Goal: Task Accomplishment & Management: Use online tool/utility

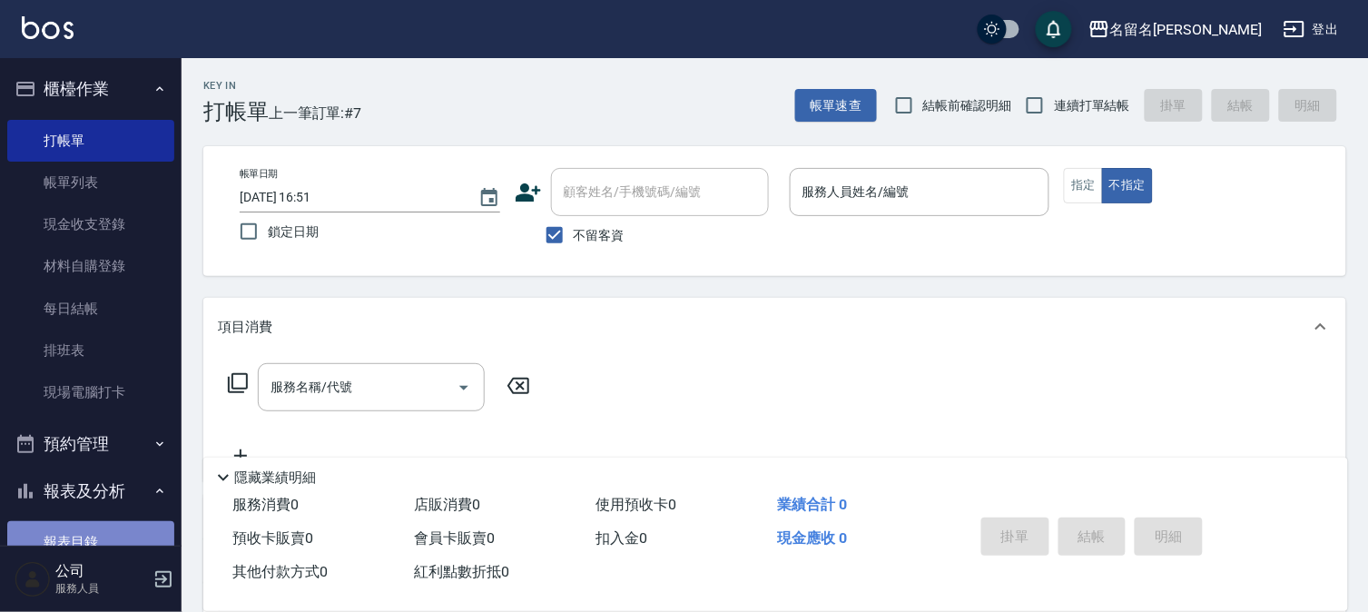
click at [92, 540] on link "報表目錄" at bounding box center [90, 542] width 167 height 42
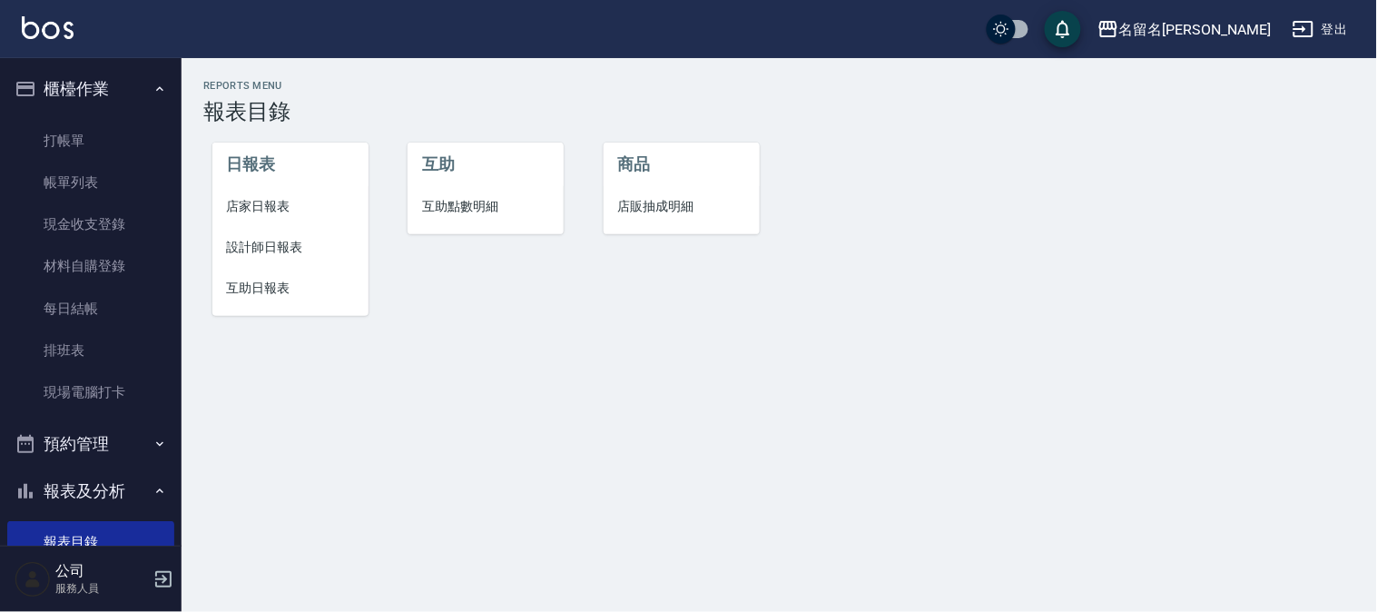
click at [267, 245] on span "設計師日報表" at bounding box center [290, 247] width 127 height 19
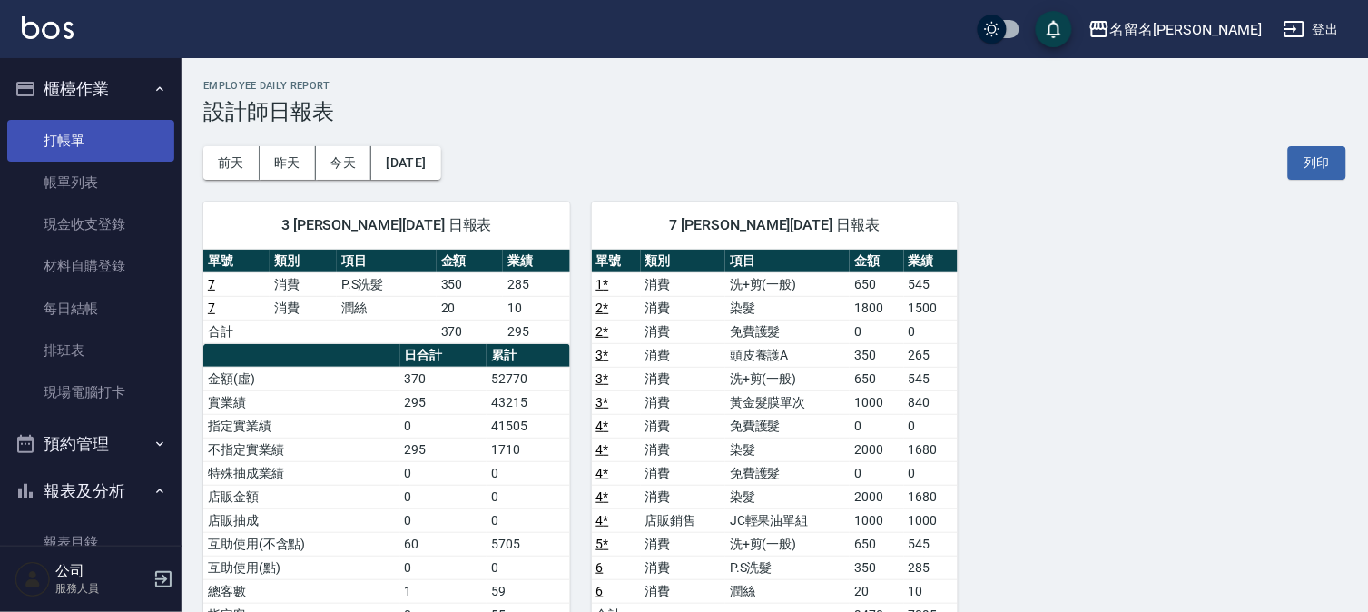
click at [76, 131] on link "打帳單" at bounding box center [90, 141] width 167 height 42
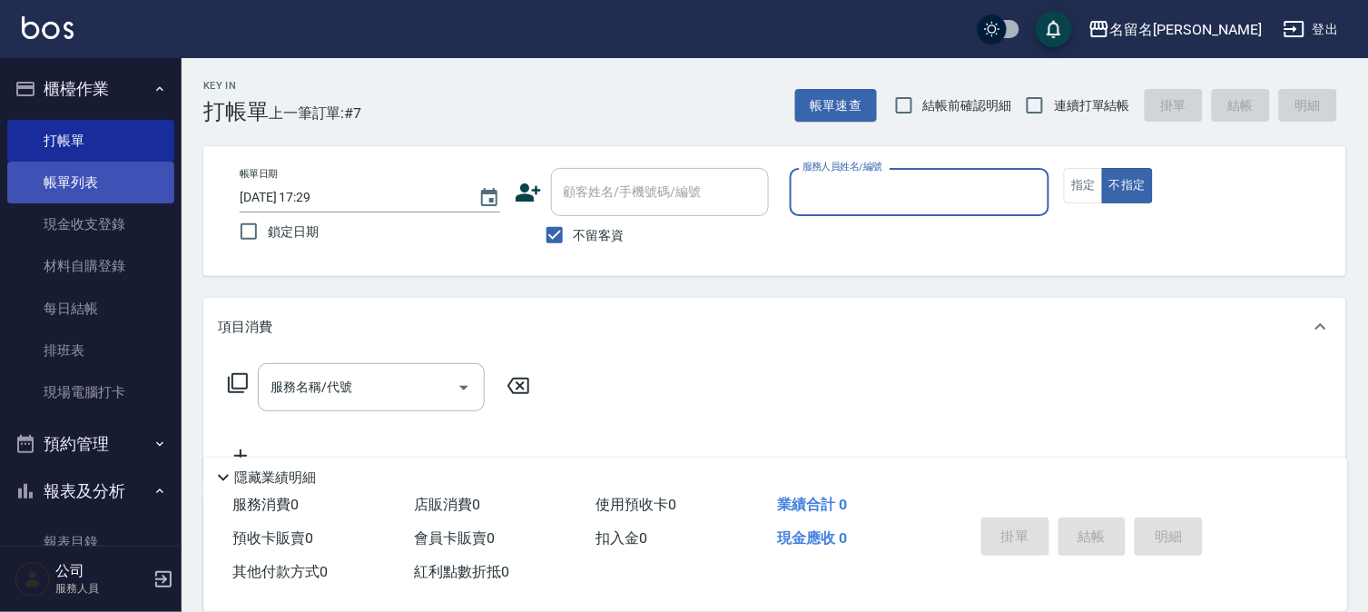
click at [57, 182] on link "帳單列表" at bounding box center [90, 183] width 167 height 42
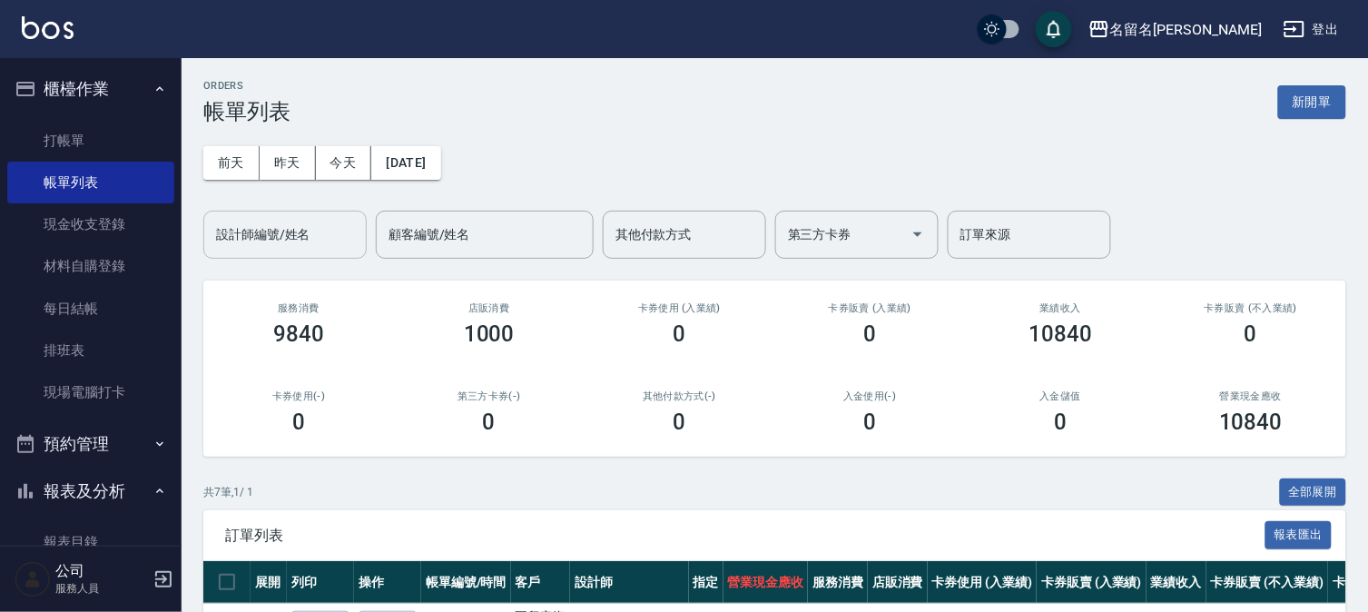
click at [275, 220] on input "設計師編號/姓名" at bounding box center [284, 235] width 147 height 32
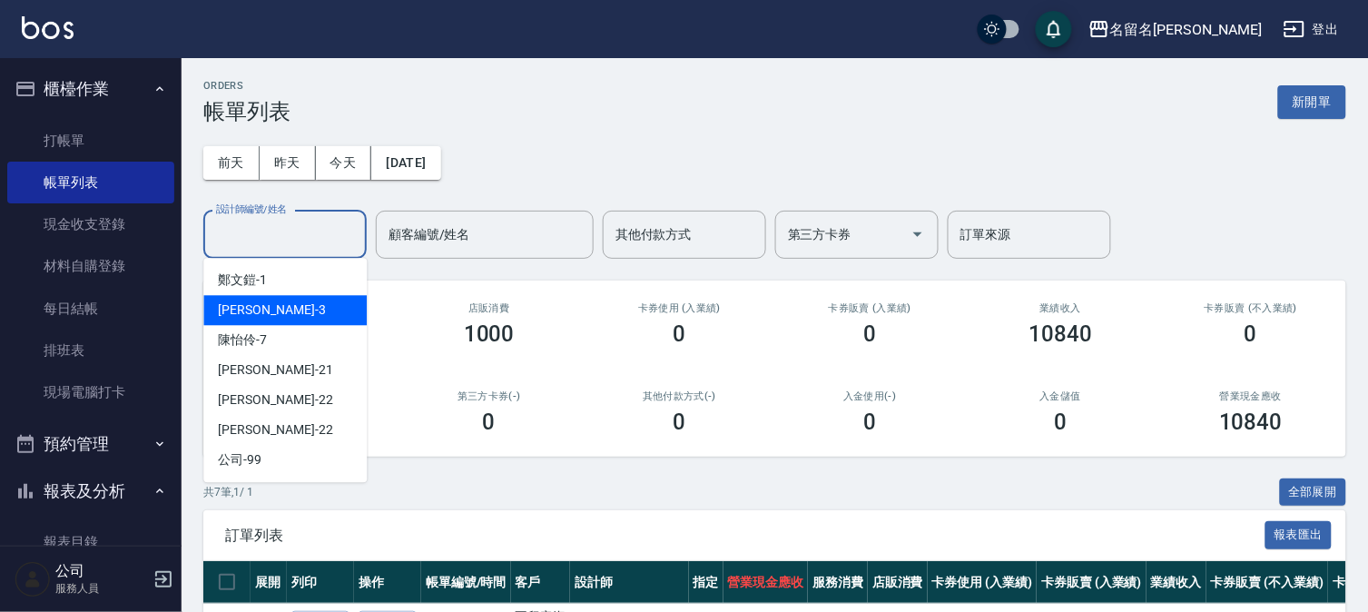
click at [280, 299] on div "李宛真 -3" at bounding box center [284, 310] width 163 height 30
type input "李宛真-3"
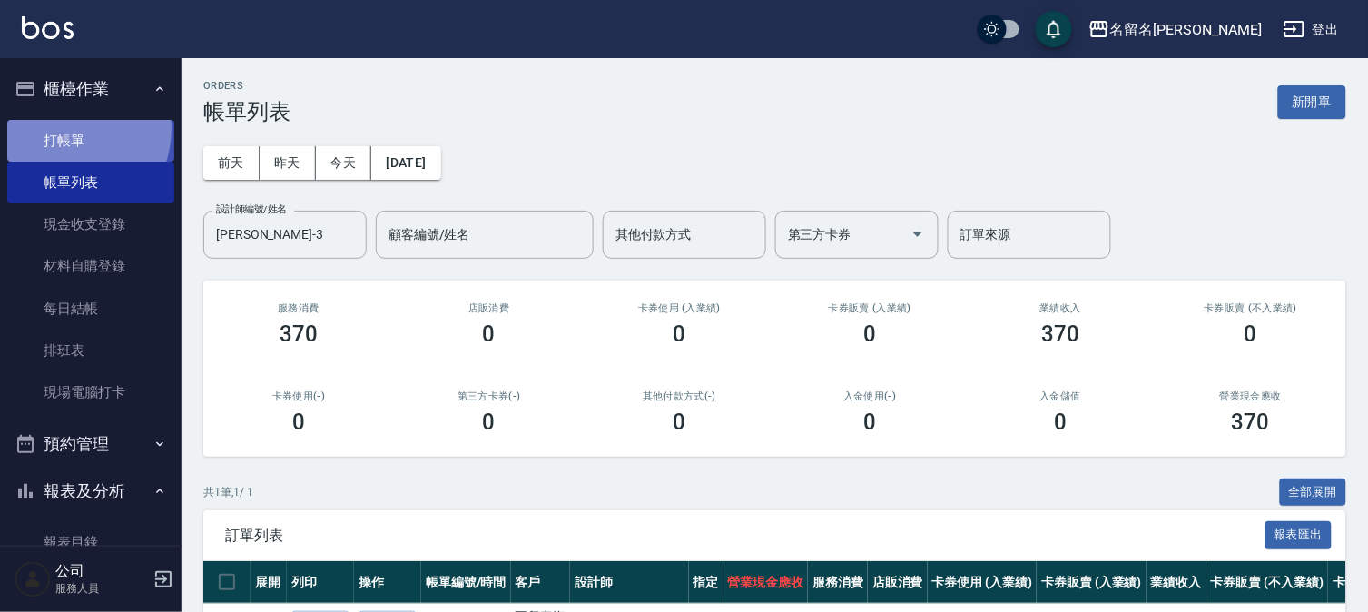
click at [62, 130] on link "打帳單" at bounding box center [90, 141] width 167 height 42
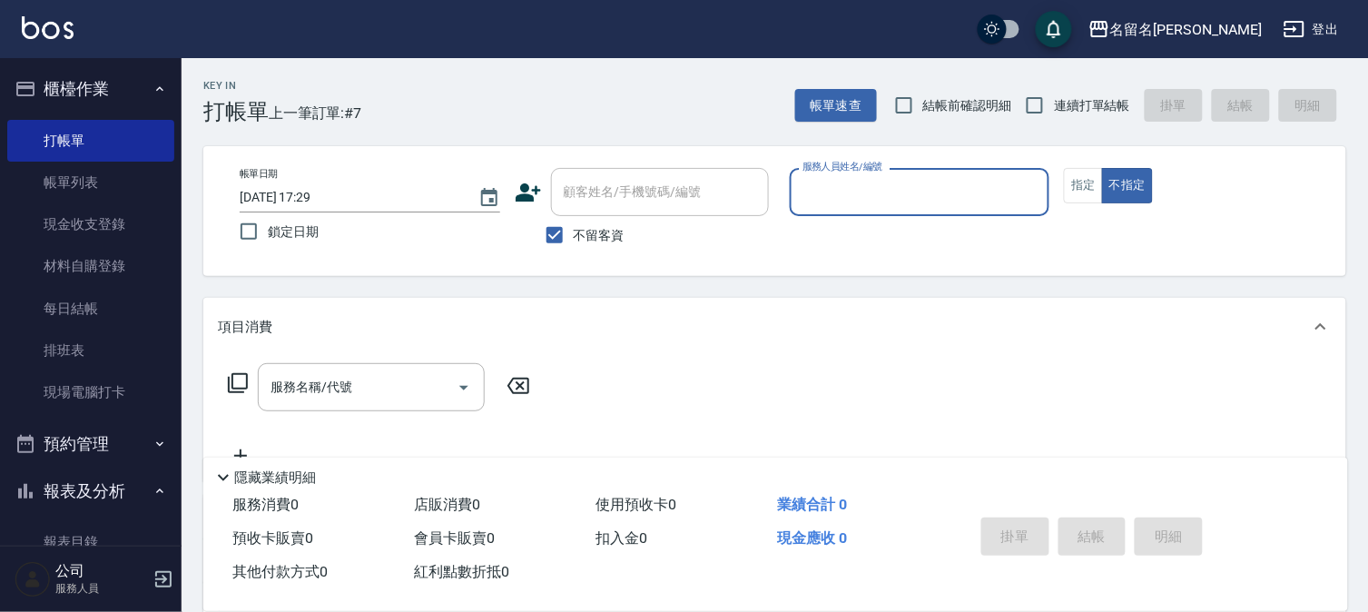
click at [881, 196] on input "服務人員姓名/編號" at bounding box center [920, 192] width 244 height 32
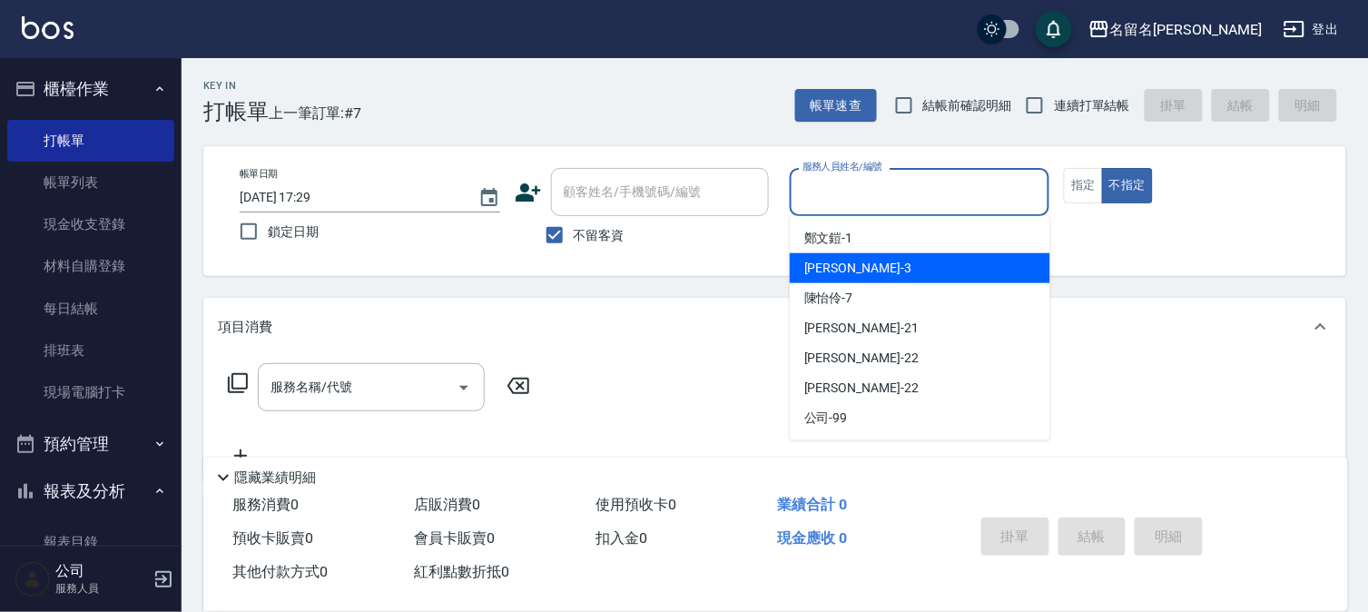
click at [846, 261] on span "李宛真 -3" at bounding box center [857, 268] width 107 height 19
type input "李宛真-3"
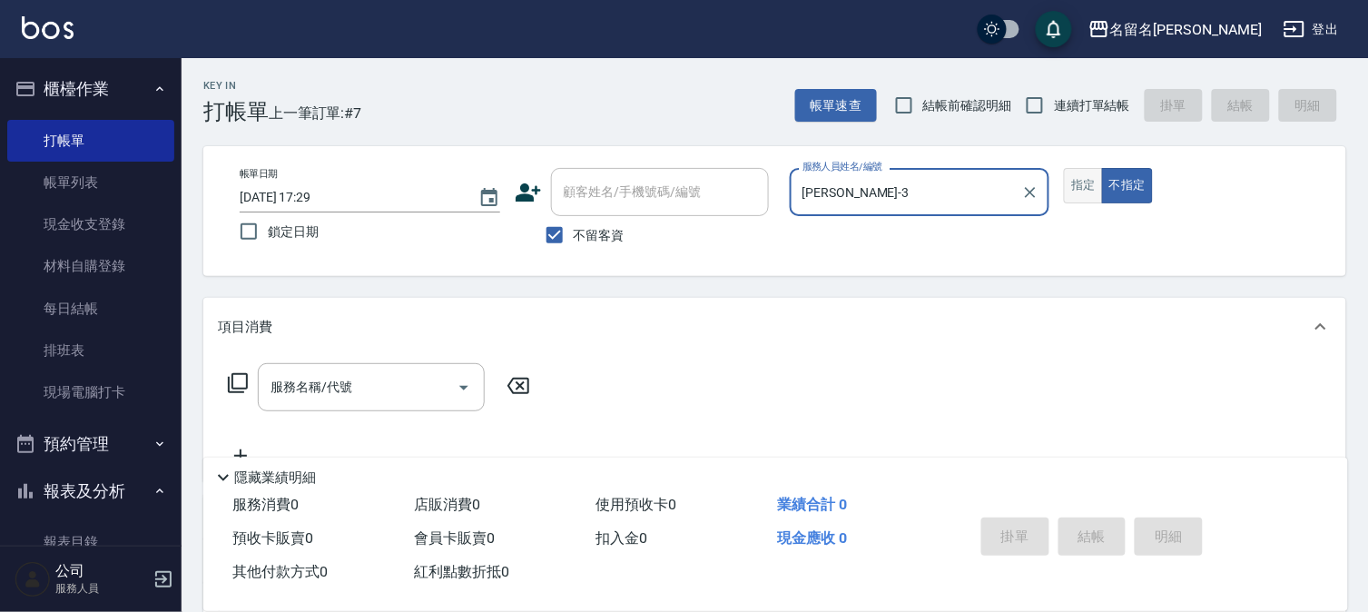
click at [1078, 195] on button "指定" at bounding box center [1083, 185] width 39 height 35
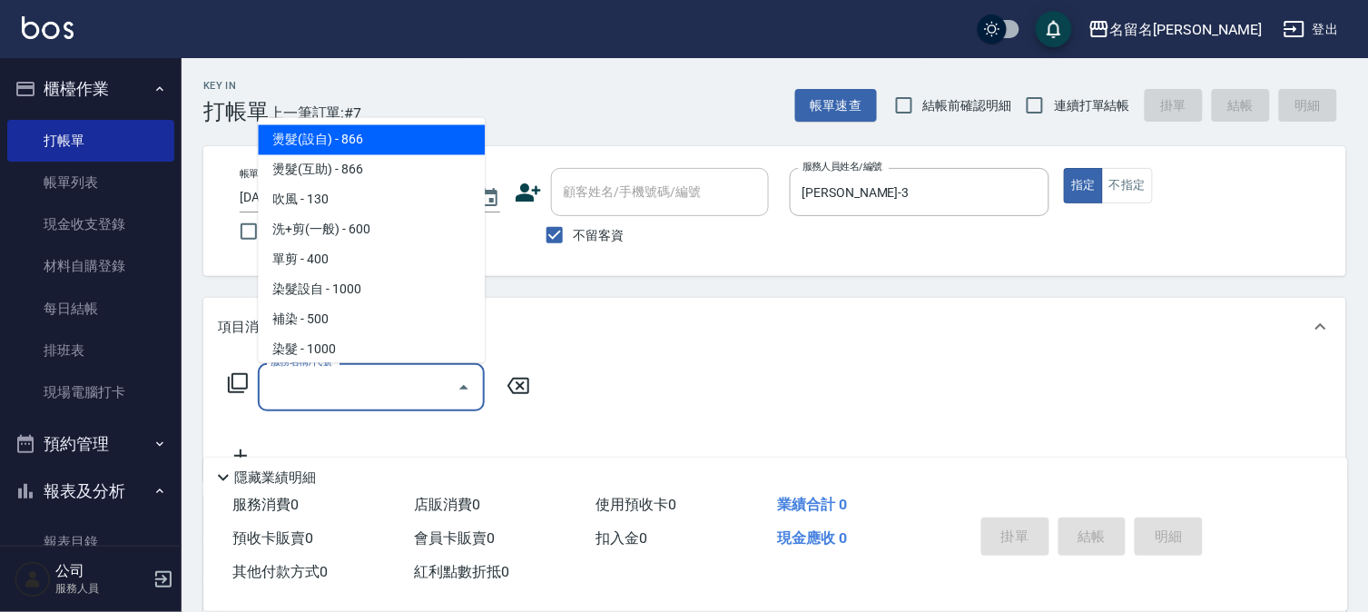
drag, startPoint x: 333, startPoint y: 391, endPoint x: 340, endPoint y: 377, distance: 16.2
click at [331, 388] on input "服務名稱/代號" at bounding box center [357, 387] width 183 height 32
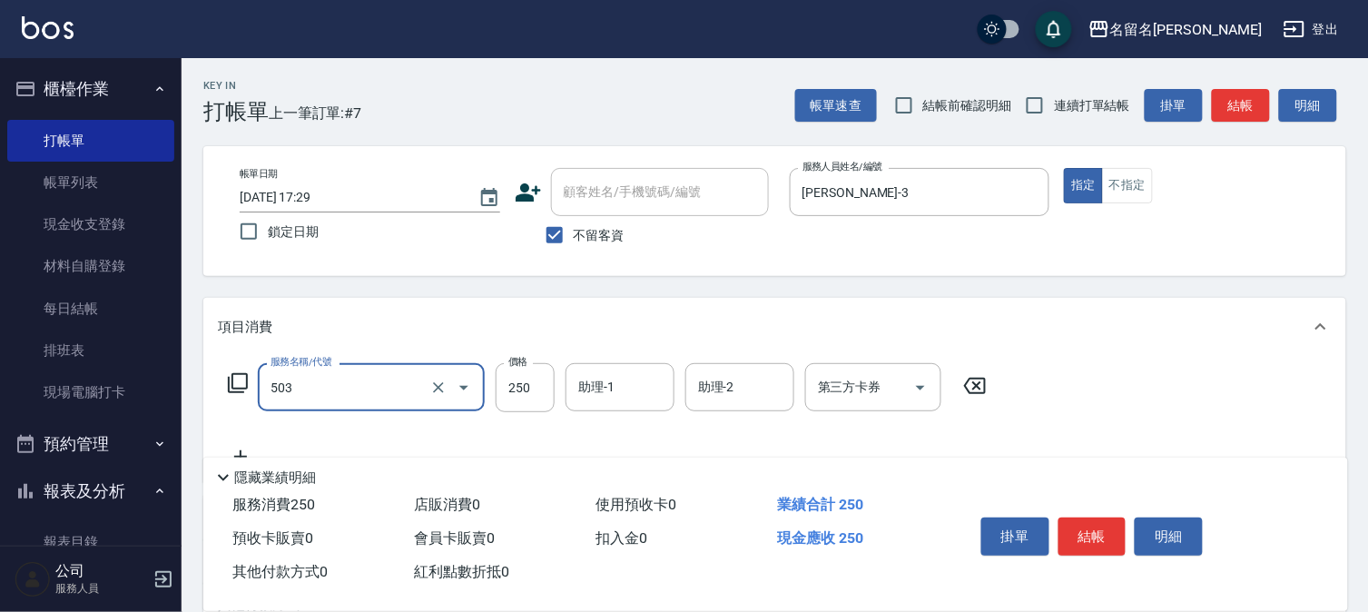
type input "指定洗髮(503)"
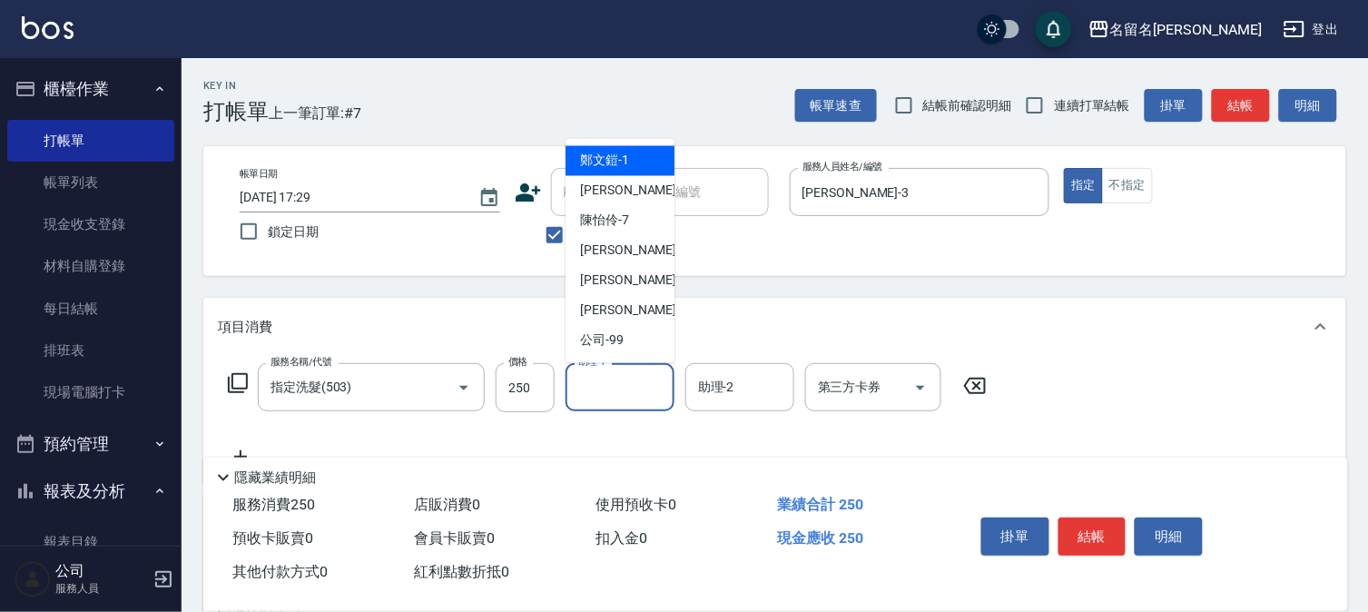
click at [613, 382] on input "助理-1" at bounding box center [620, 387] width 93 height 32
click at [673, 191] on div "李宛真 -3" at bounding box center [619, 191] width 109 height 30
type input "李宛真-3"
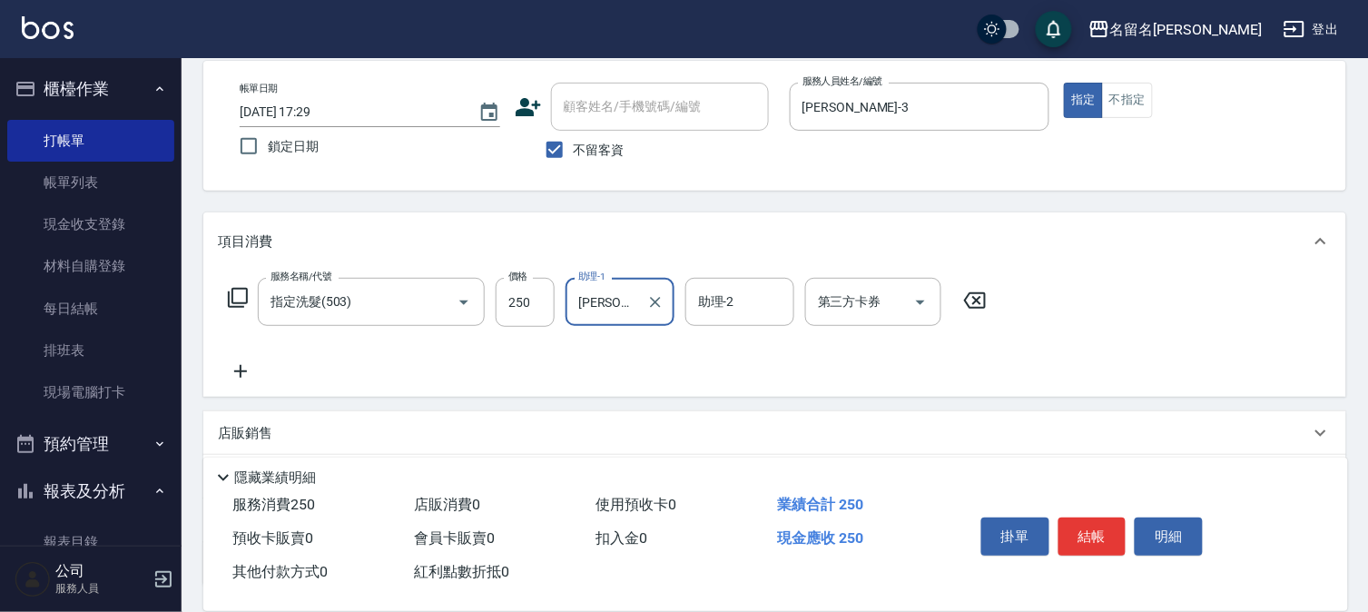
scroll to position [201, 0]
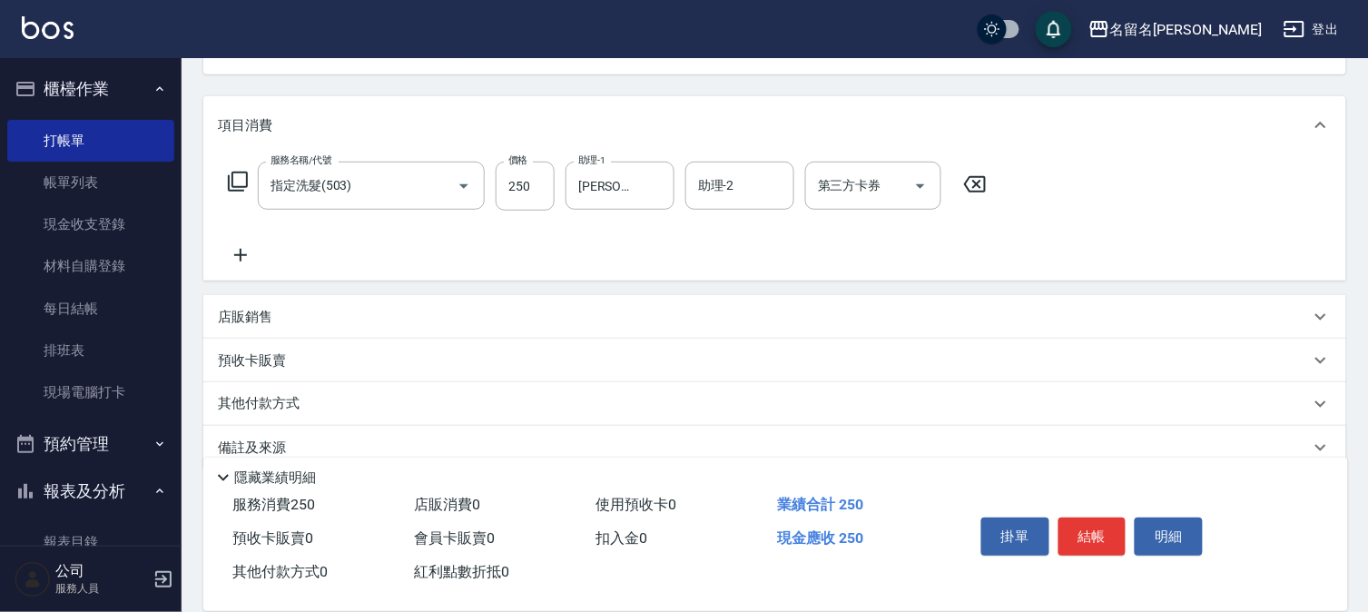
click at [239, 254] on icon at bounding box center [240, 255] width 13 height 13
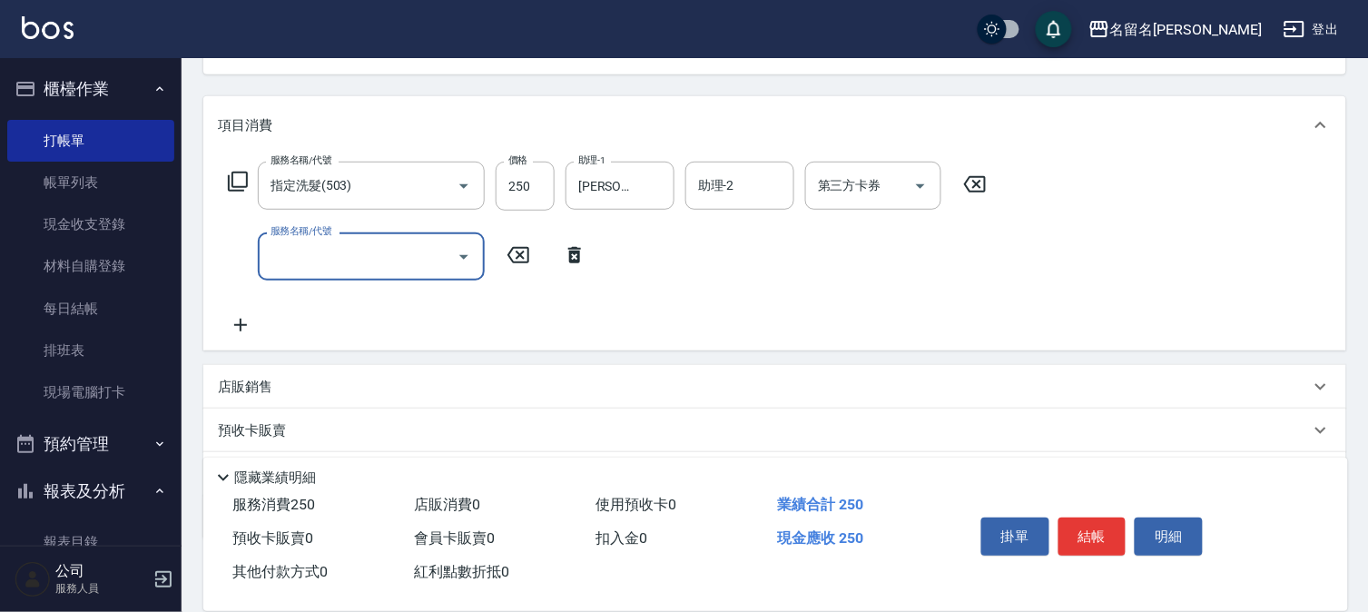
click at [294, 254] on input "服務名稱/代號" at bounding box center [357, 256] width 183 height 32
type input "指定洗髮(503)"
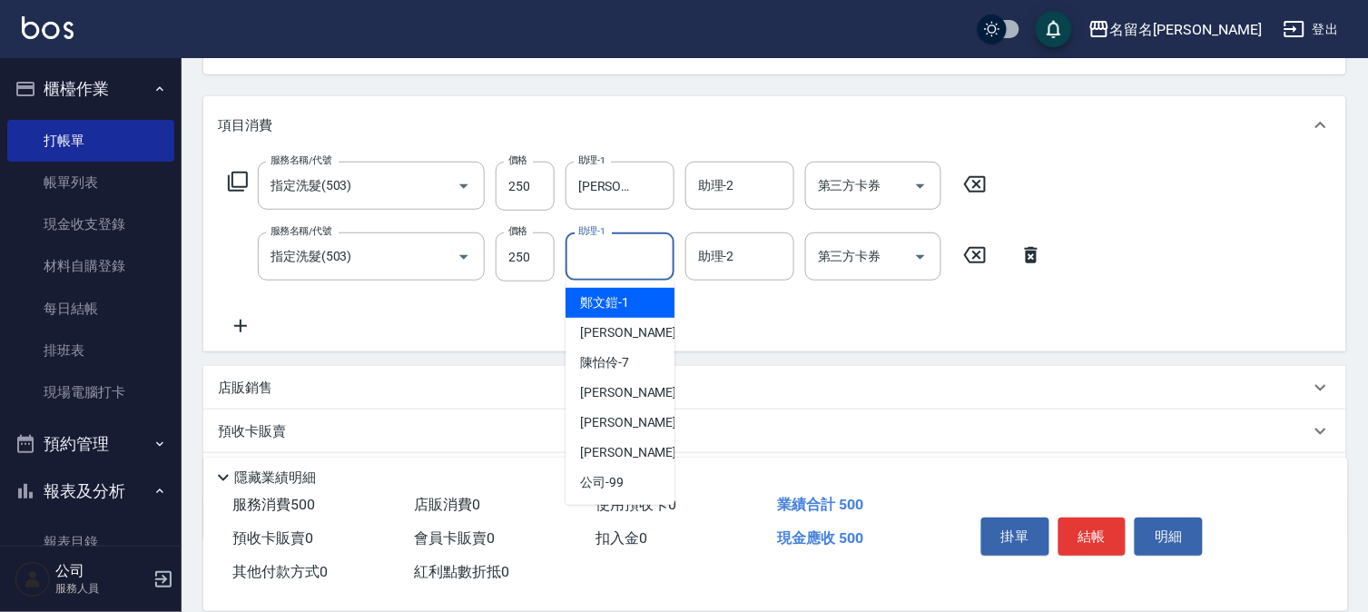
drag, startPoint x: 600, startPoint y: 260, endPoint x: 622, endPoint y: 319, distance: 63.7
click at [600, 263] on input "助理-1" at bounding box center [620, 256] width 93 height 32
click at [621, 331] on span "李宛真 -3" at bounding box center [633, 332] width 107 height 19
type input "李宛真-3"
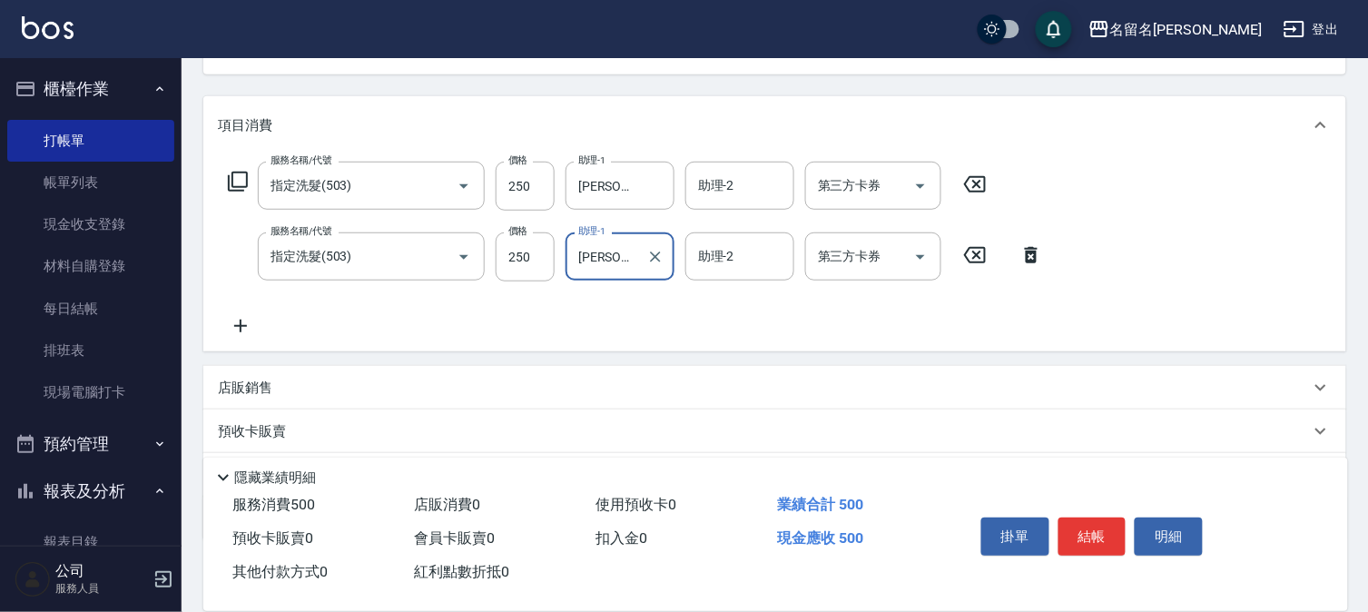
click at [1074, 529] on button "結帳" at bounding box center [1092, 536] width 68 height 38
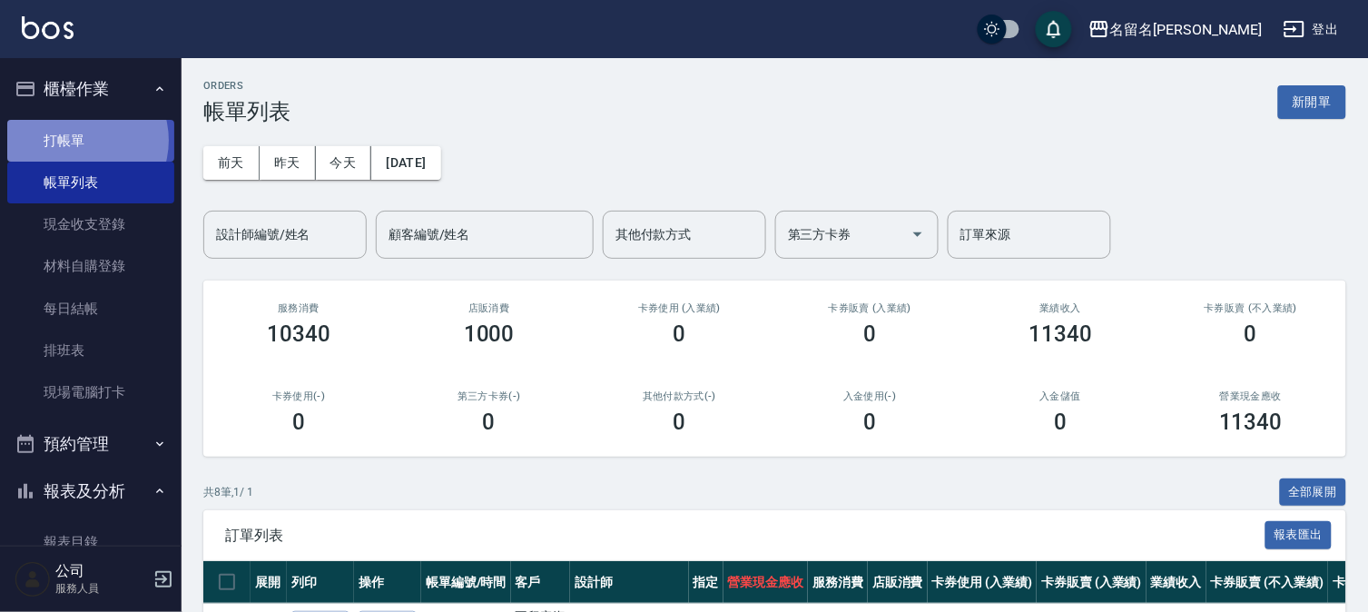
click at [79, 140] on link "打帳單" at bounding box center [90, 141] width 167 height 42
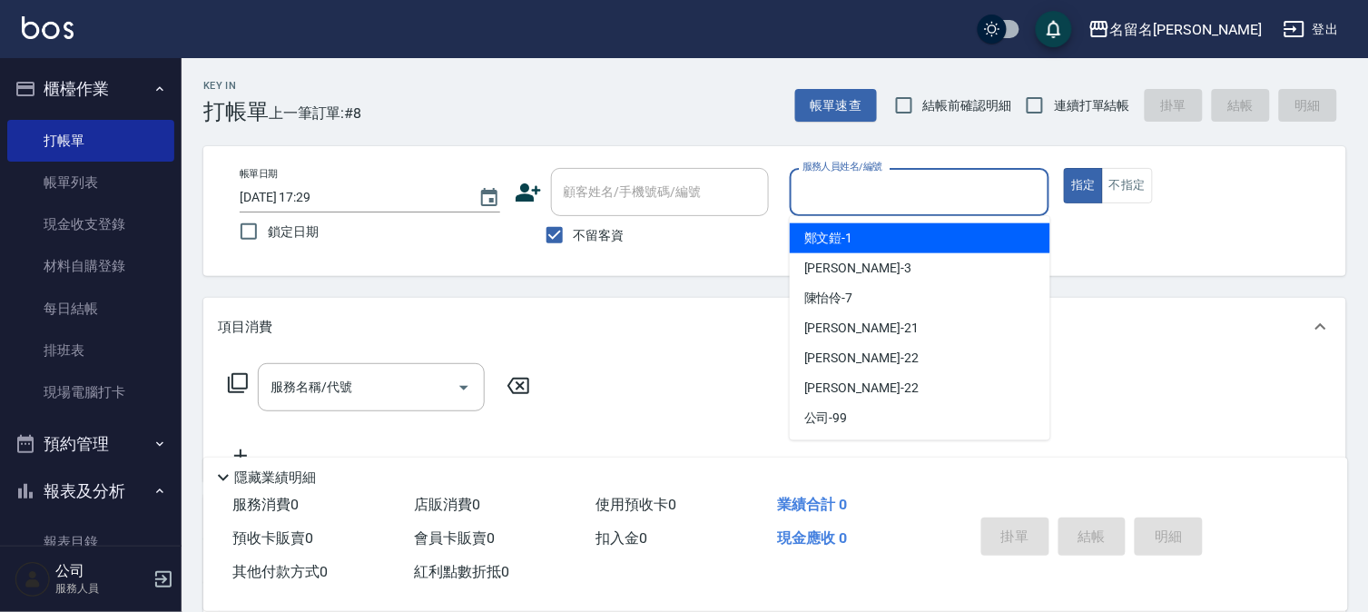
click at [887, 193] on input "服務人員姓名/編號" at bounding box center [920, 192] width 244 height 32
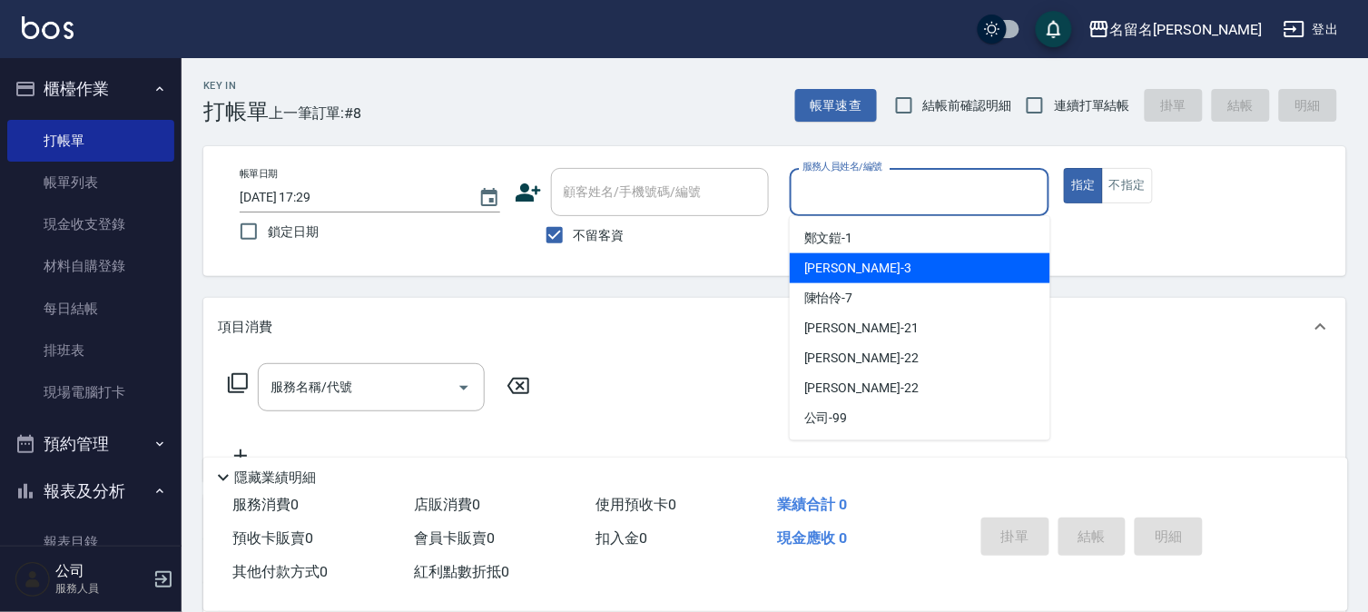
click at [871, 269] on div "李宛真 -3" at bounding box center [920, 268] width 260 height 30
type input "李宛真-3"
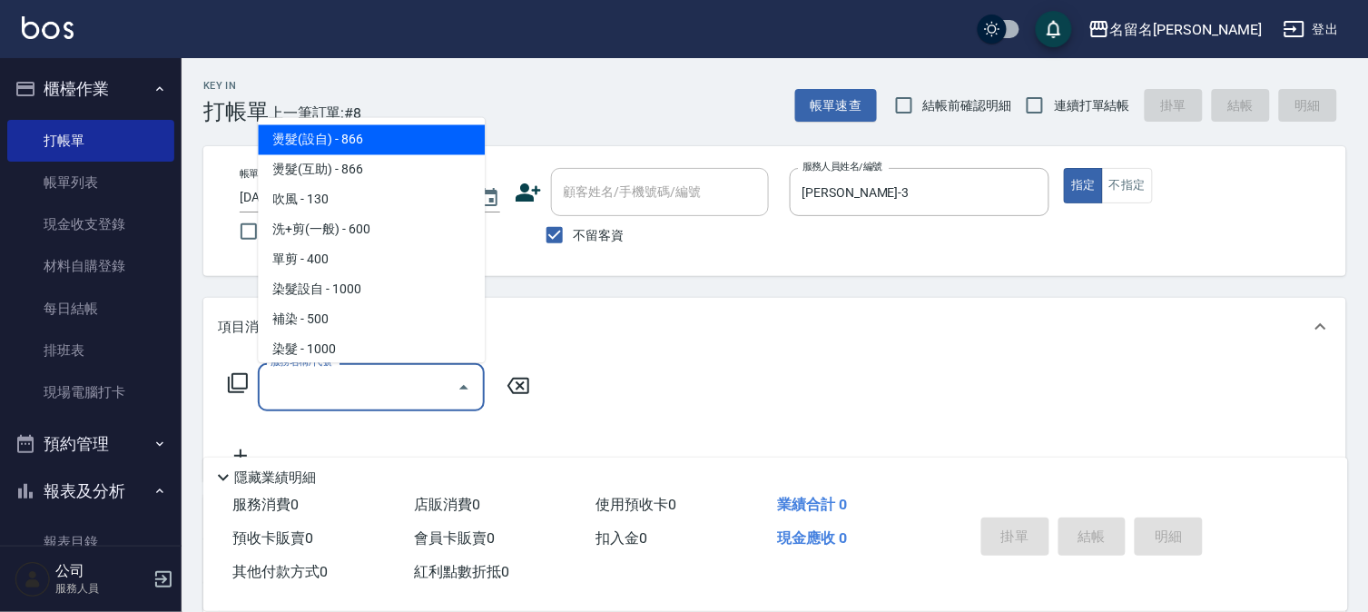
click at [341, 387] on input "服務名稱/代號" at bounding box center [357, 387] width 183 height 32
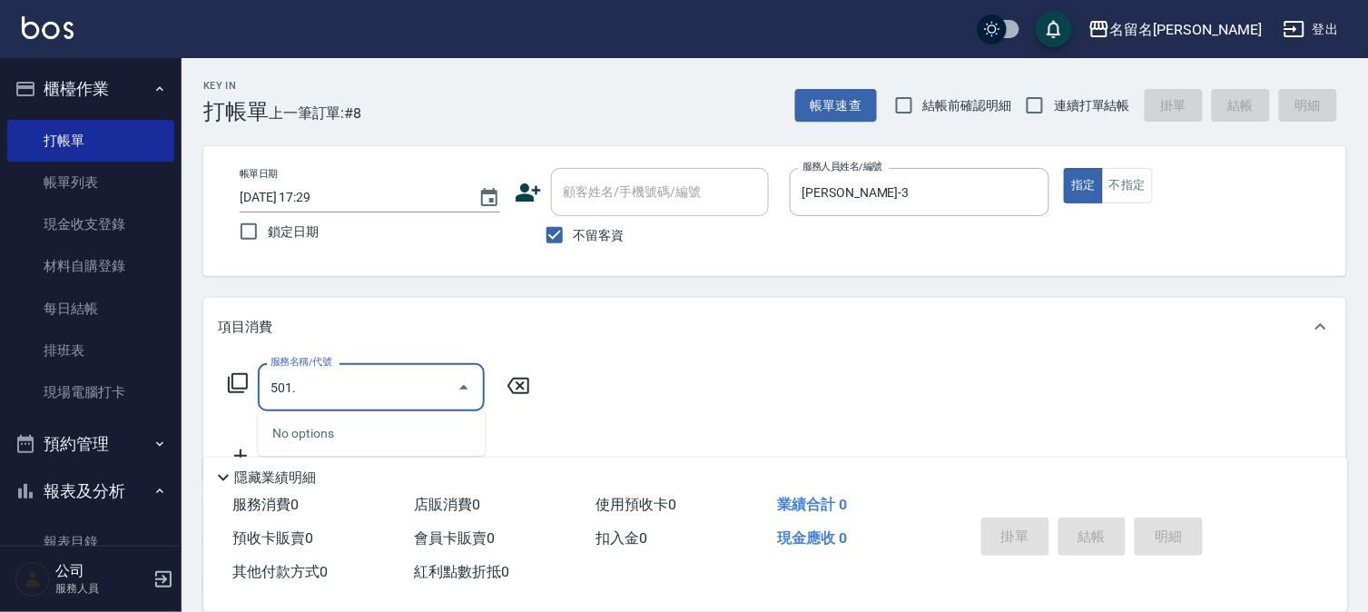
click at [318, 381] on input "501." at bounding box center [357, 387] width 183 height 32
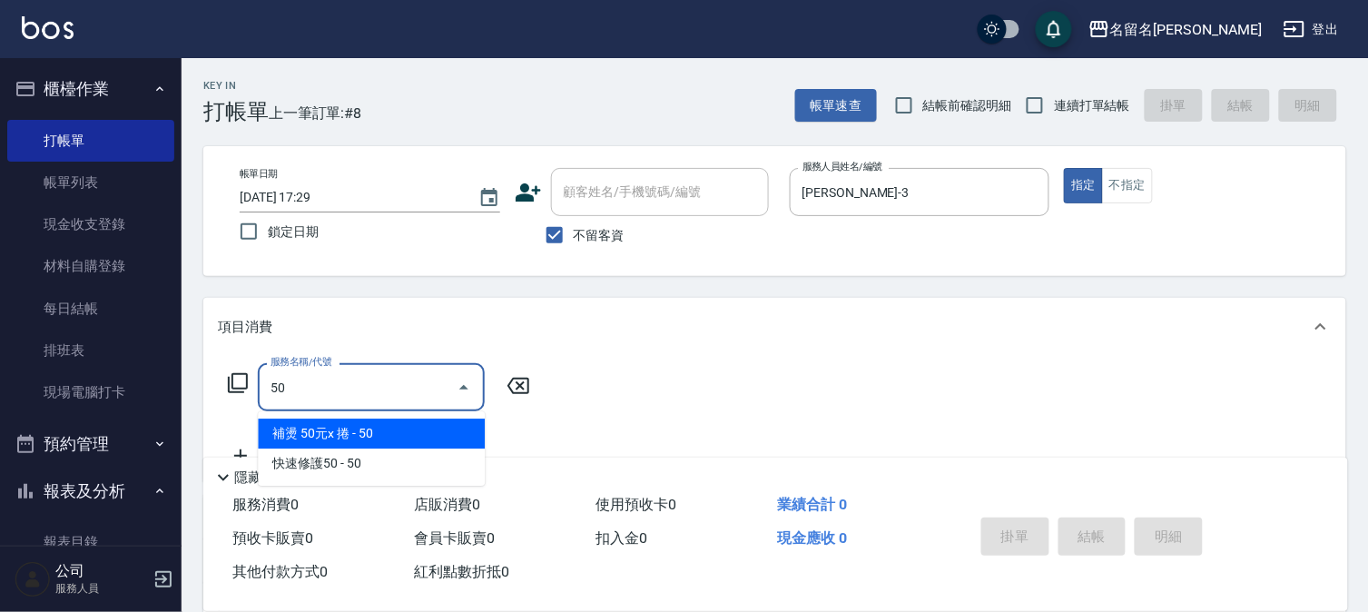
type input "5"
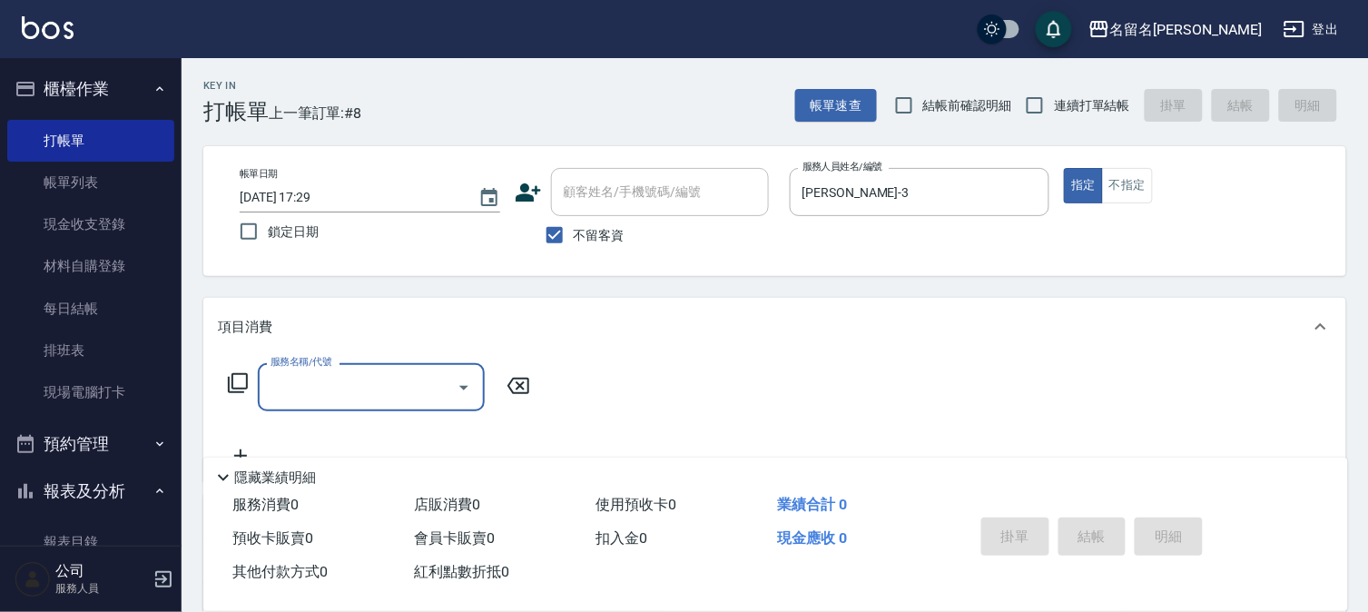
click at [302, 386] on input "服務名稱/代號" at bounding box center [357, 387] width 183 height 32
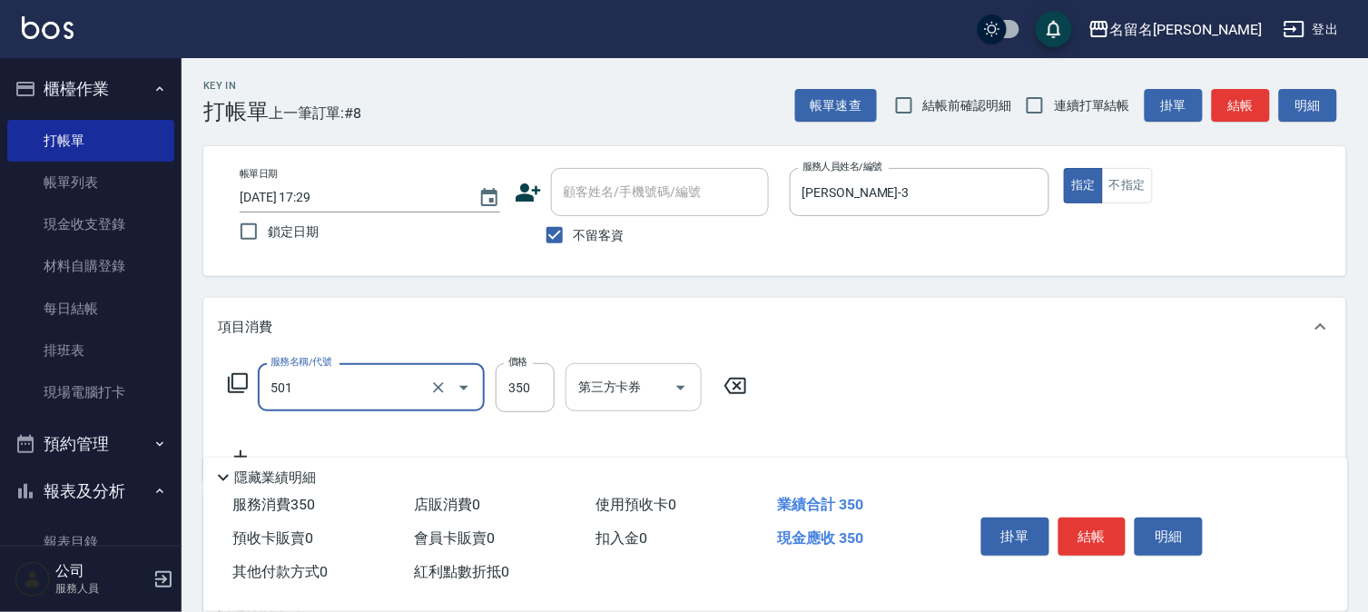
type input "P.S洗髮(501)"
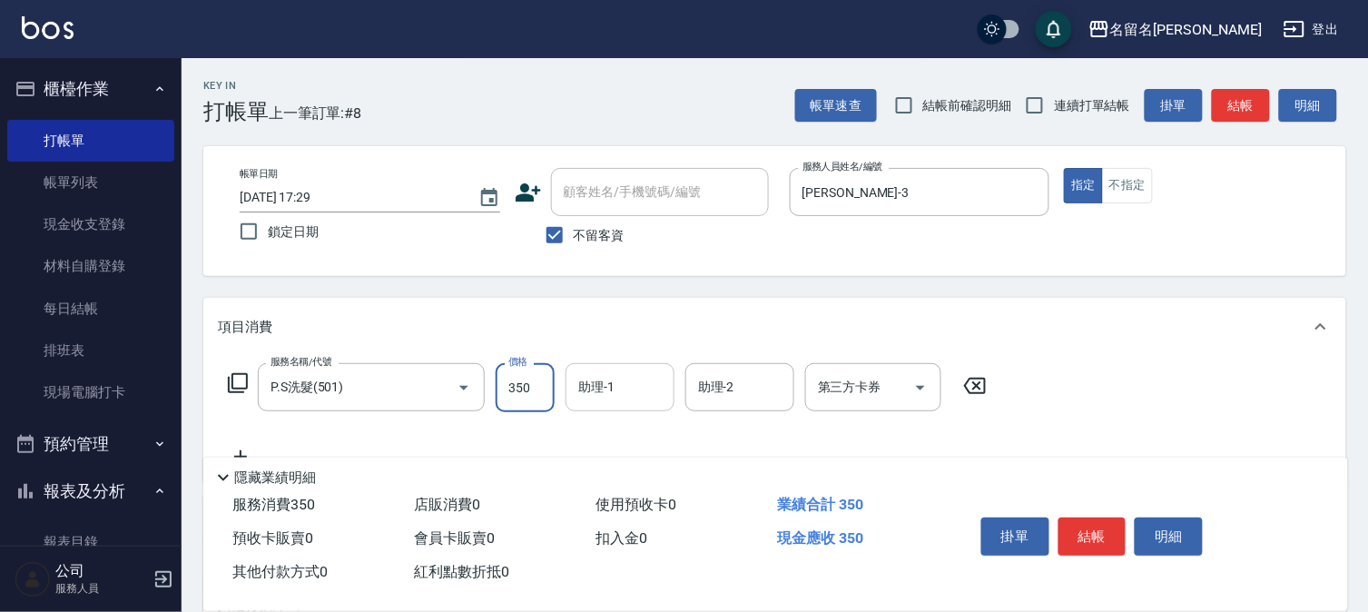
click at [623, 391] on input "助理-1" at bounding box center [620, 387] width 93 height 32
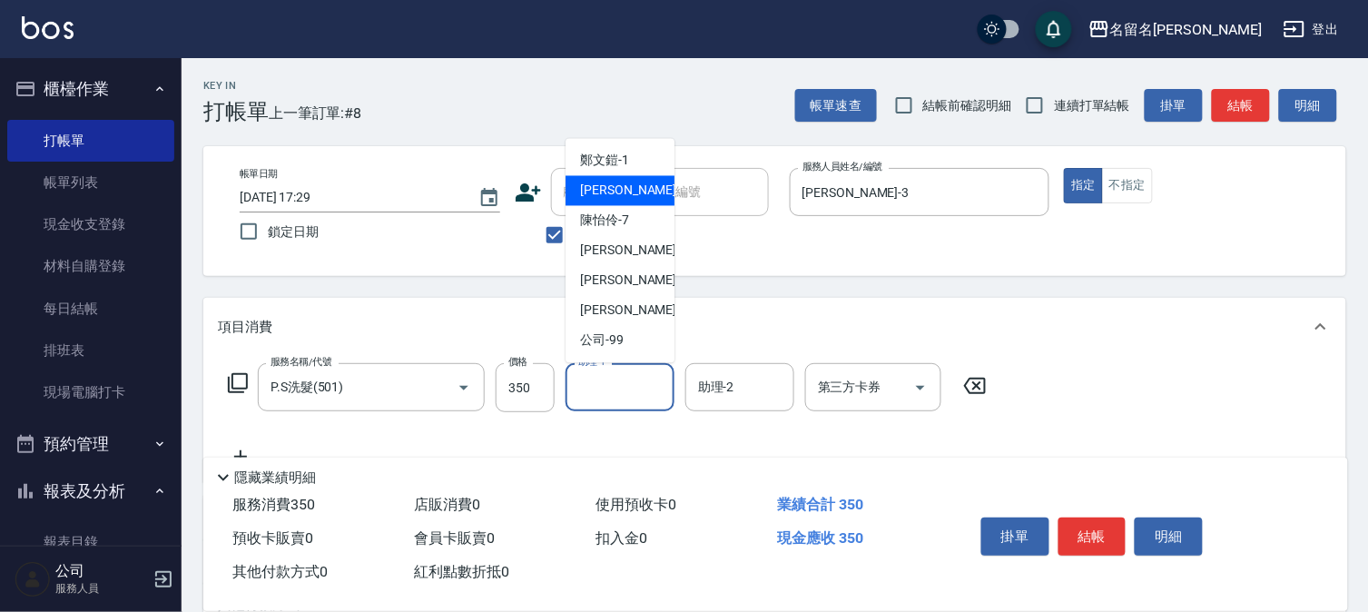
click at [605, 196] on span "李宛真 -3" at bounding box center [633, 191] width 107 height 19
type input "李宛真-3"
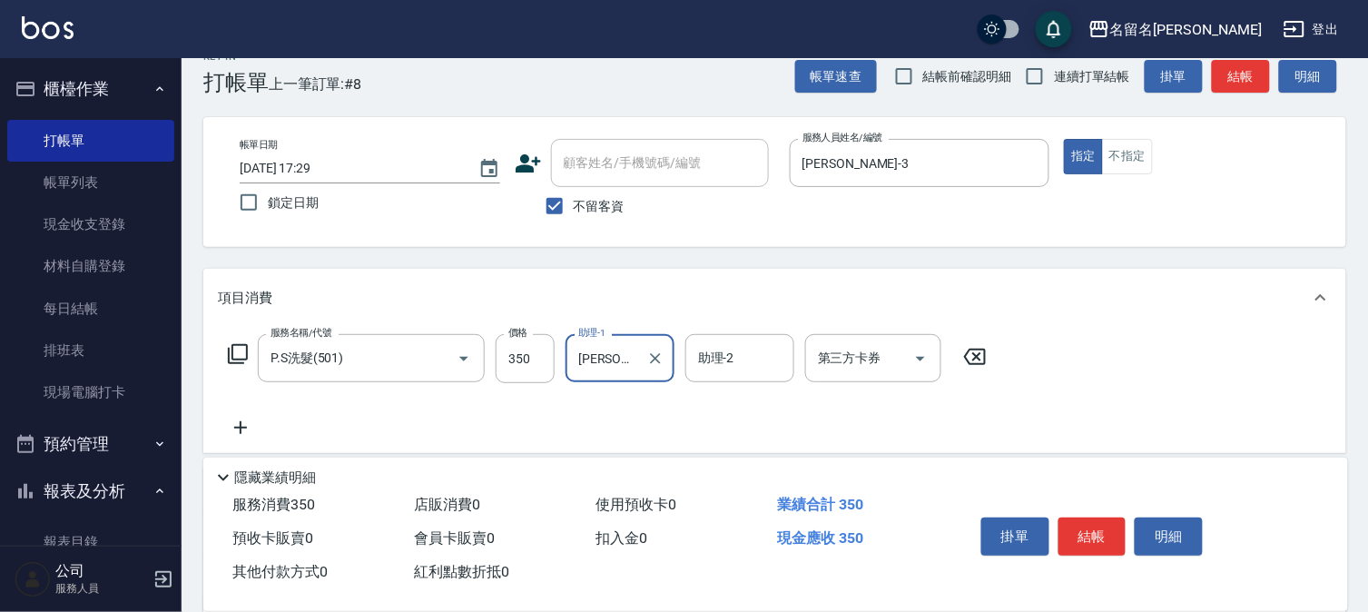
scroll to position [231, 0]
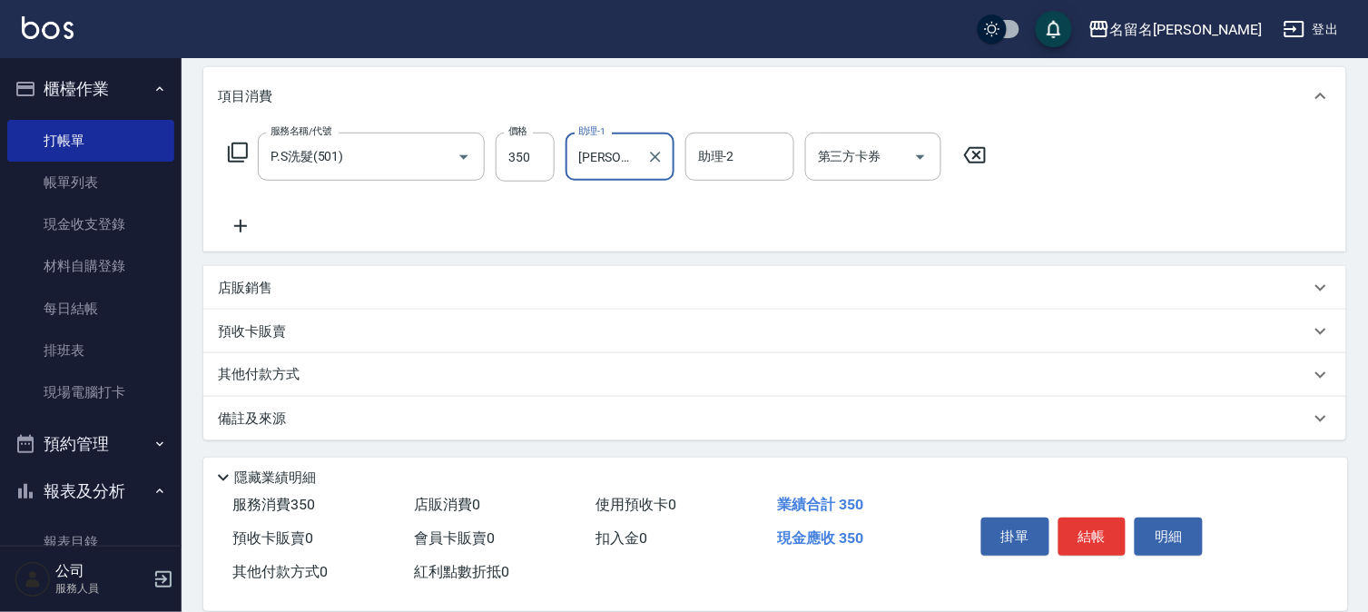
click at [242, 221] on icon at bounding box center [240, 226] width 45 height 22
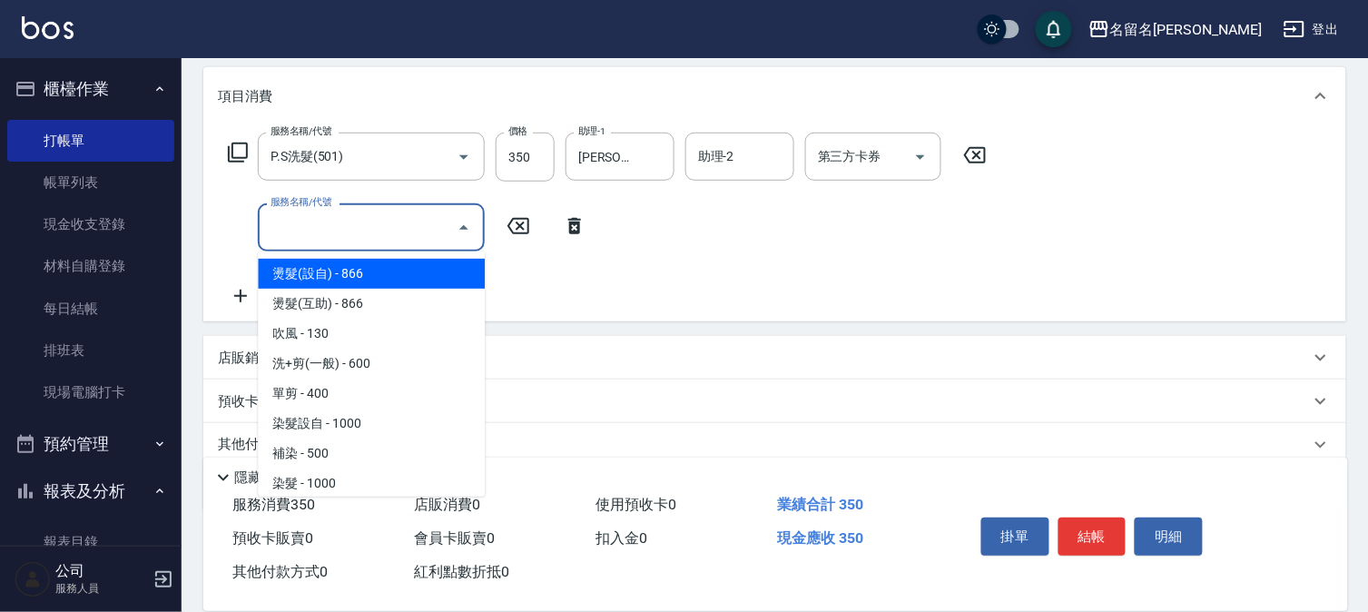
click at [292, 224] on input "服務名稱/代號" at bounding box center [357, 227] width 183 height 32
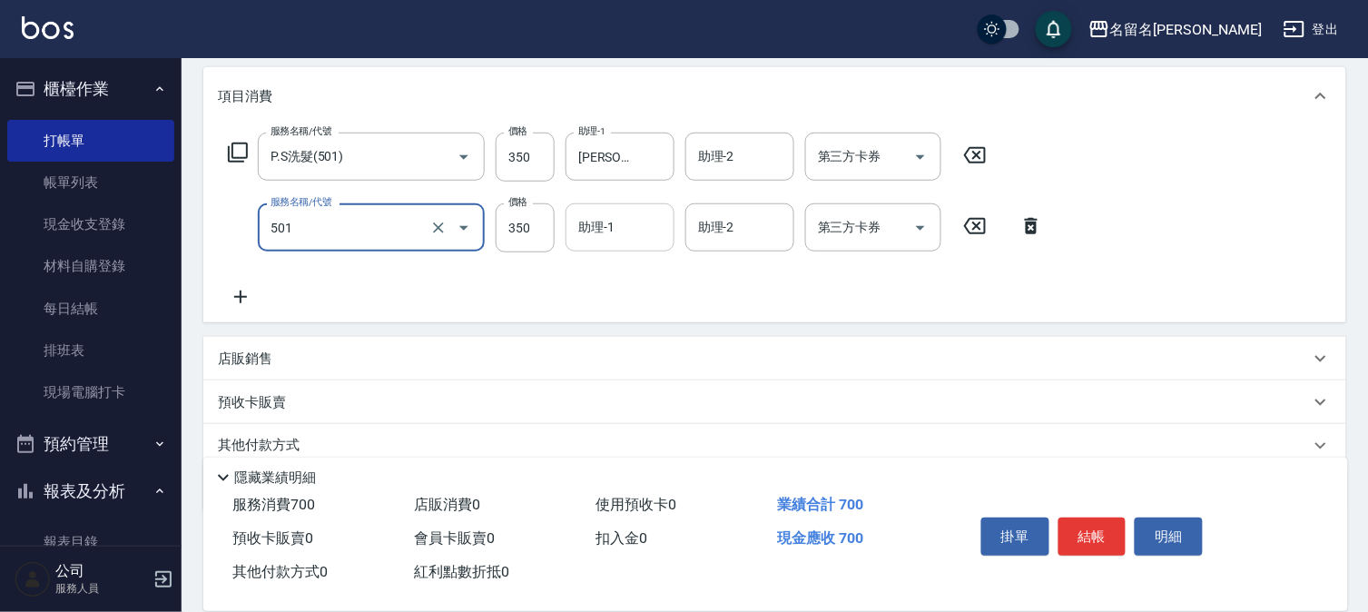
type input "P.S洗髮(501)"
click at [574, 222] on input "助理-1" at bounding box center [620, 227] width 93 height 32
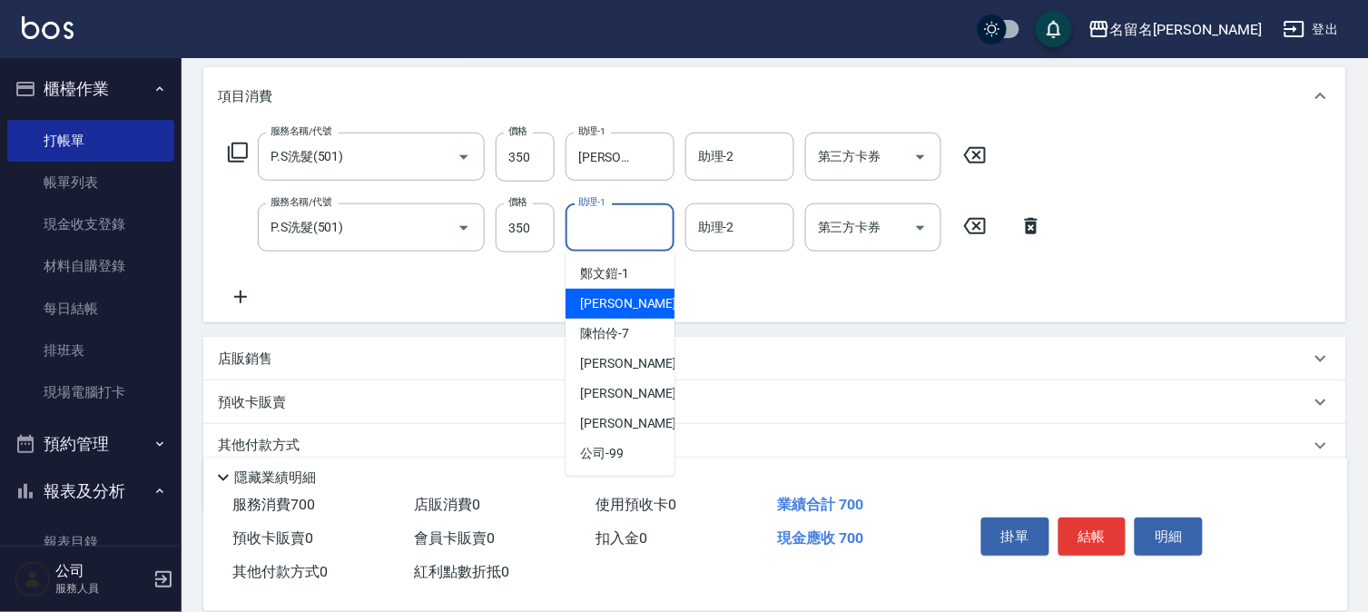
drag, startPoint x: 599, startPoint y: 296, endPoint x: 461, endPoint y: 295, distance: 137.9
click at [599, 297] on span "李宛真 -3" at bounding box center [633, 303] width 107 height 19
type input "李宛真-3"
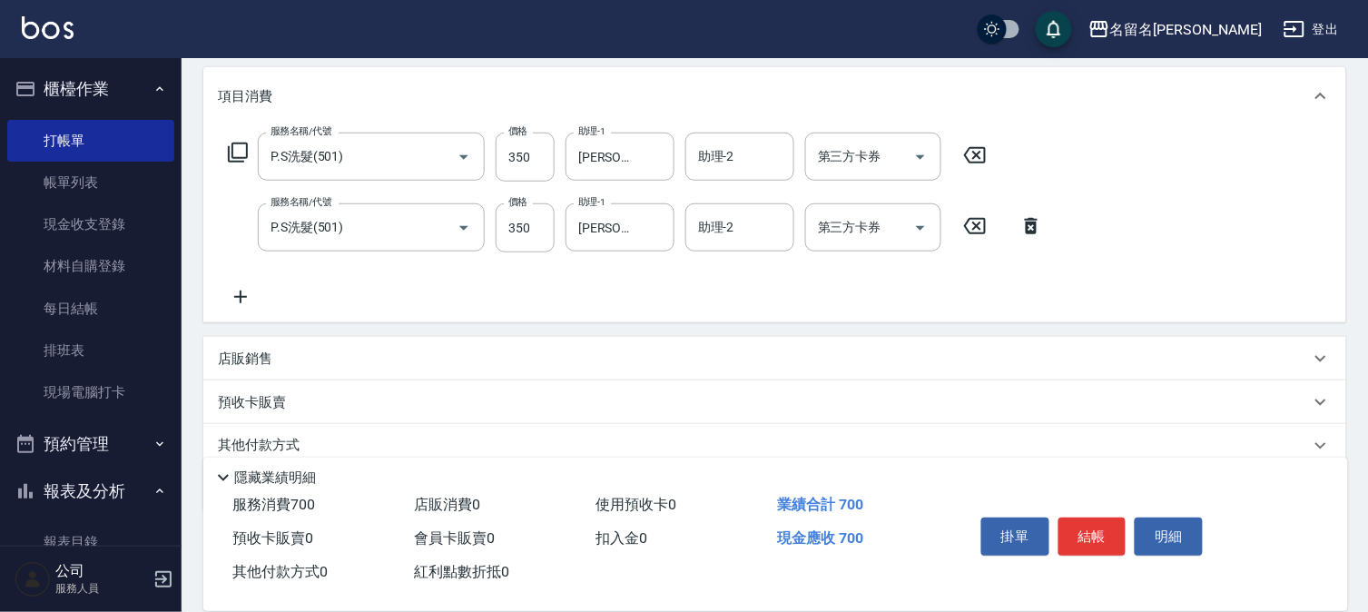
click at [240, 287] on icon at bounding box center [240, 297] width 45 height 22
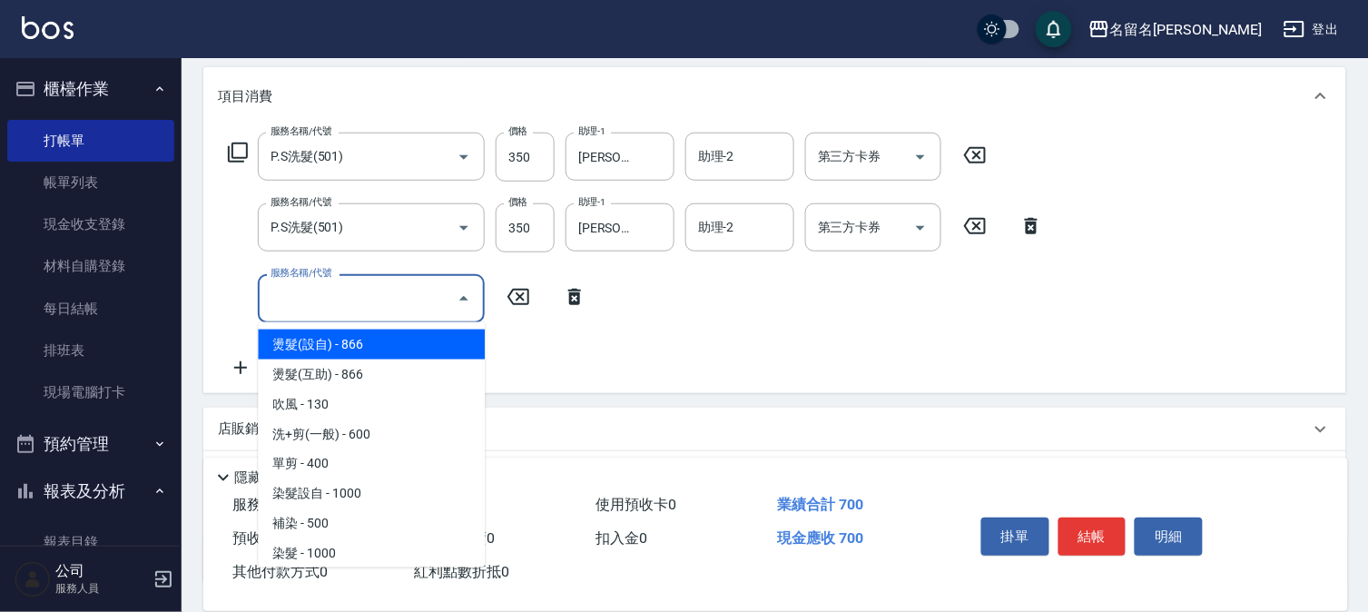
drag, startPoint x: 291, startPoint y: 292, endPoint x: 305, endPoint y: 294, distance: 13.7
click at [295, 293] on input "服務名稱/代號" at bounding box center [357, 298] width 183 height 32
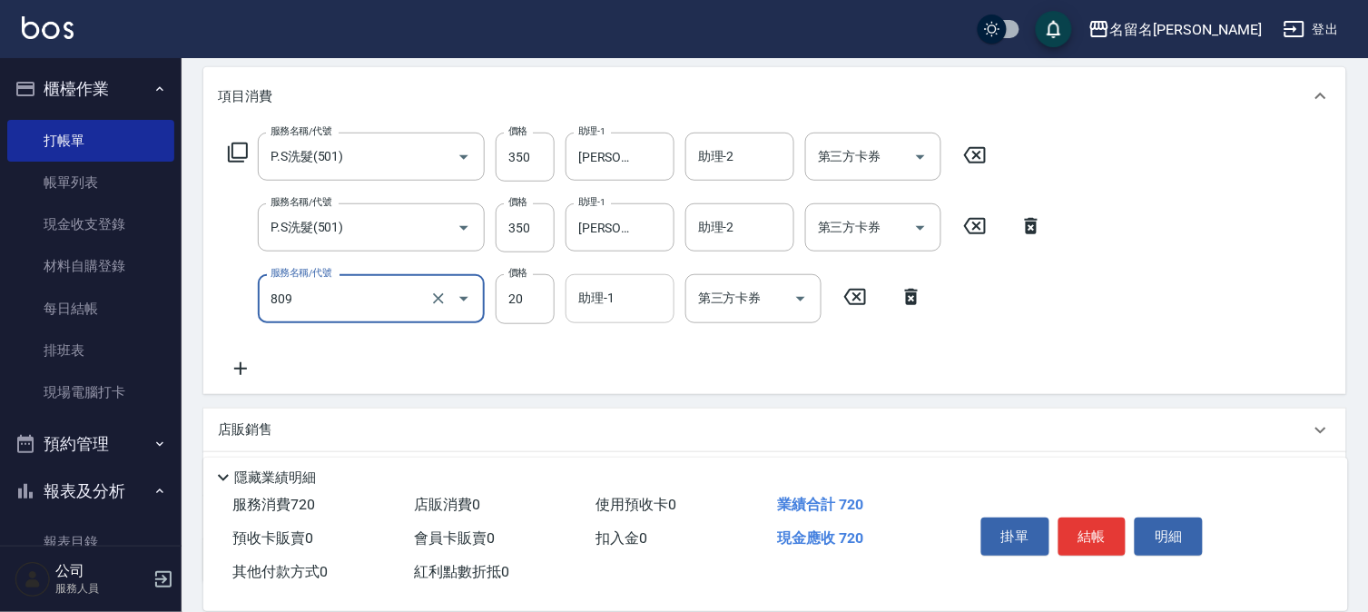
type input "潤絲(809)"
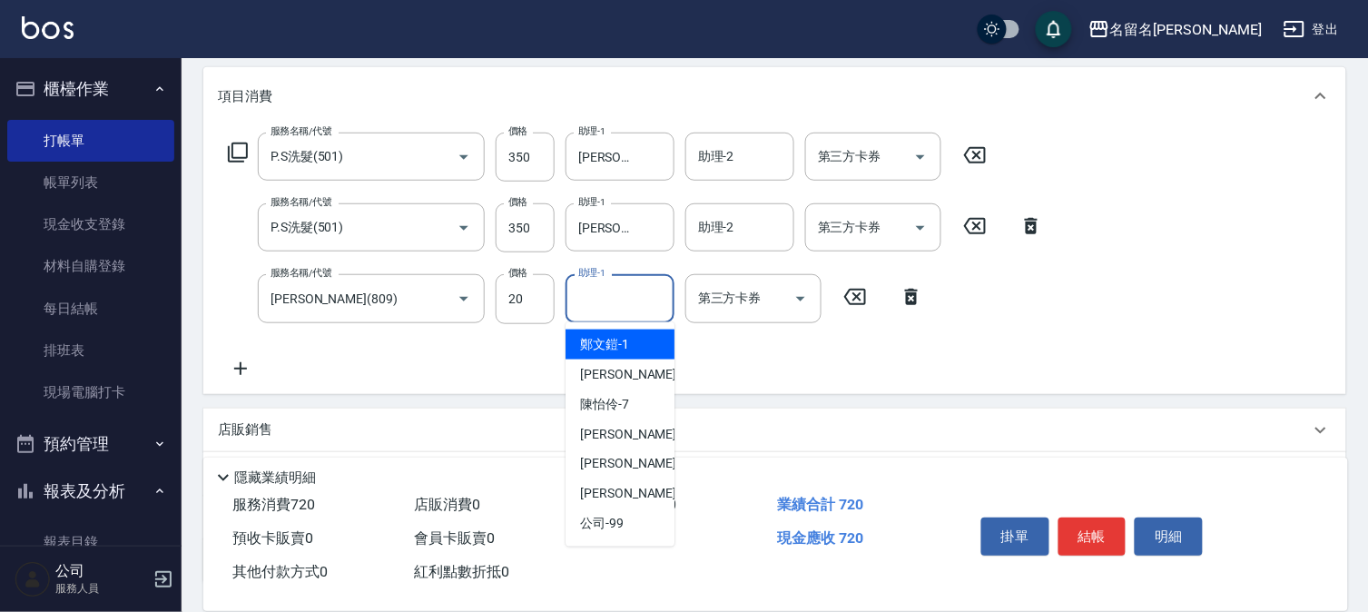
click at [643, 293] on input "助理-1" at bounding box center [620, 298] width 93 height 32
click at [604, 378] on span "李宛真 -3" at bounding box center [633, 374] width 107 height 19
type input "李宛真-3"
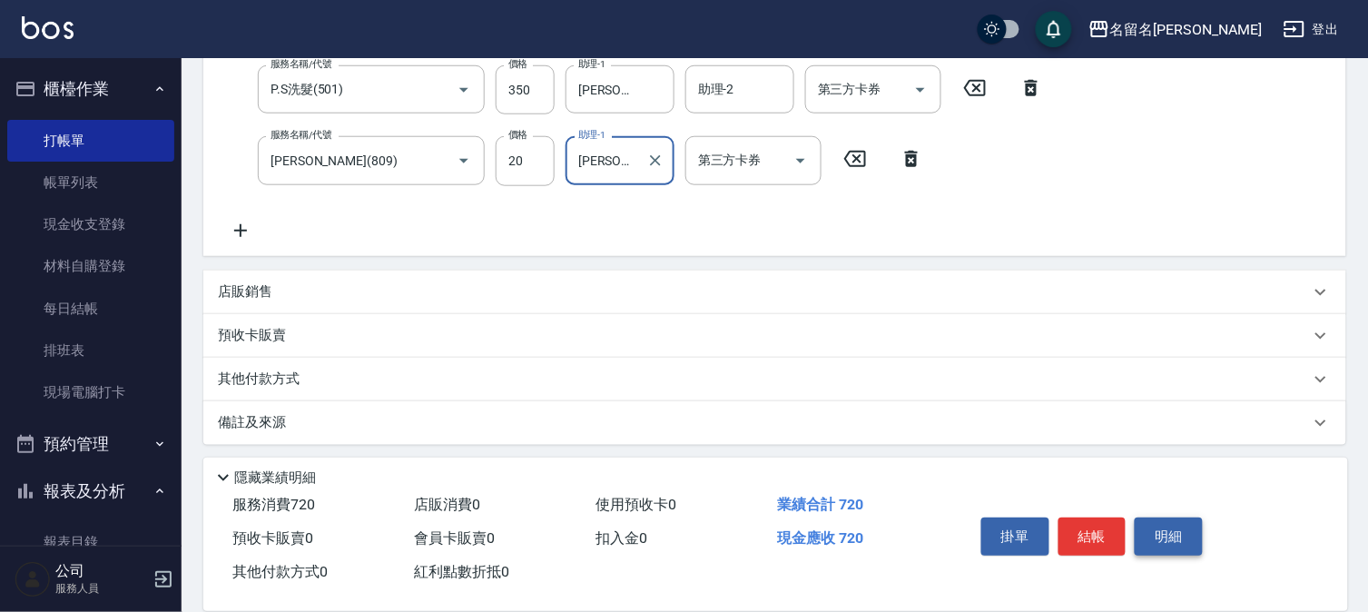
scroll to position [373, 0]
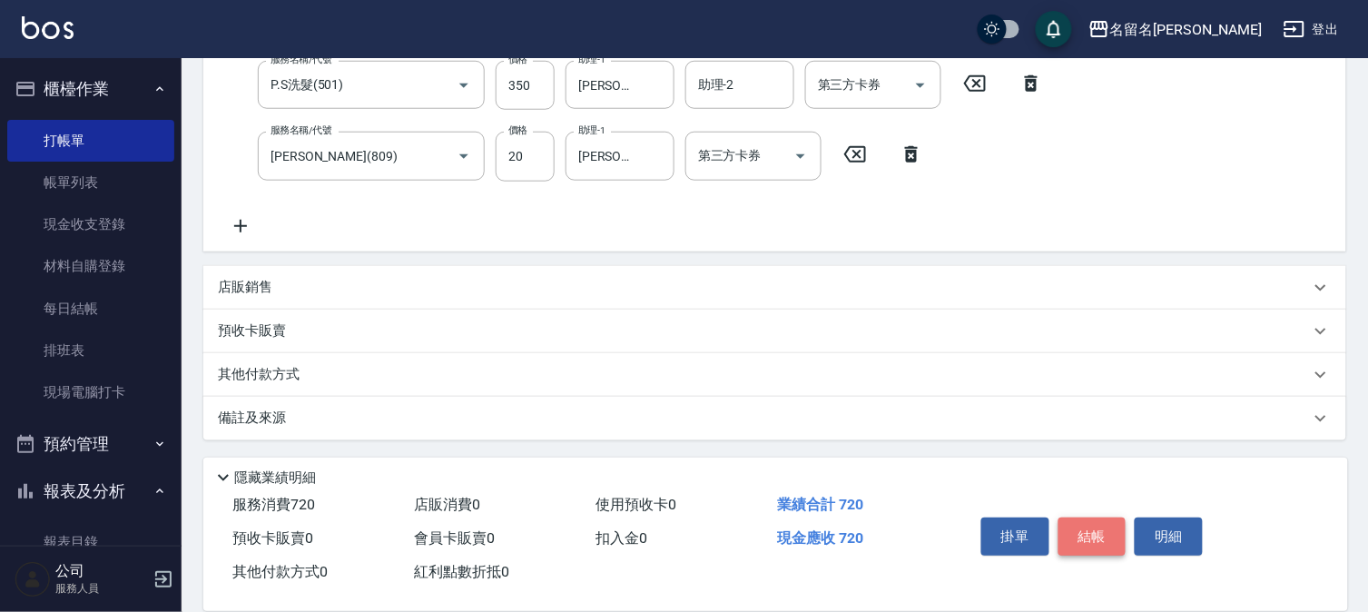
click at [1104, 526] on button "結帳" at bounding box center [1092, 536] width 68 height 38
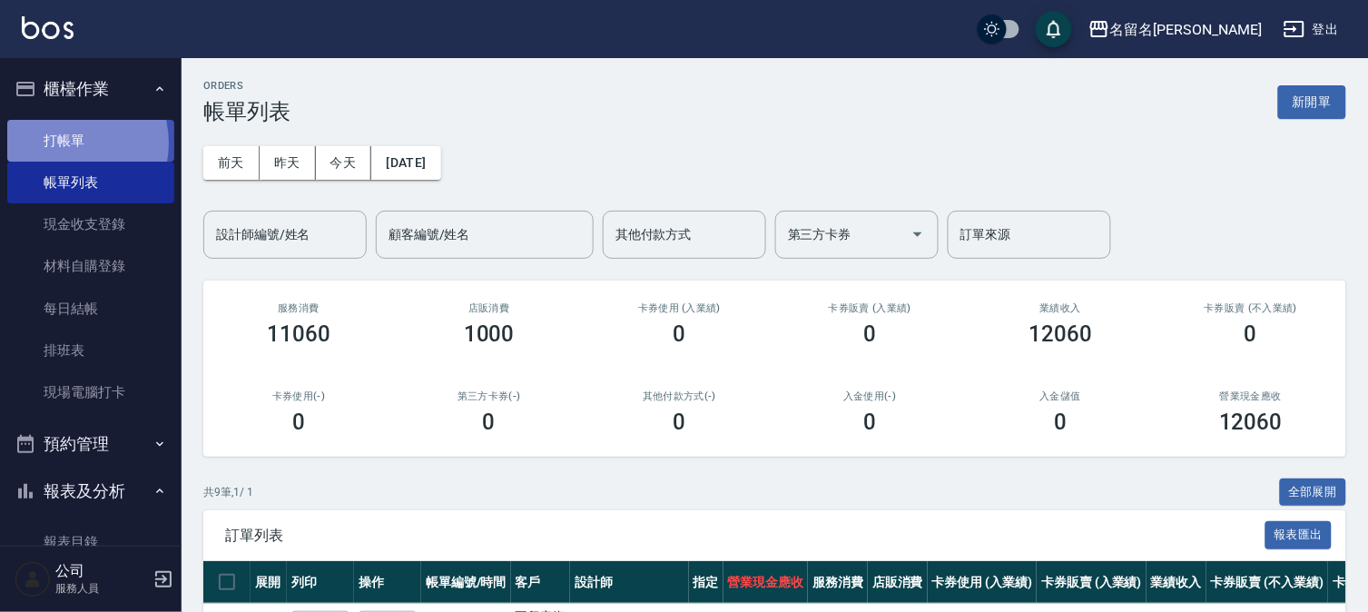
drag, startPoint x: 70, startPoint y: 142, endPoint x: 83, endPoint y: 132, distance: 17.4
click at [70, 141] on link "打帳單" at bounding box center [90, 141] width 167 height 42
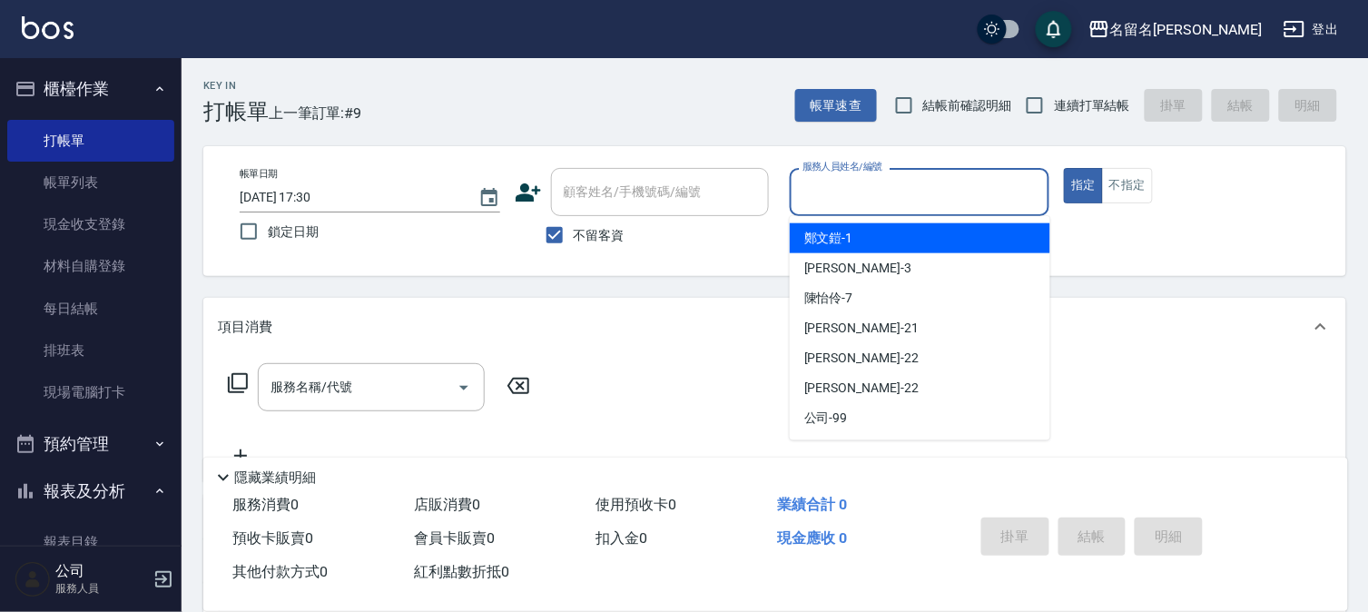
click at [910, 196] on input "服務人員姓名/編號" at bounding box center [920, 192] width 244 height 32
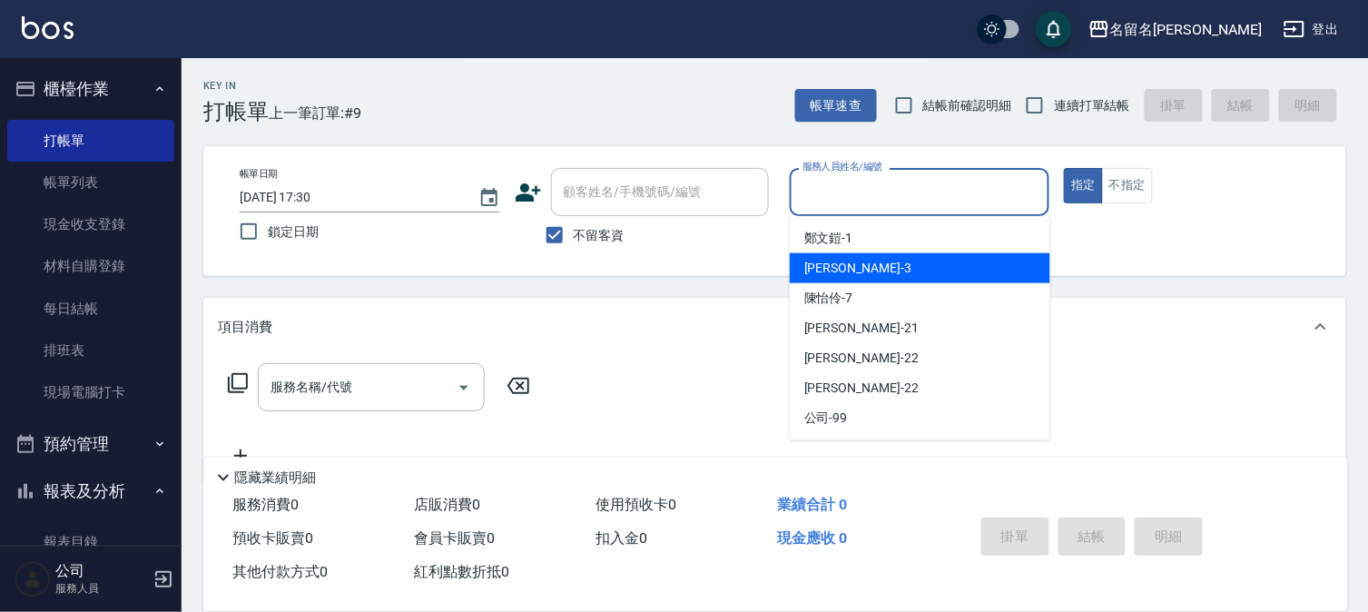
click at [878, 257] on div "李宛真 -3" at bounding box center [920, 268] width 260 height 30
type input "李宛真-3"
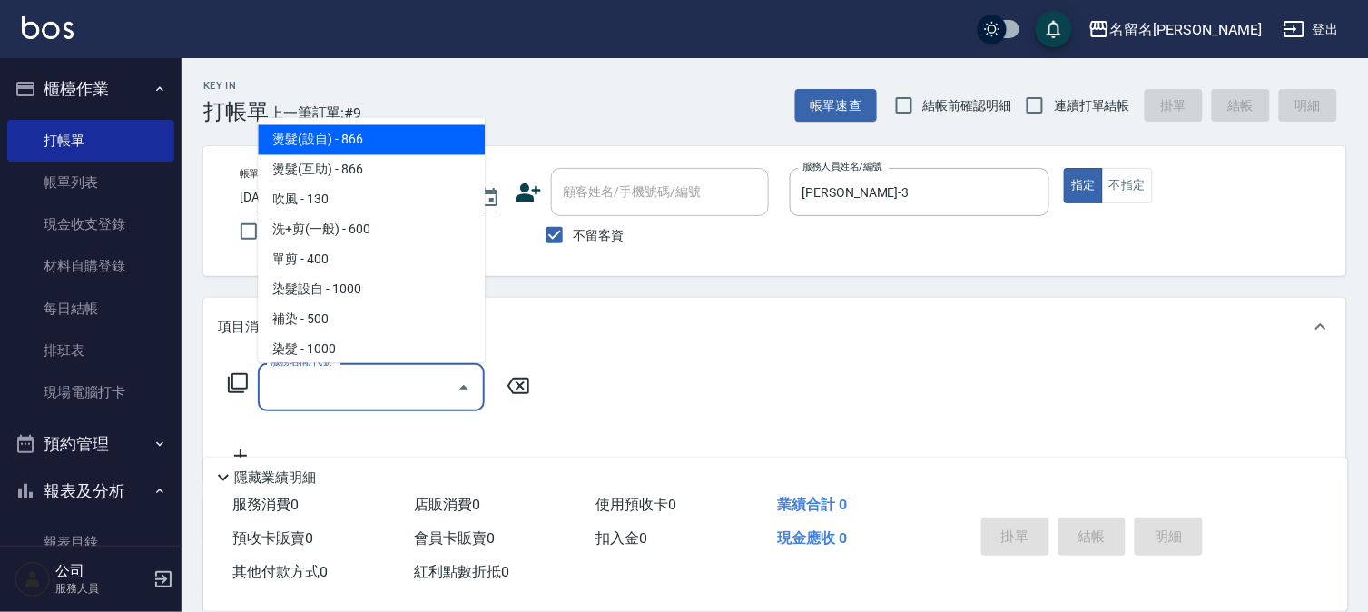
click at [319, 378] on input "服務名稱/代號" at bounding box center [357, 387] width 183 height 32
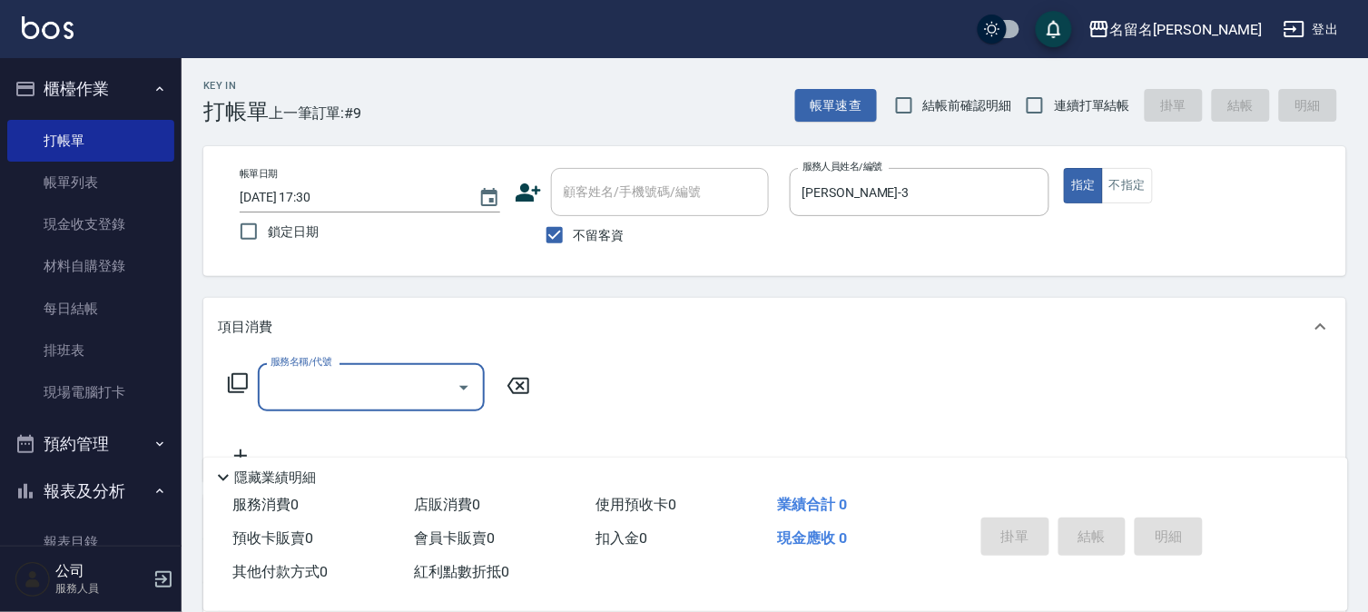
click at [310, 379] on input "服務名稱/代號" at bounding box center [357, 387] width 183 height 32
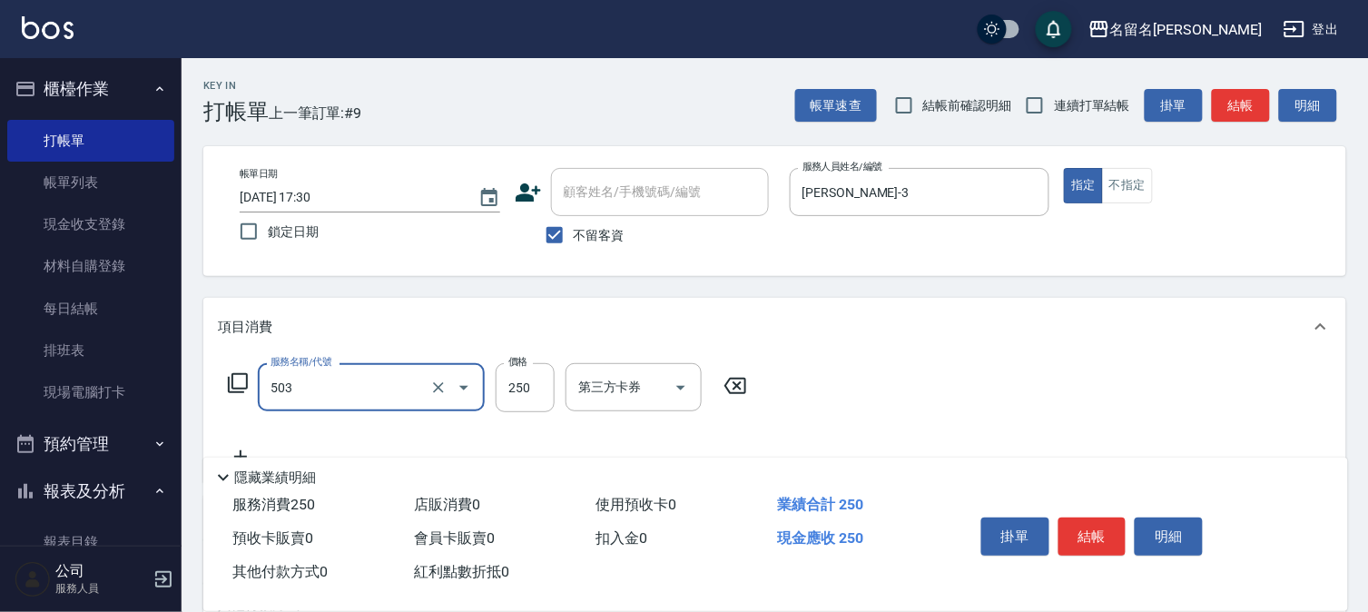
type input "指定洗髮(503)"
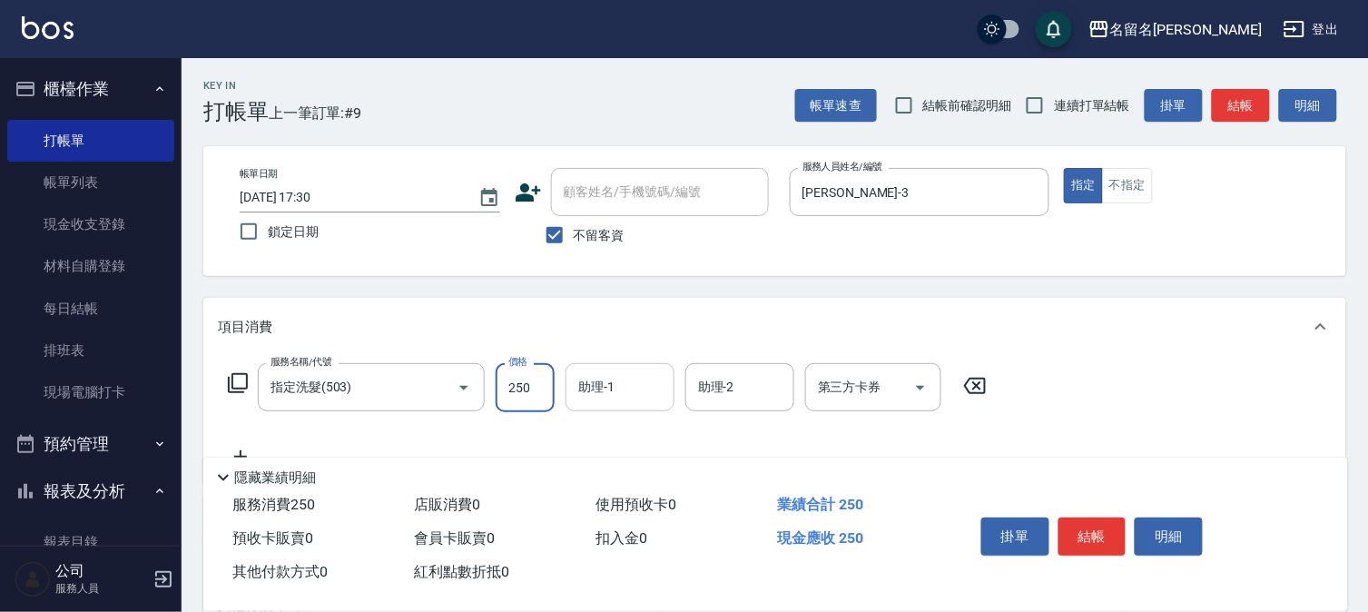
click at [588, 396] on input "助理-1" at bounding box center [620, 387] width 93 height 32
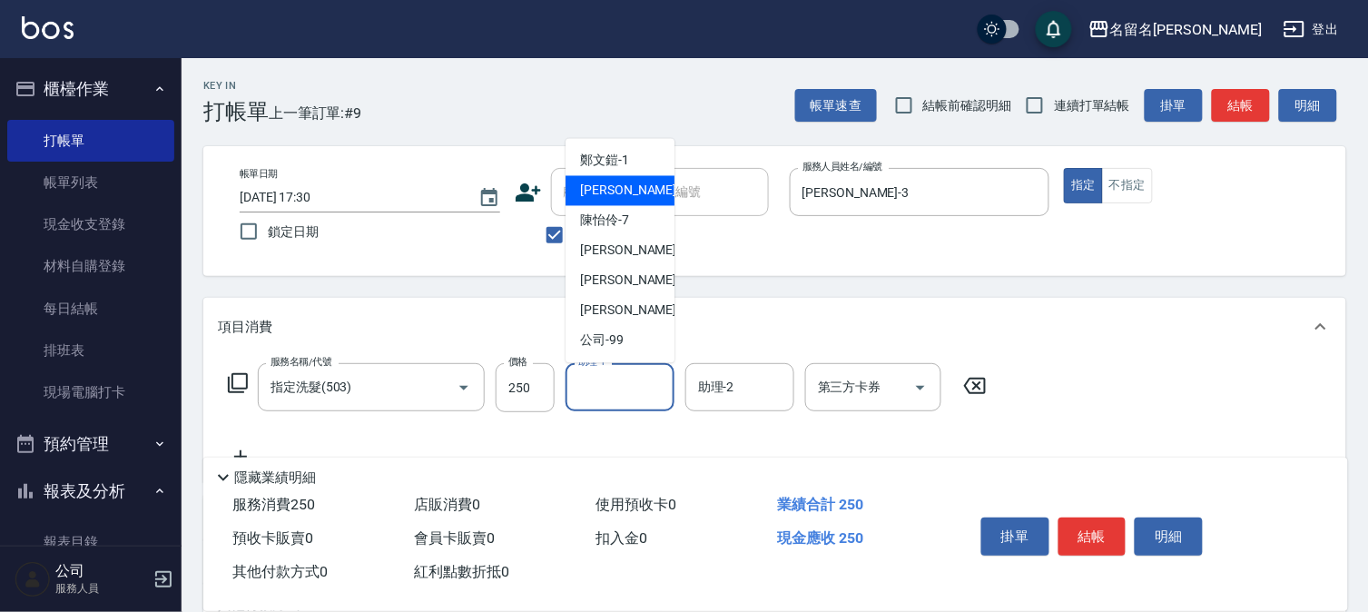
click at [601, 196] on span "李宛真 -3" at bounding box center [633, 191] width 107 height 19
type input "李宛真-3"
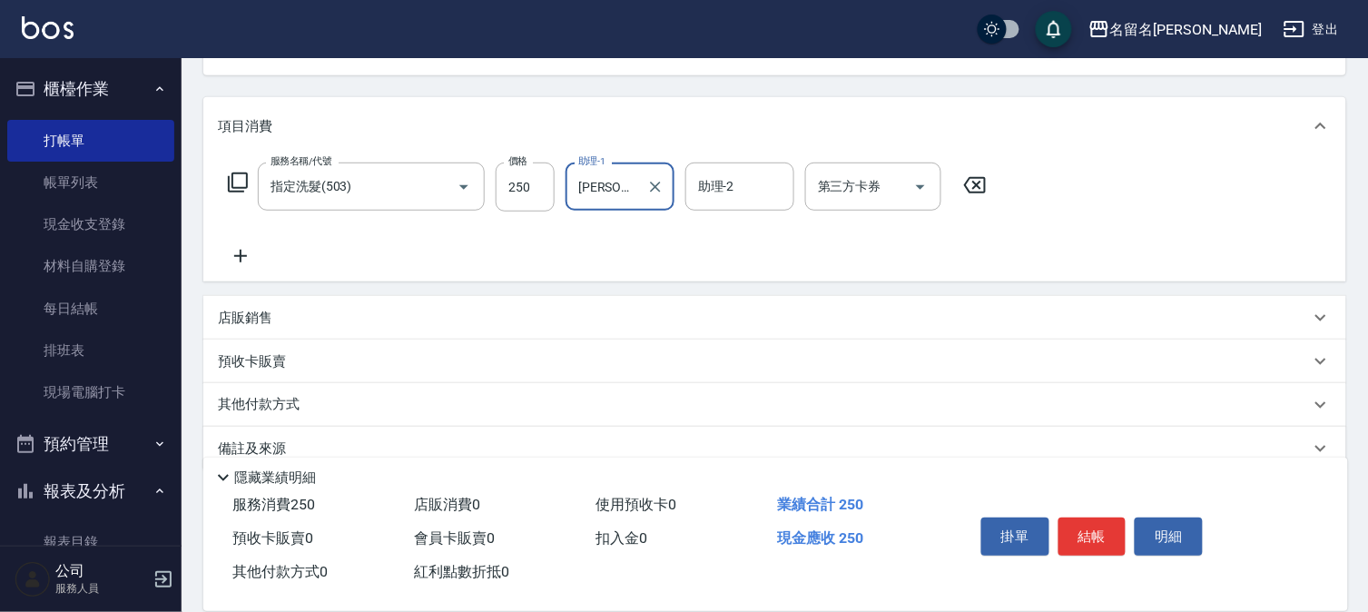
scroll to position [201, 0]
click at [240, 251] on icon at bounding box center [240, 255] width 13 height 13
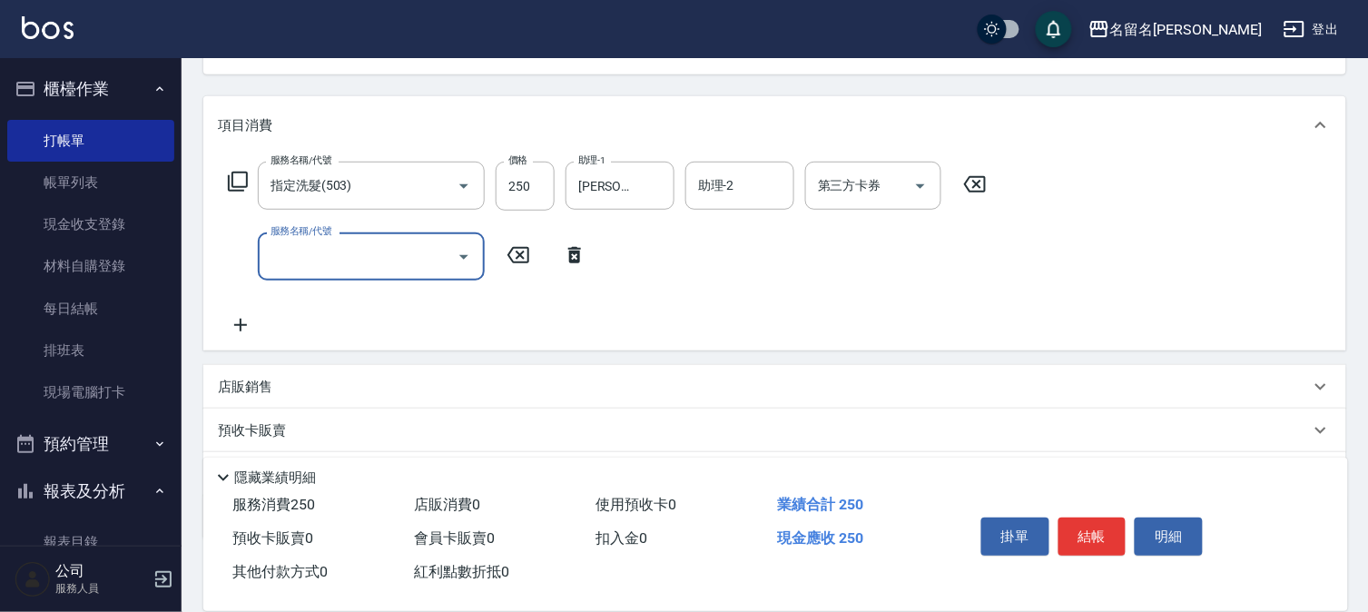
click at [329, 270] on input "服務名稱/代號" at bounding box center [357, 256] width 183 height 32
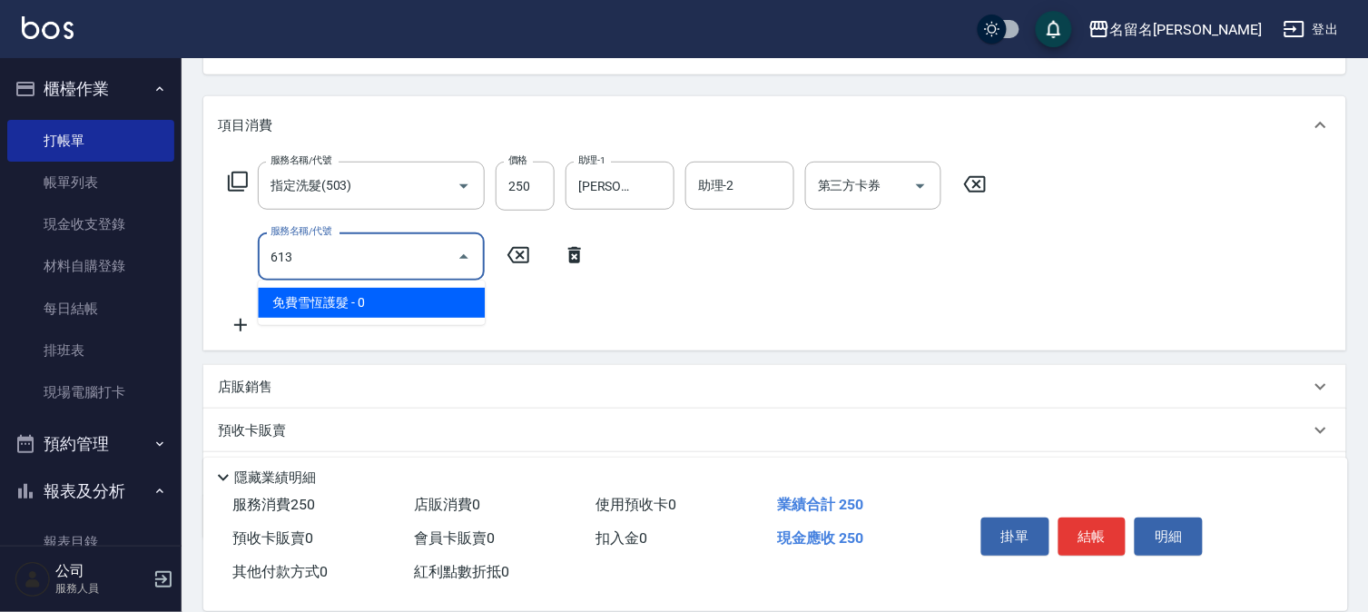
type input "免費雪恆護髮(613)"
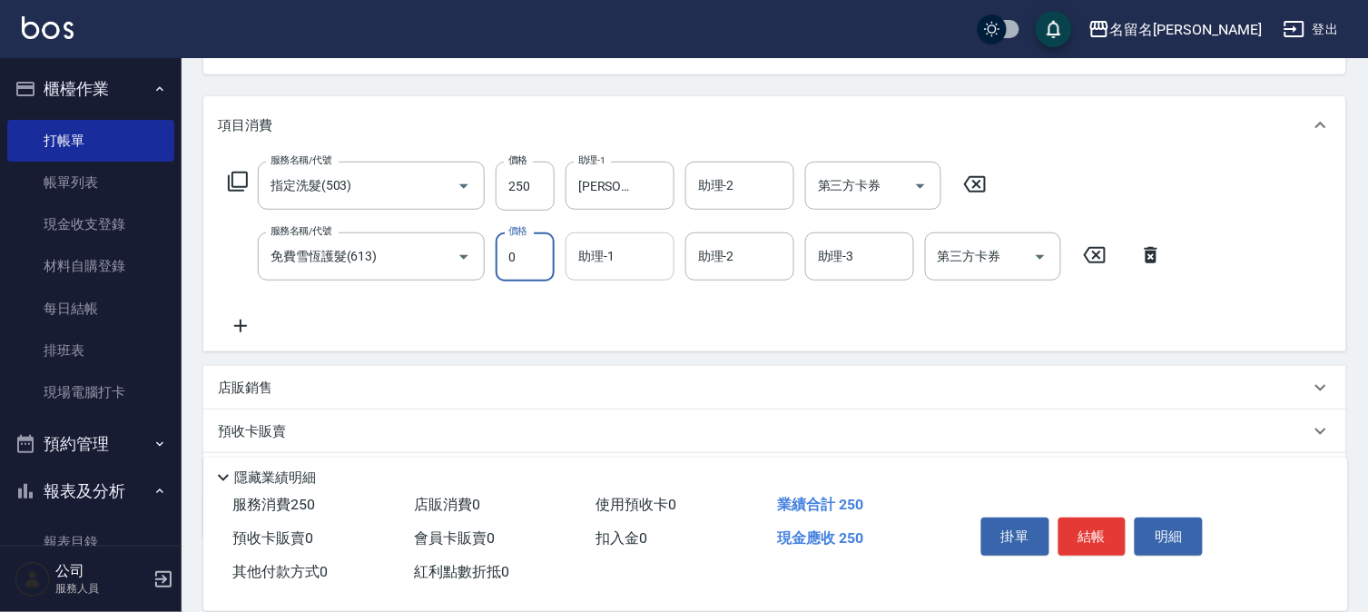
click at [612, 259] on input "助理-1" at bounding box center [620, 256] width 93 height 32
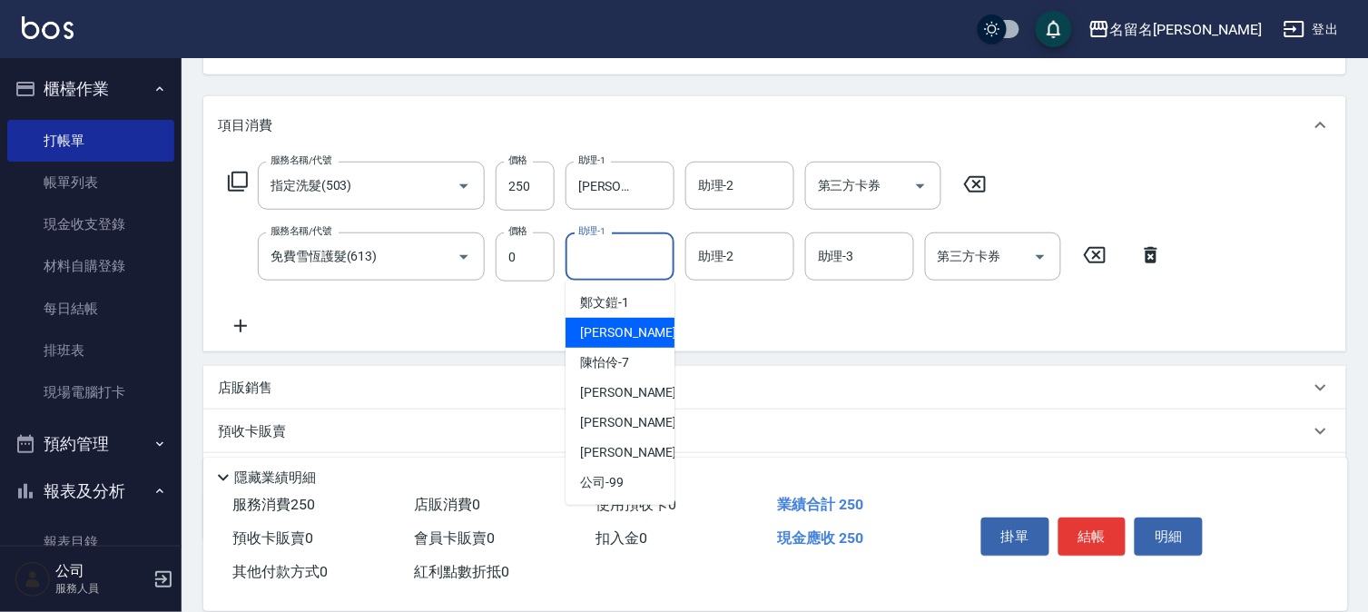
click at [593, 329] on span "李宛真 -3" at bounding box center [633, 332] width 107 height 19
type input "李宛真-3"
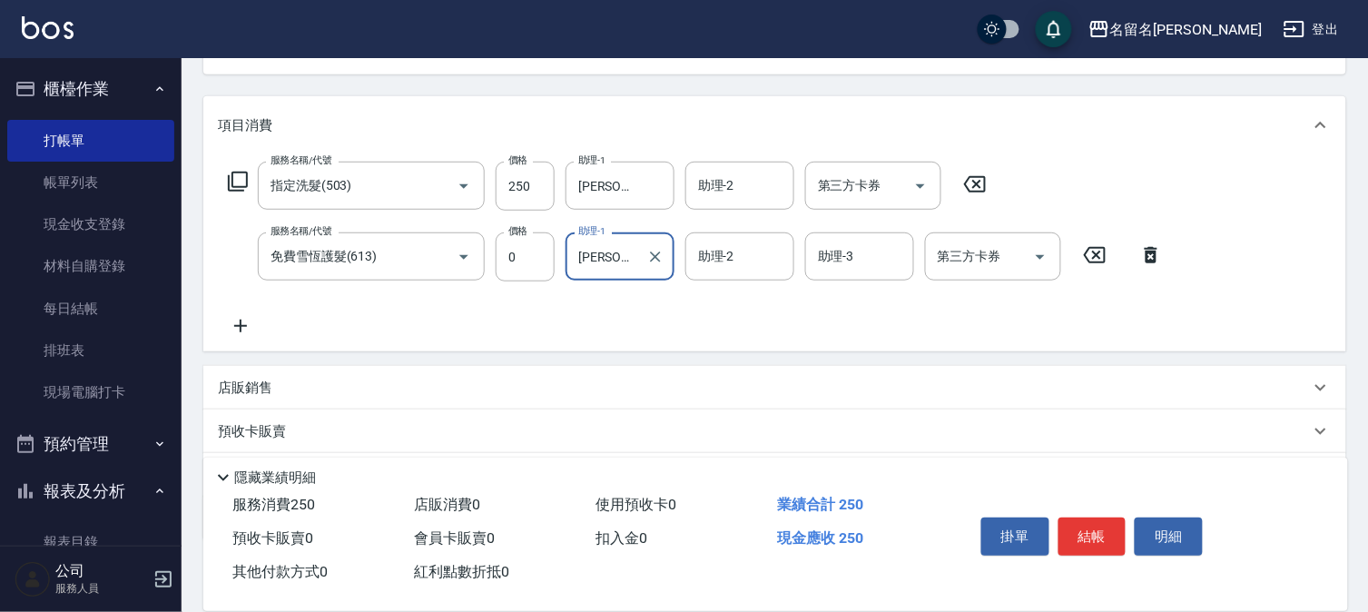
scroll to position [301, 0]
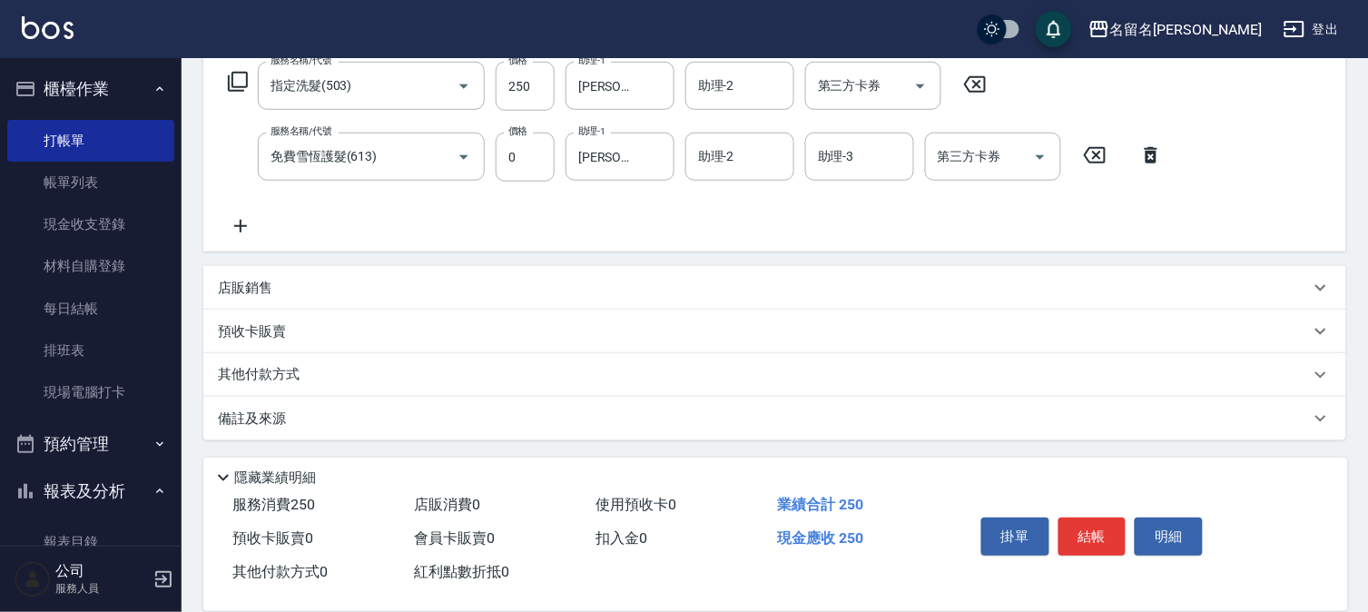
click at [243, 220] on icon at bounding box center [240, 226] width 45 height 22
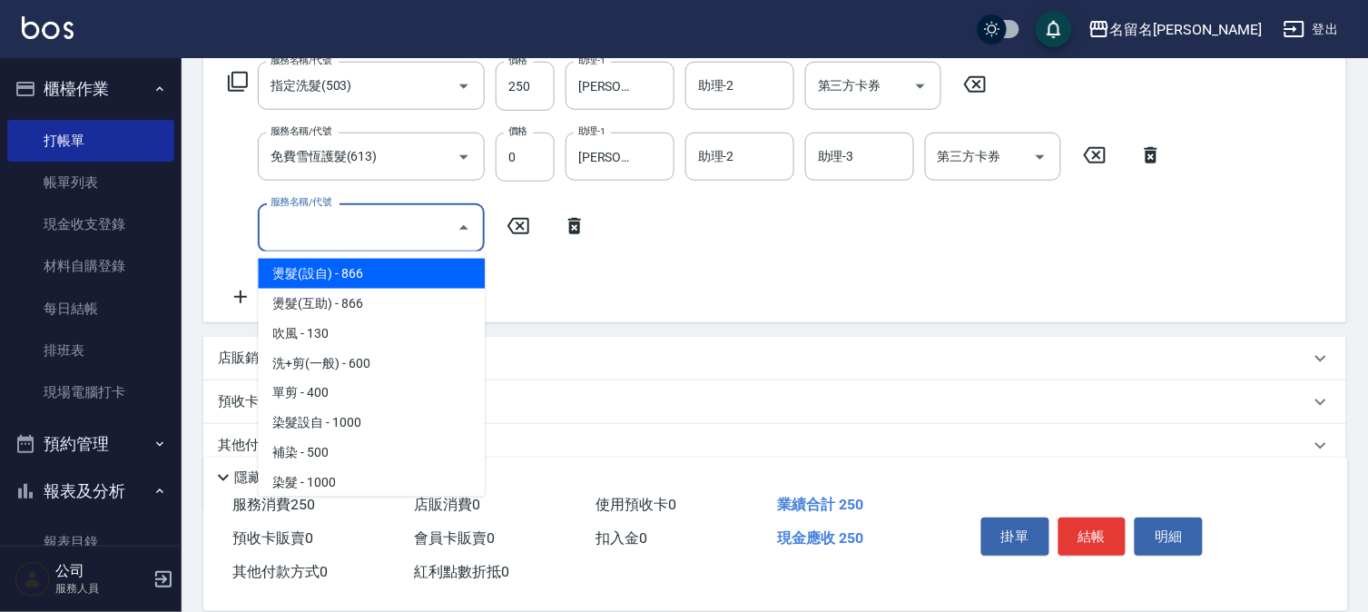
drag, startPoint x: 243, startPoint y: 220, endPoint x: 293, endPoint y: 221, distance: 49.9
click at [287, 223] on input "服務名稱/代號" at bounding box center [357, 227] width 183 height 32
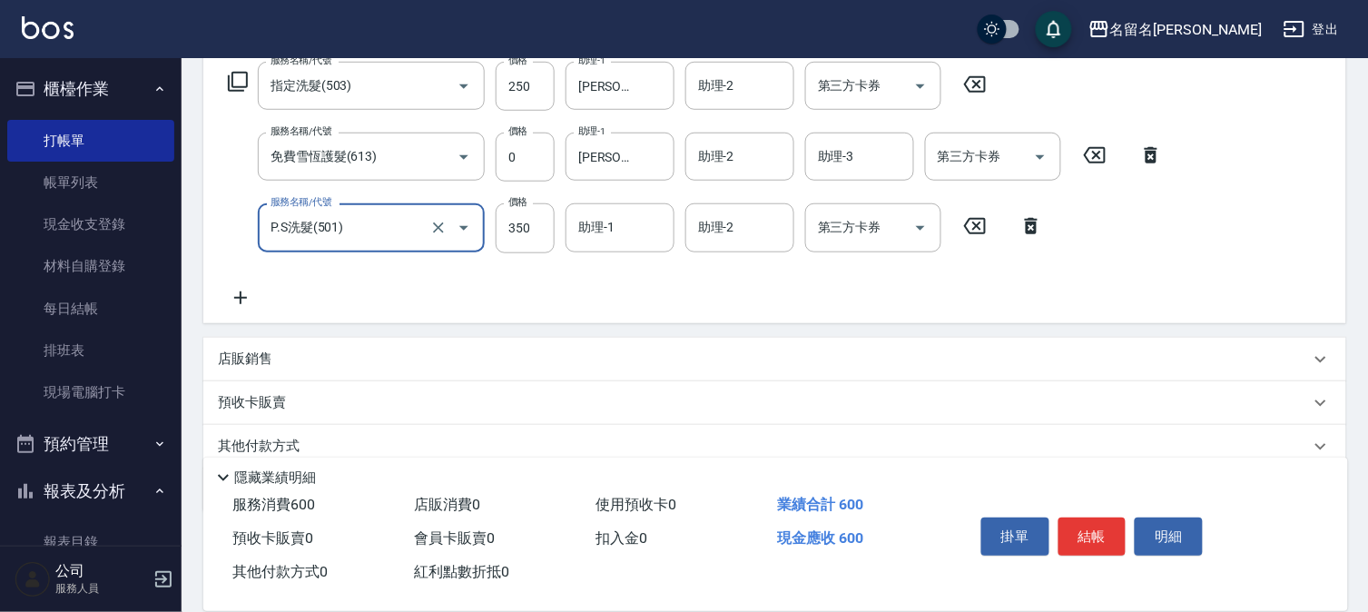
click at [336, 238] on input "P.S洗髮(501)" at bounding box center [346, 227] width 160 height 32
type input "TKO水油質包套卡(620)"
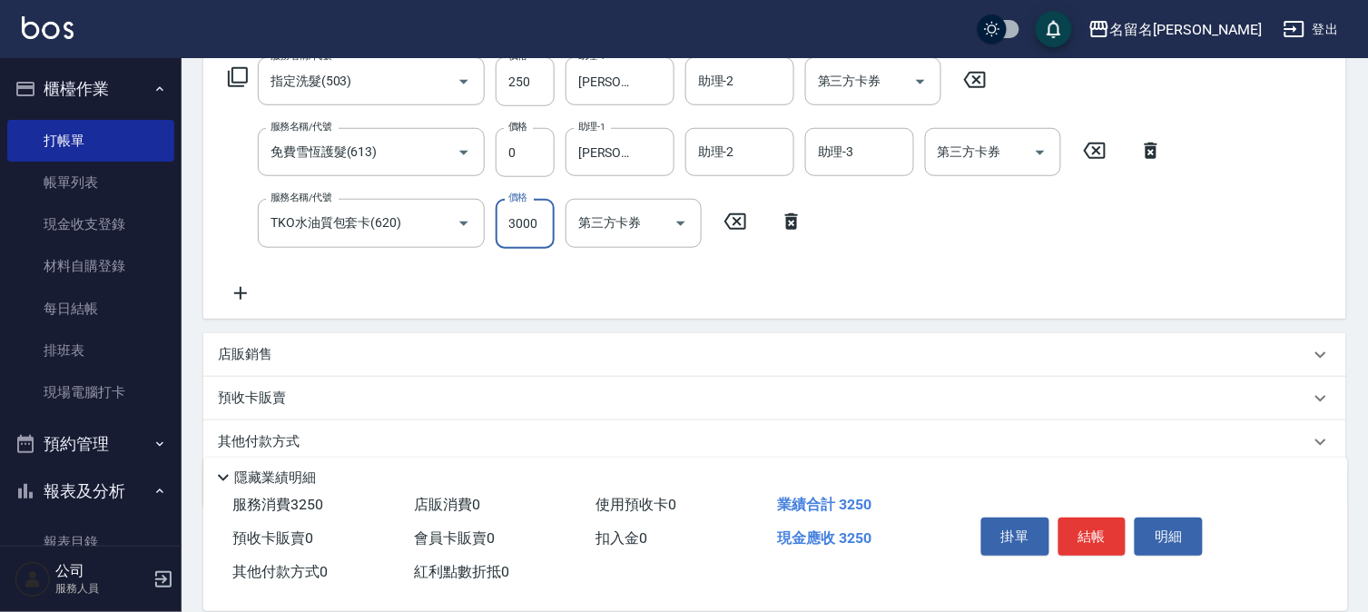
scroll to position [373, 0]
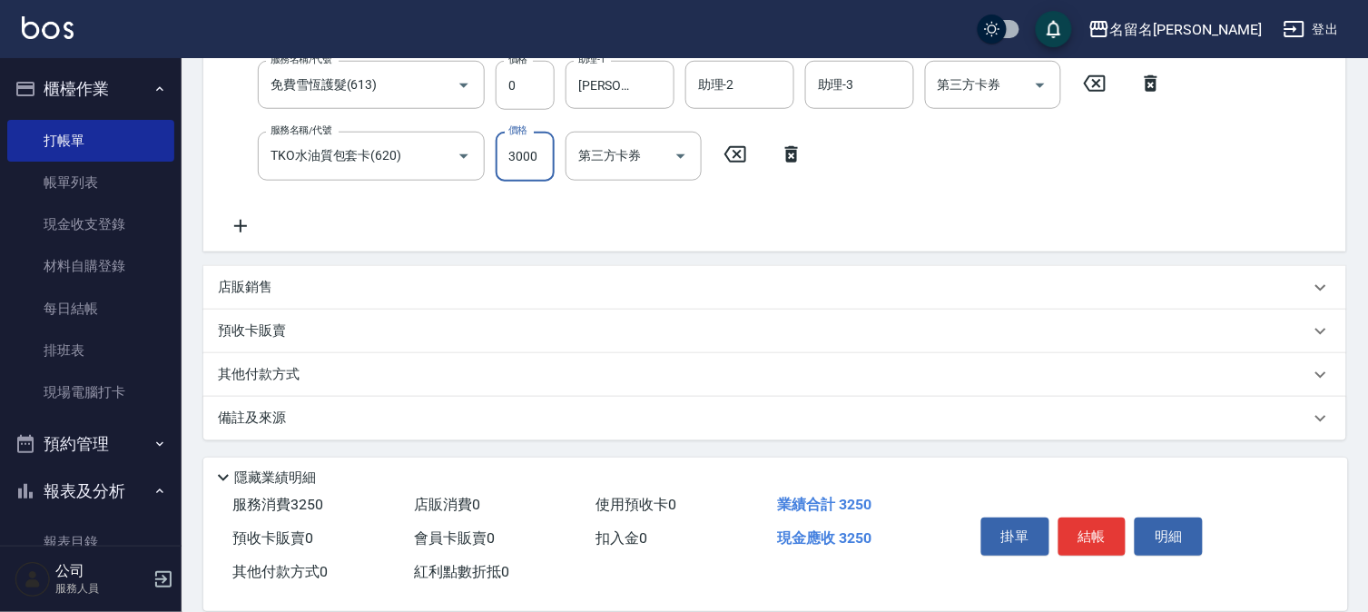
click at [240, 215] on icon at bounding box center [240, 226] width 45 height 22
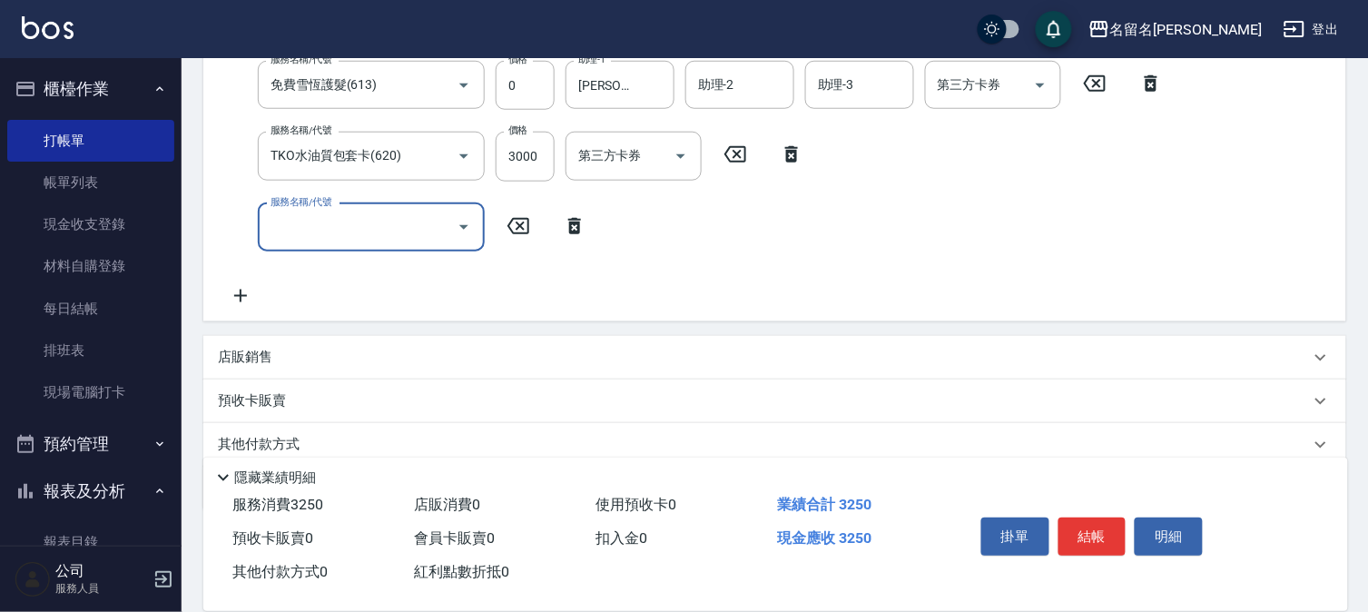
scroll to position [370, 0]
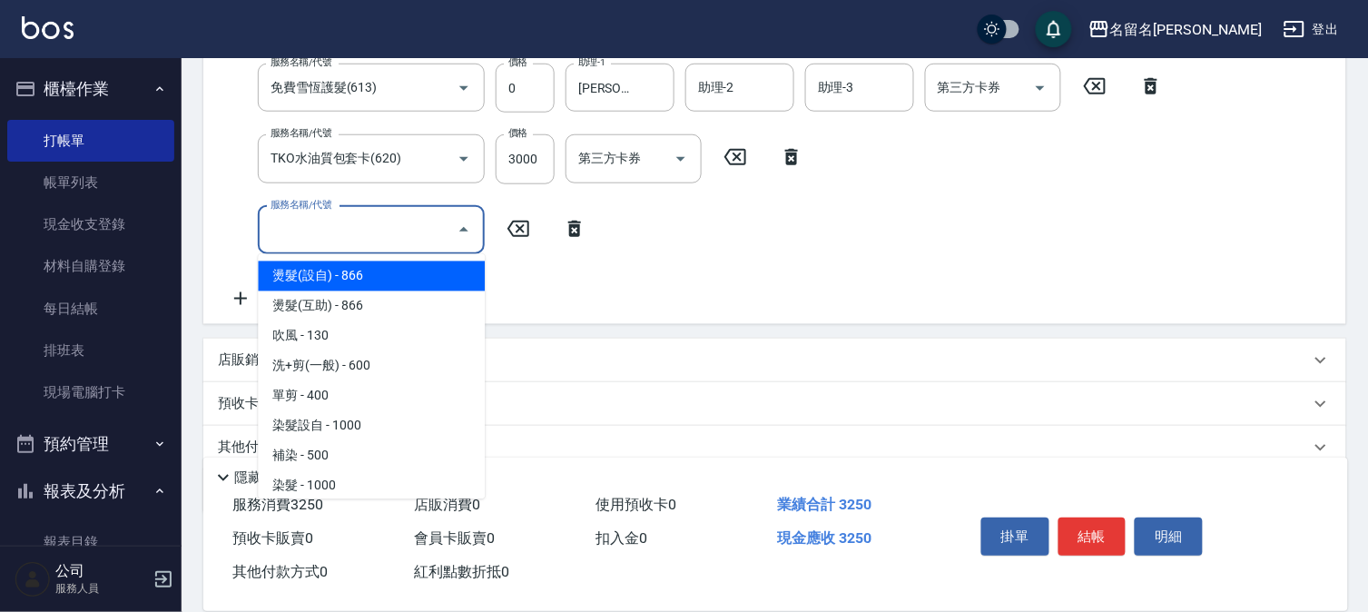
click at [282, 228] on input "服務名稱/代號" at bounding box center [357, 230] width 183 height 32
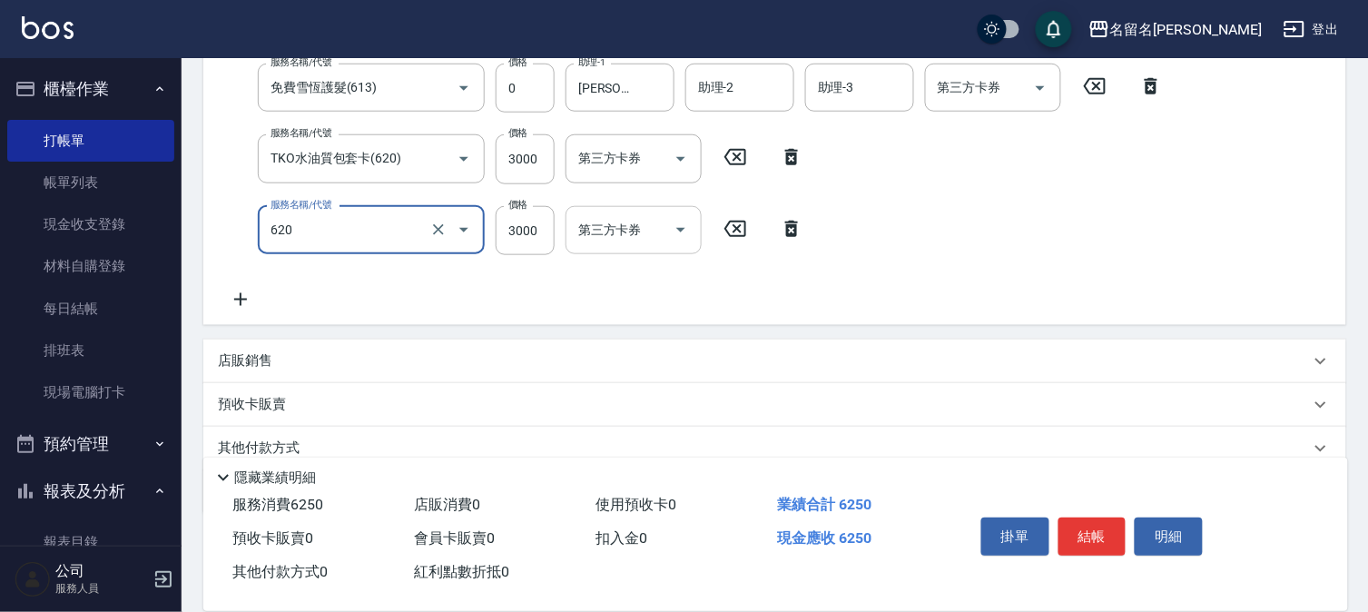
type input "TKO水油質包套卡(620)"
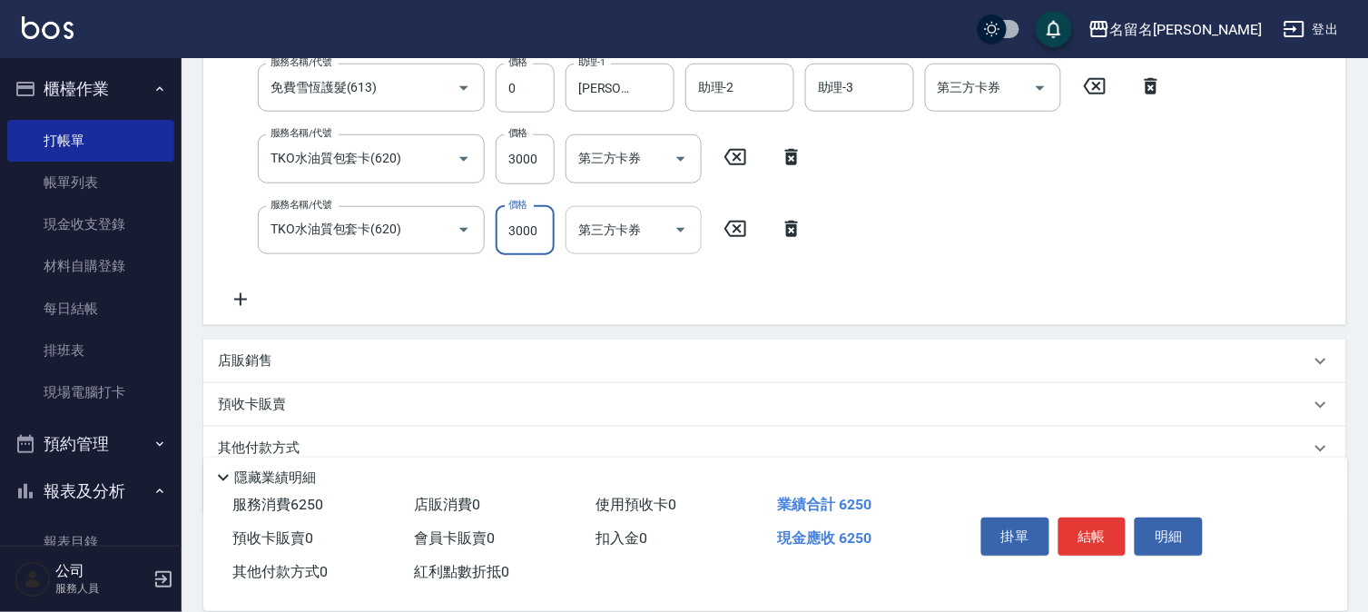
scroll to position [363, 0]
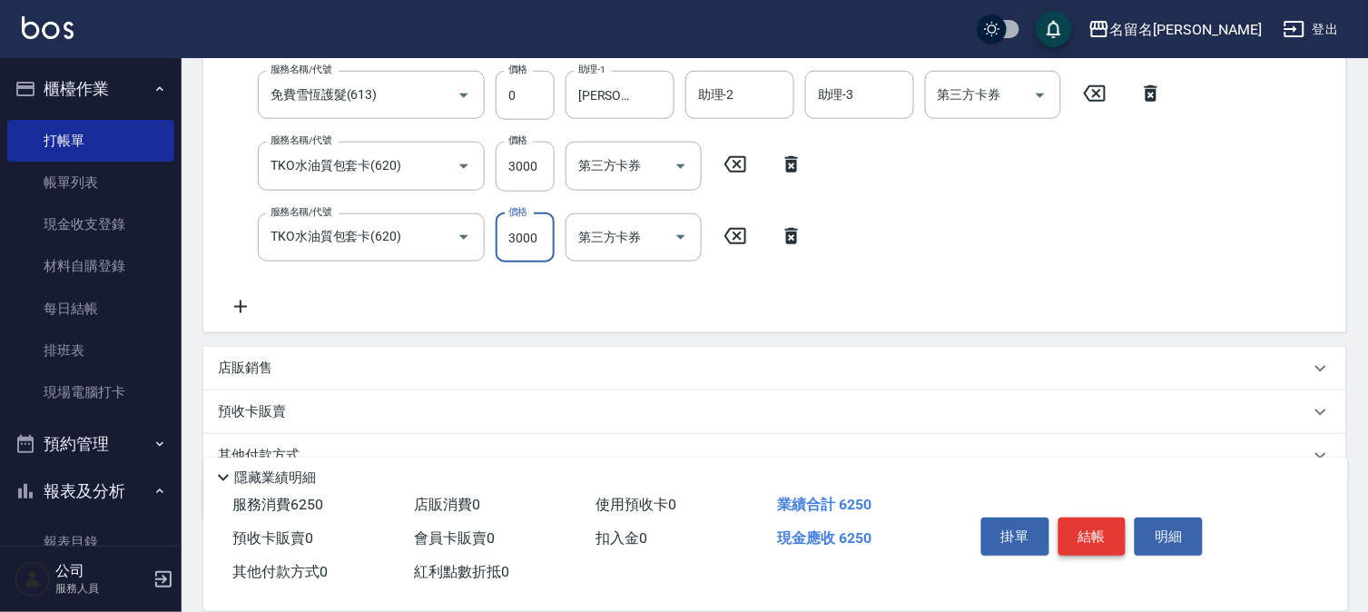
click at [1094, 523] on button "結帳" at bounding box center [1092, 536] width 68 height 38
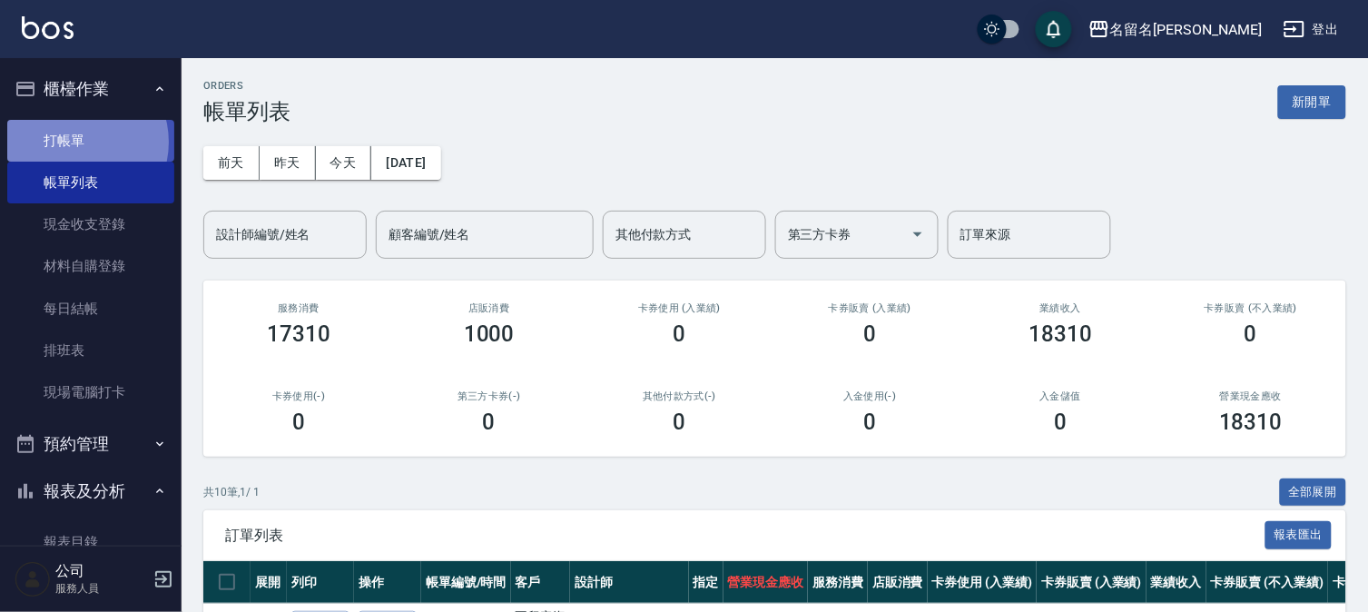
click at [79, 142] on link "打帳單" at bounding box center [90, 141] width 167 height 42
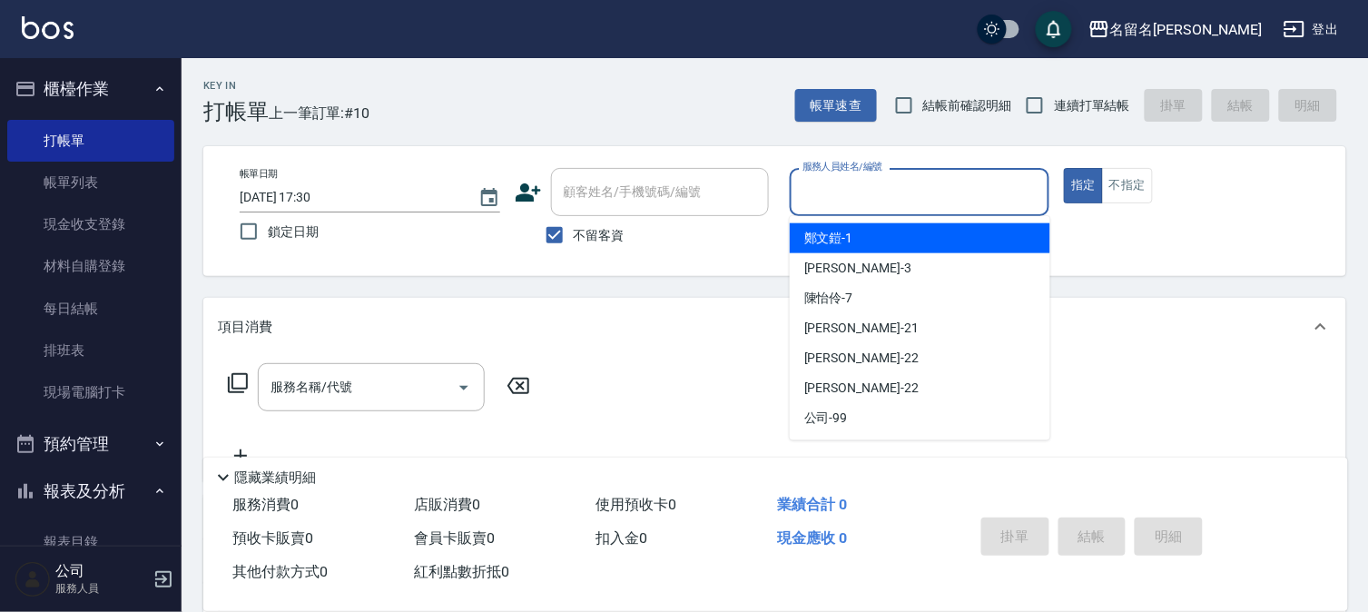
drag, startPoint x: 921, startPoint y: 193, endPoint x: 888, endPoint y: 248, distance: 64.0
click at [919, 192] on input "服務人員姓名/編號" at bounding box center [920, 192] width 244 height 32
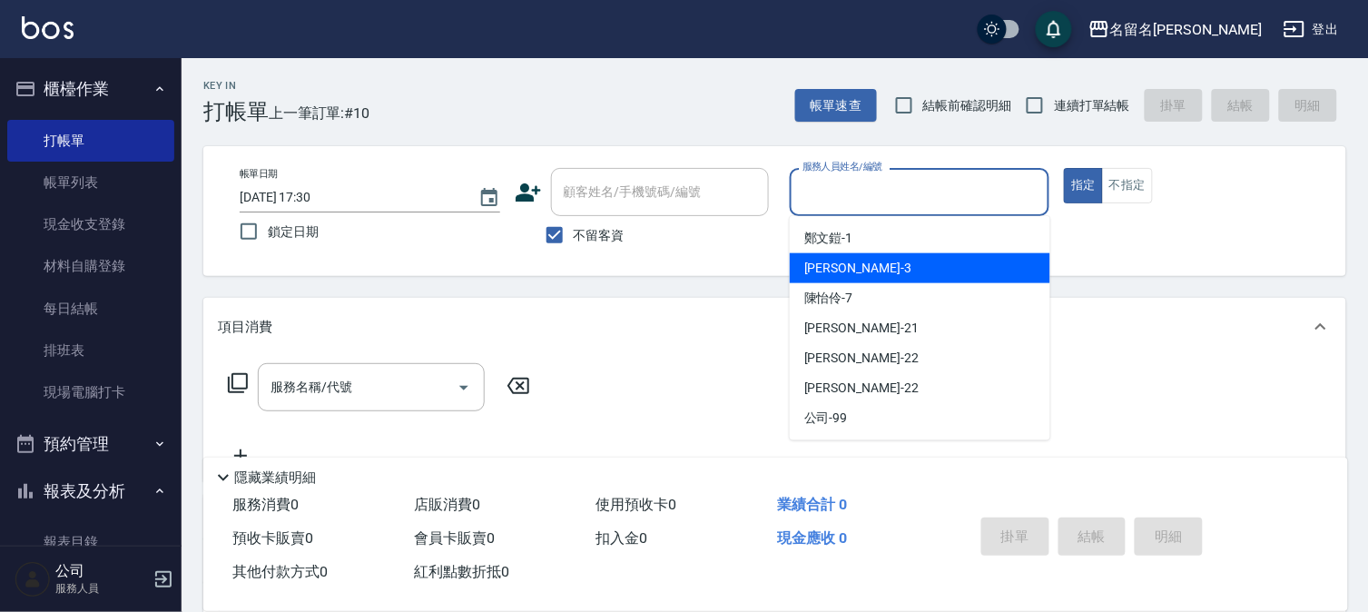
click at [880, 264] on div "李宛真 -3" at bounding box center [920, 268] width 260 height 30
type input "李宛真-3"
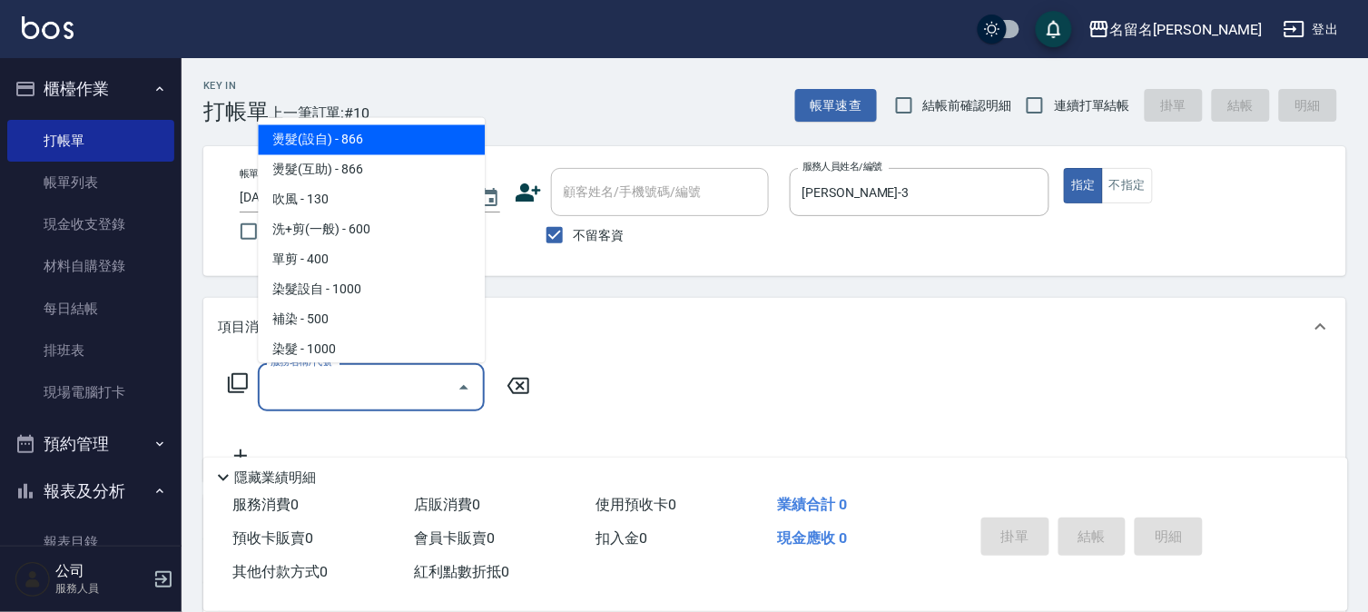
click at [383, 382] on input "服務名稱/代號" at bounding box center [357, 387] width 183 height 32
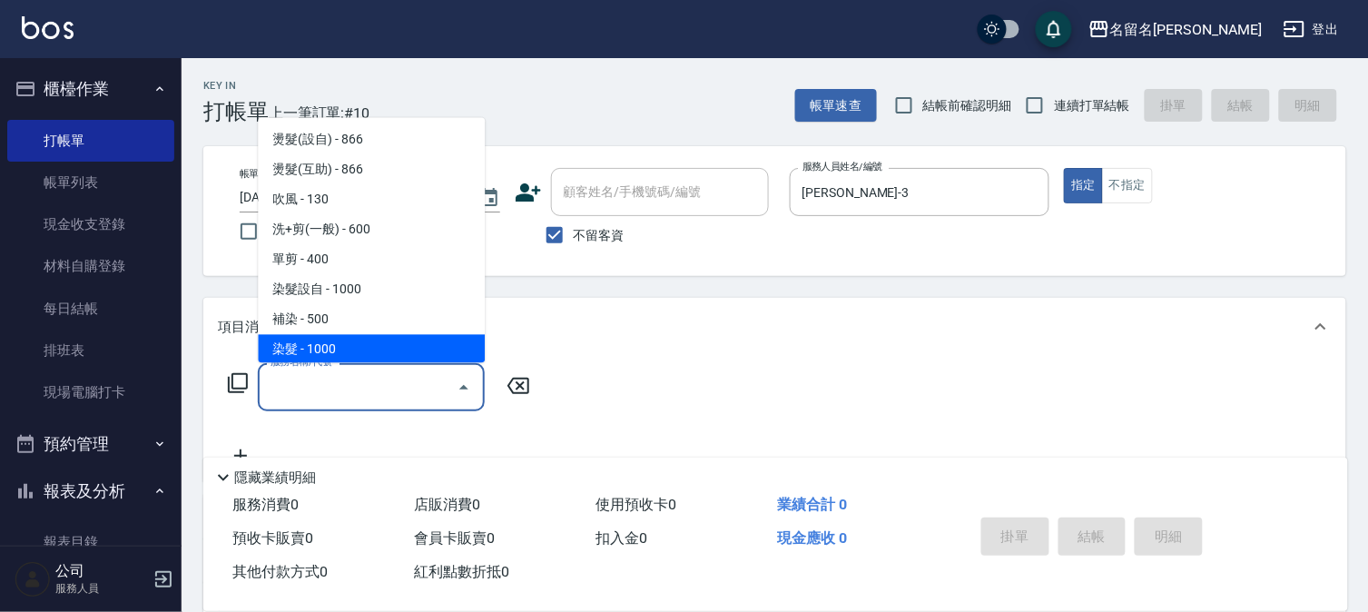
click at [406, 358] on span "染髮 - 1000" at bounding box center [371, 350] width 227 height 30
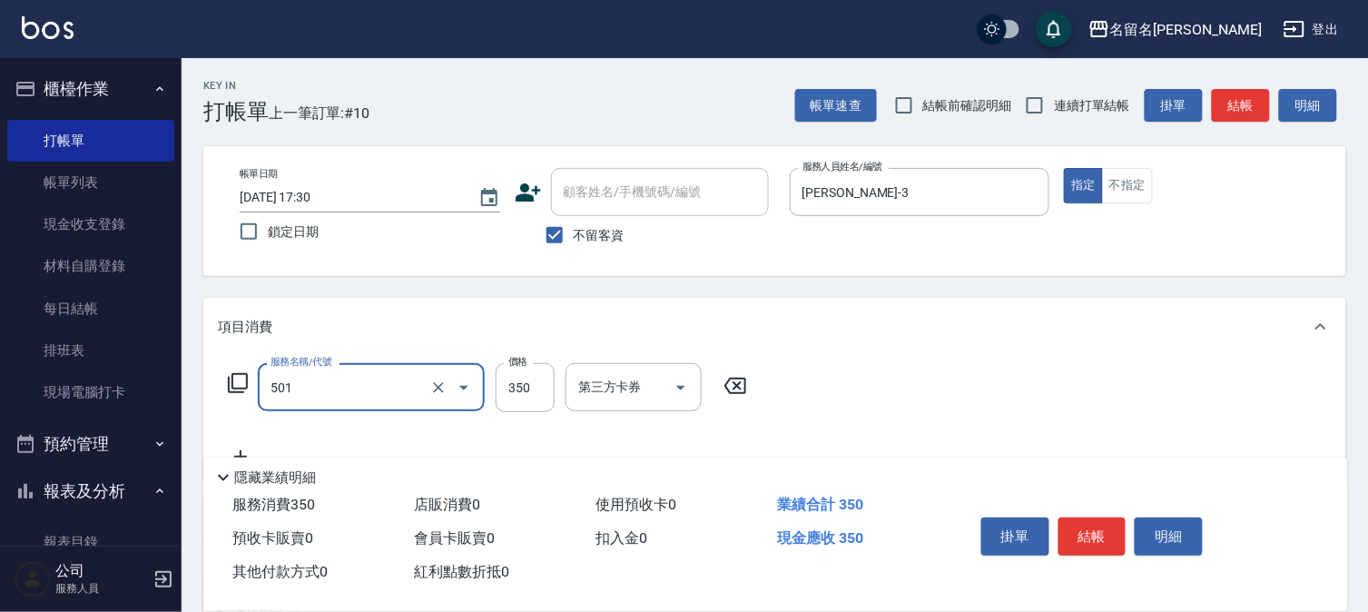
type input "P.S洗髮(501)"
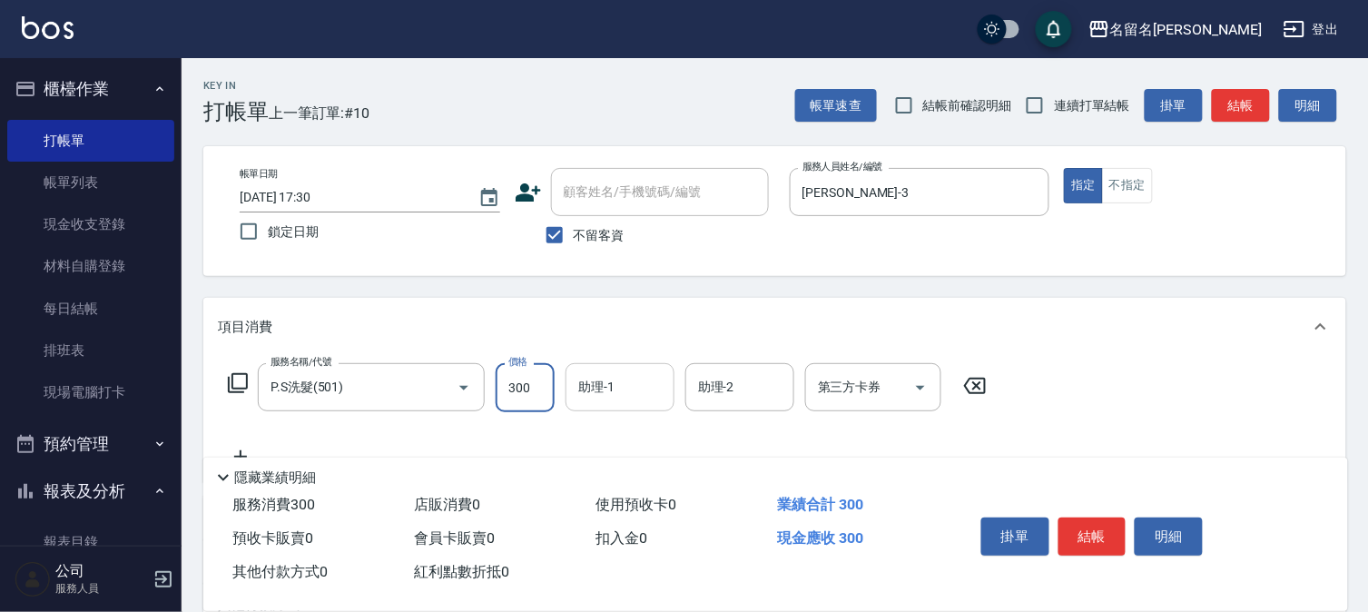
type input "300"
click at [609, 385] on input "助理-1" at bounding box center [620, 387] width 93 height 32
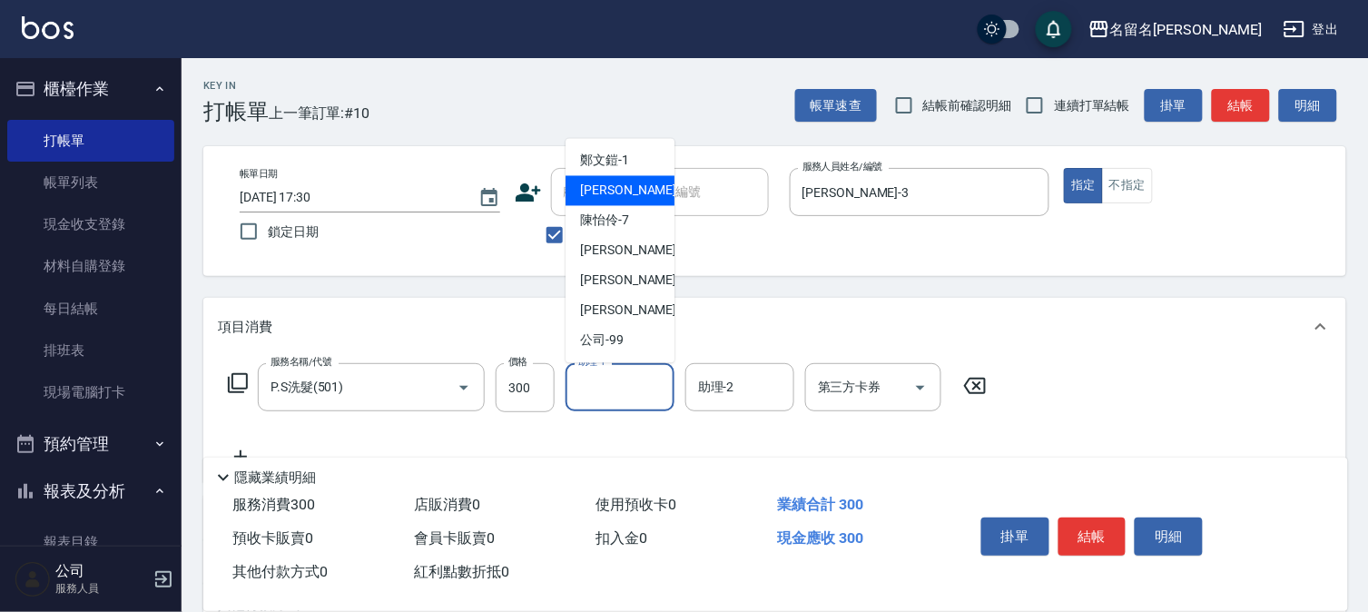
click at [657, 191] on div "李宛真 -3" at bounding box center [619, 191] width 109 height 30
type input "李宛真-3"
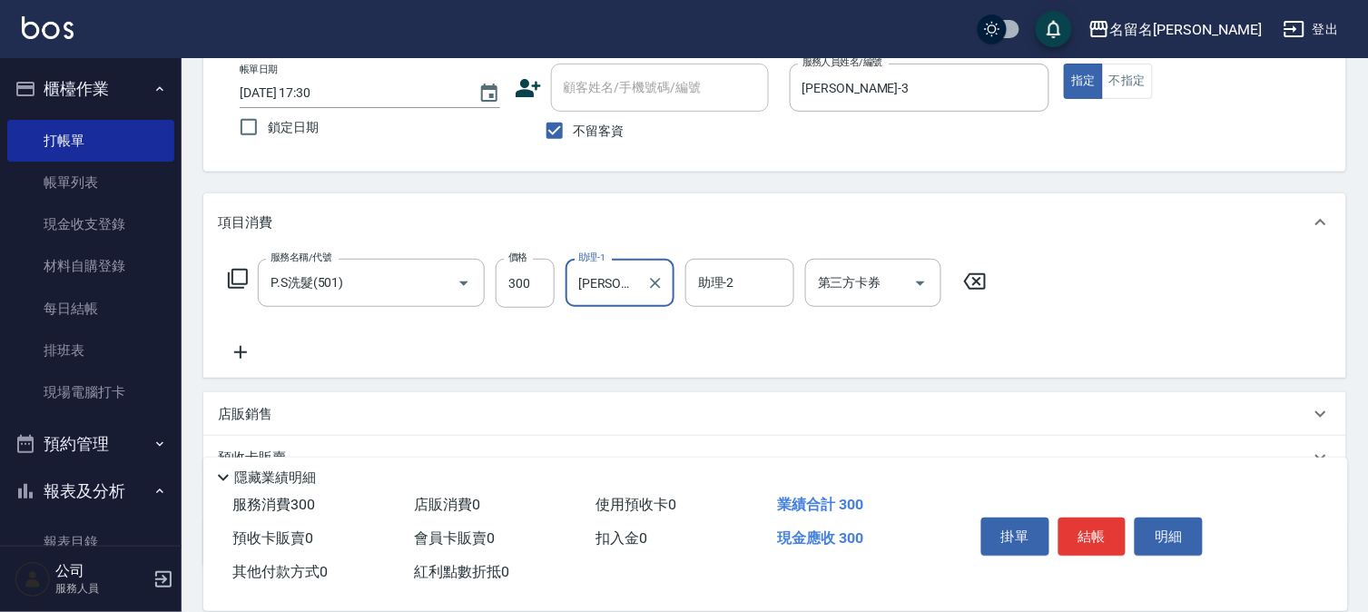
scroll to position [201, 0]
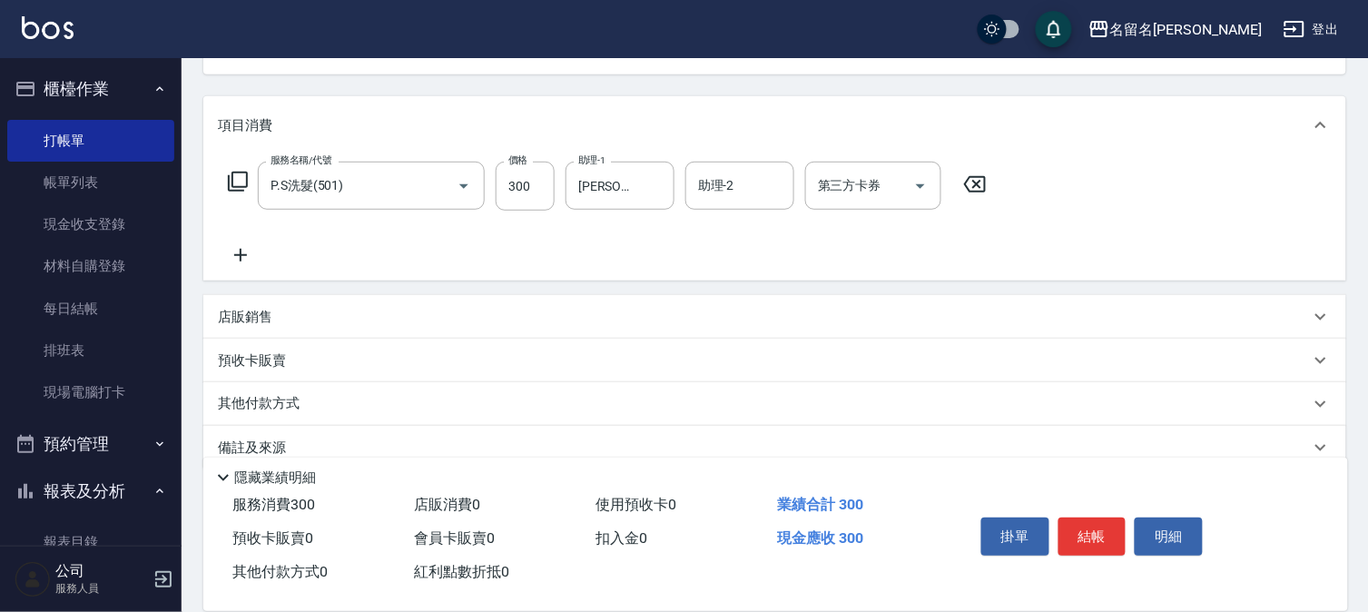
click at [248, 252] on icon at bounding box center [240, 255] width 45 height 22
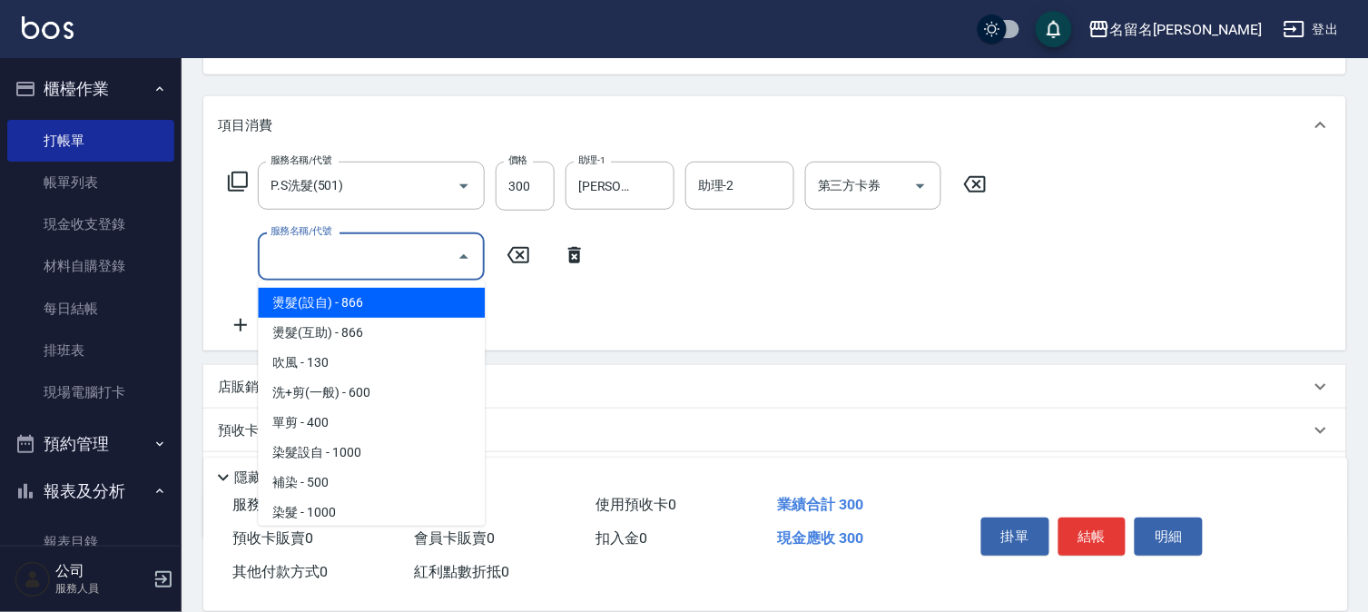
click at [293, 252] on input "服務名稱/代號" at bounding box center [357, 256] width 183 height 32
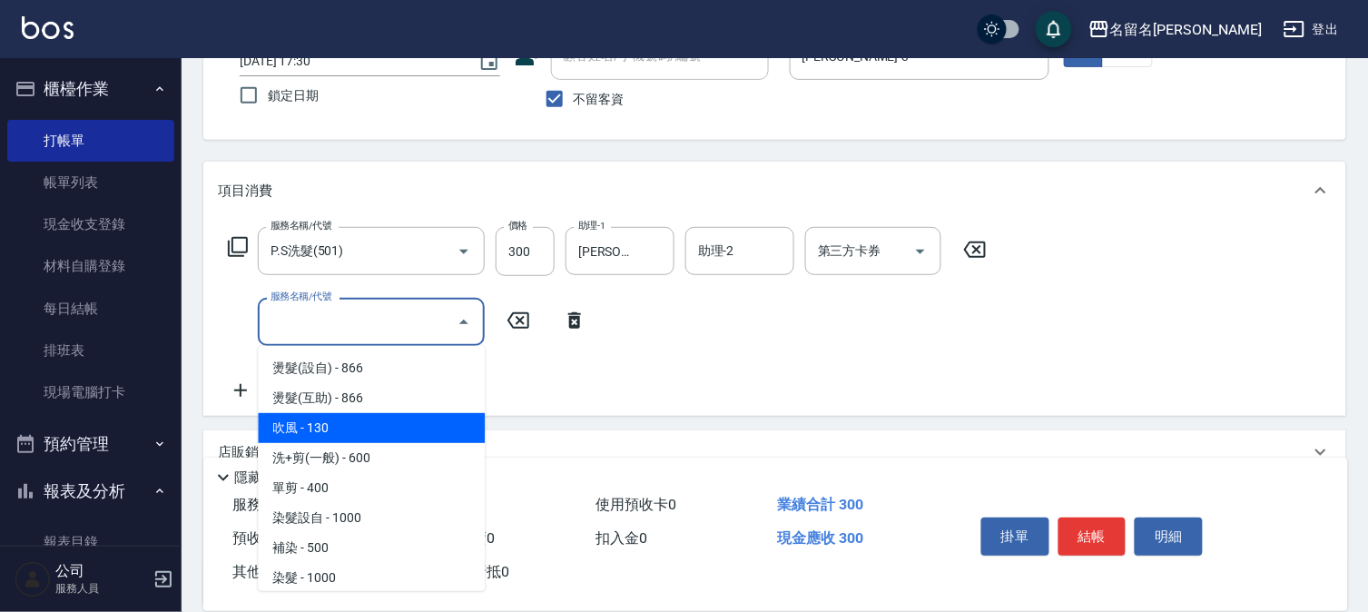
scroll to position [101, 0]
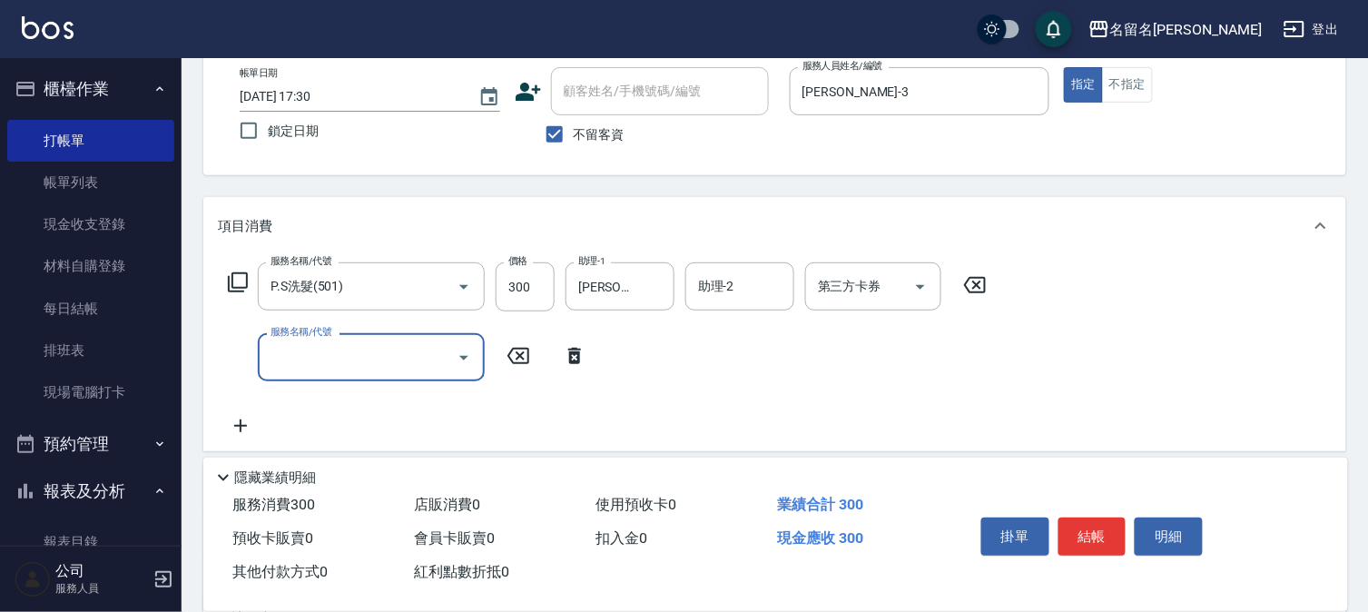
click at [407, 368] on input "服務名稱/代號" at bounding box center [357, 357] width 183 height 32
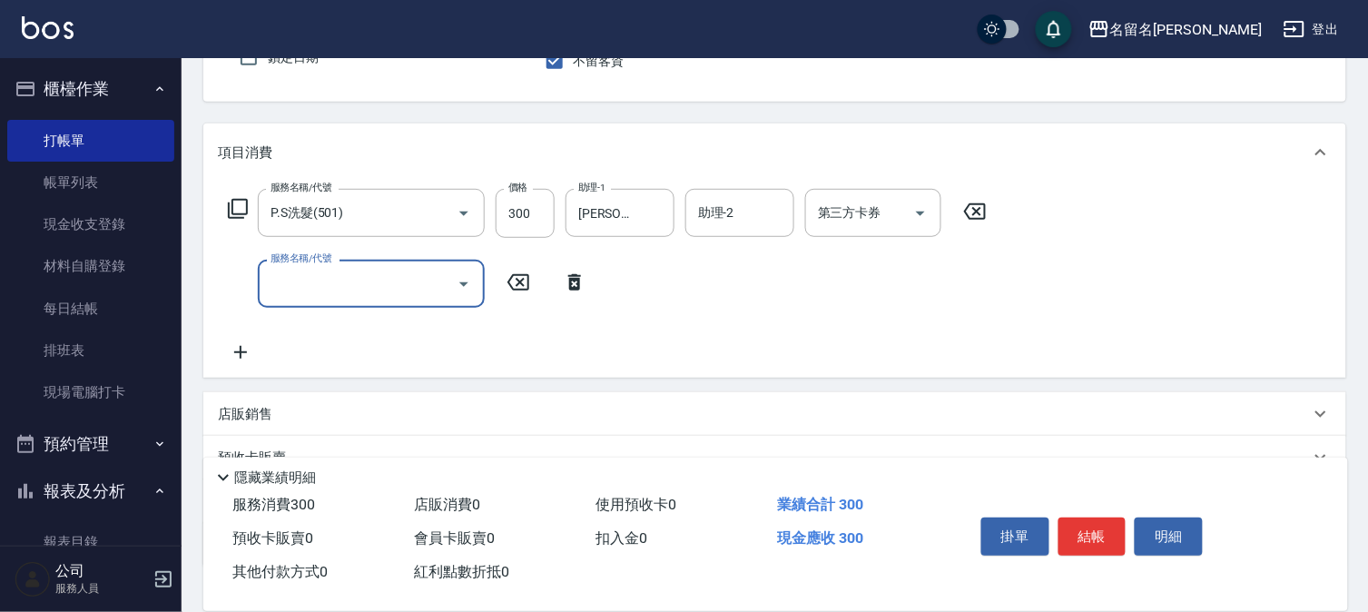
scroll to position [201, 0]
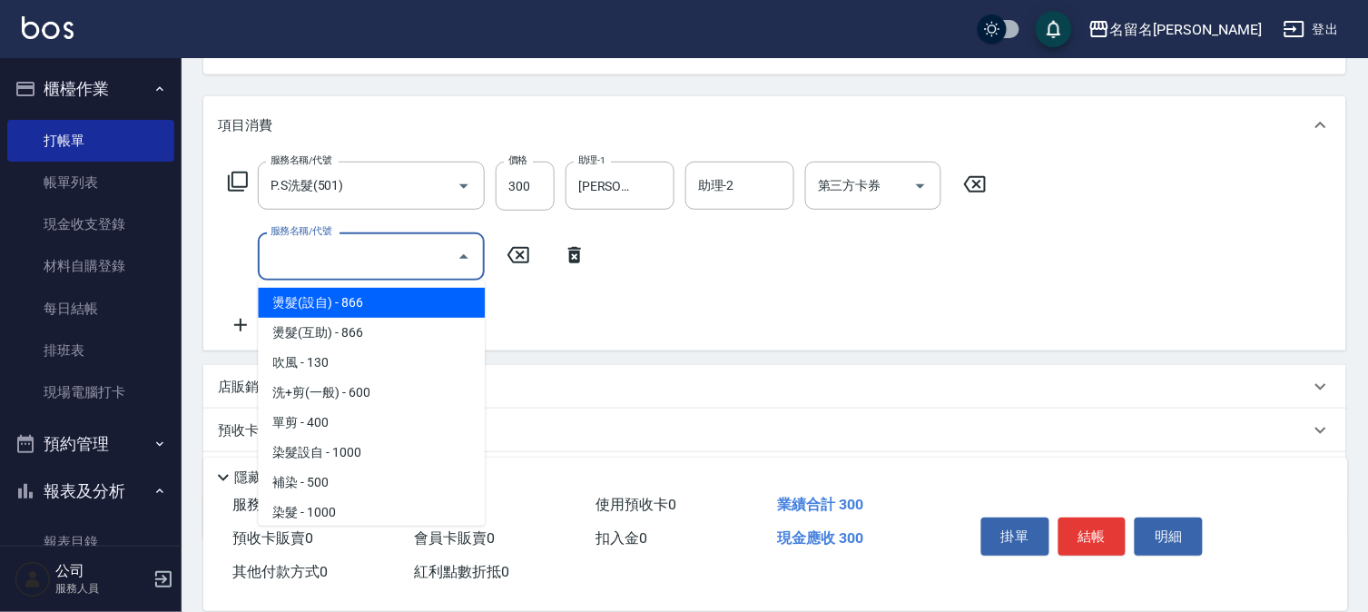
click at [394, 254] on input "服務名稱/代號" at bounding box center [357, 256] width 183 height 32
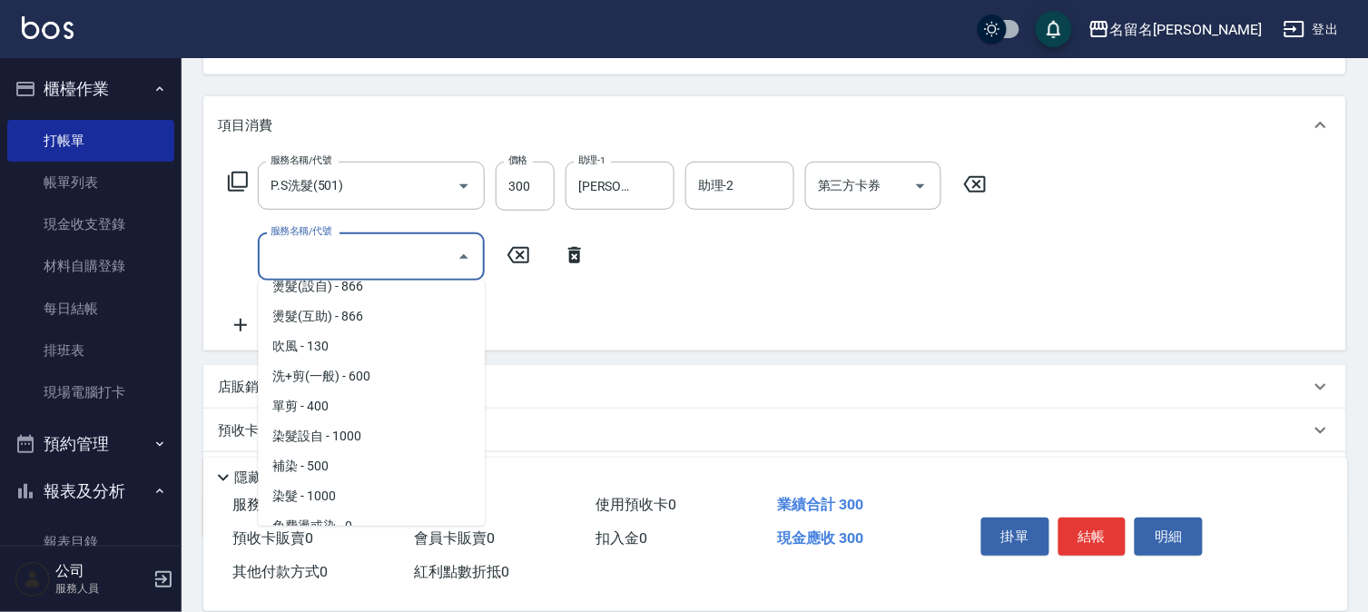
scroll to position [0, 0]
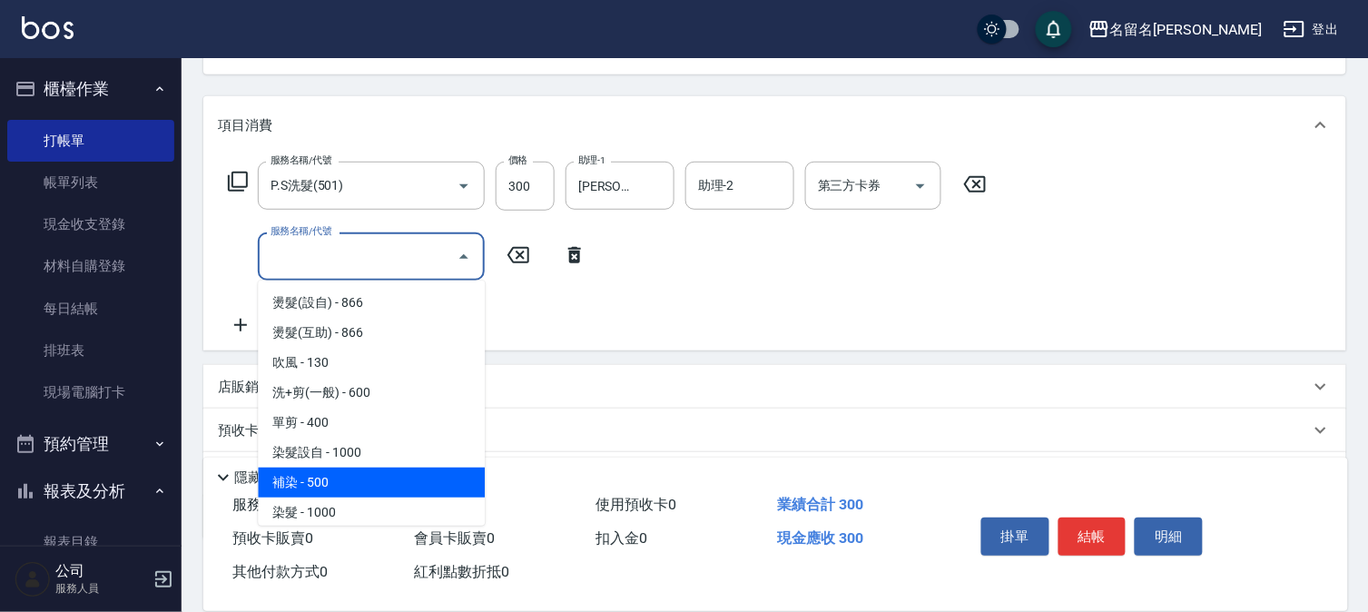
drag, startPoint x: 403, startPoint y: 477, endPoint x: 499, endPoint y: 368, distance: 145.3
click at [404, 475] on span "補染 - 500" at bounding box center [371, 482] width 227 height 30
type input "補染(404)"
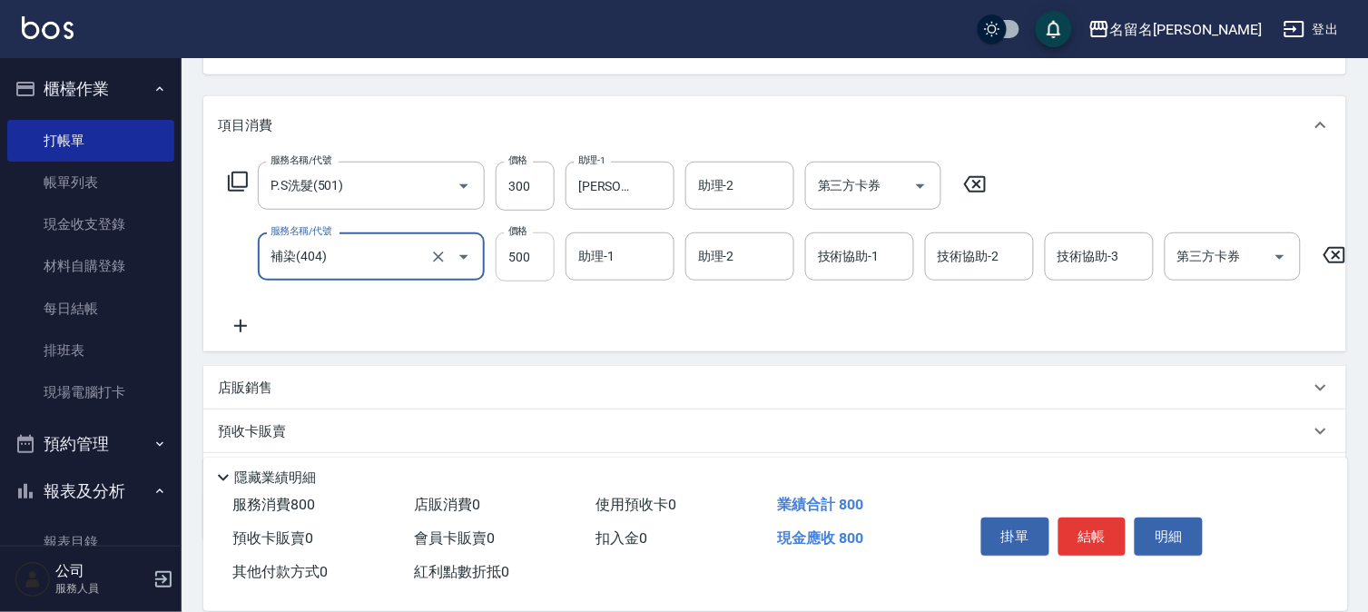
click at [546, 259] on input "500" at bounding box center [524, 256] width 59 height 49
type input "750"
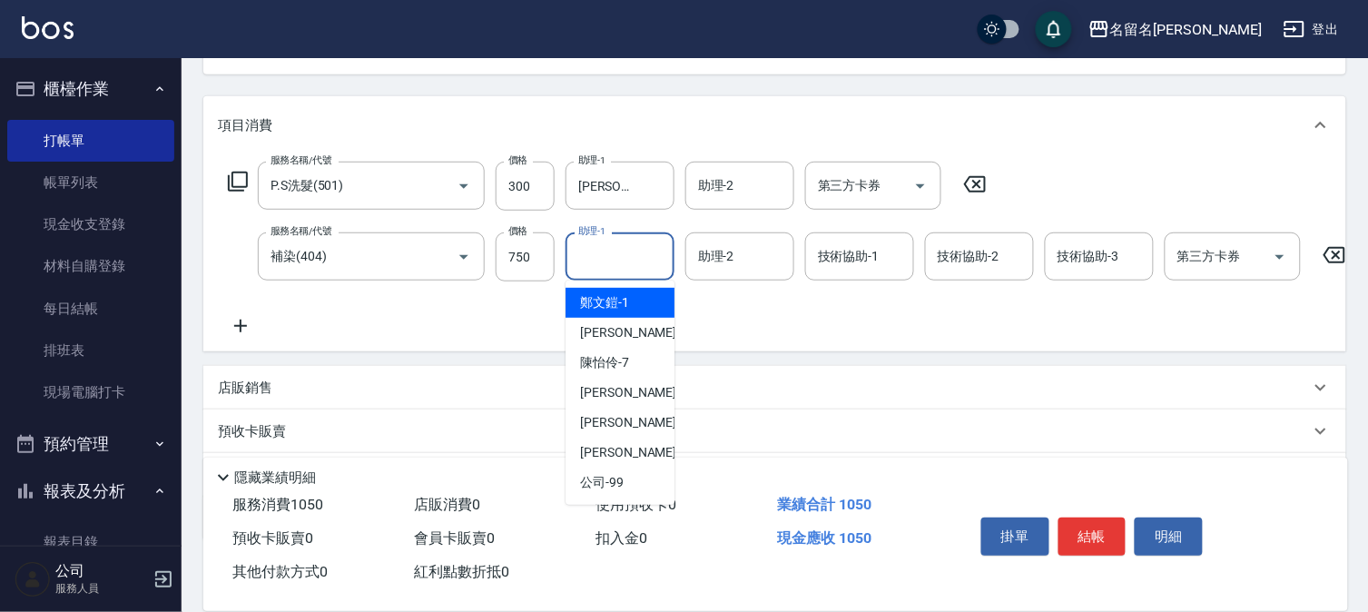
click at [615, 261] on input "助理-1" at bounding box center [620, 256] width 93 height 32
click at [628, 336] on span "李宛真 -3" at bounding box center [633, 332] width 107 height 19
type input "李宛真-3"
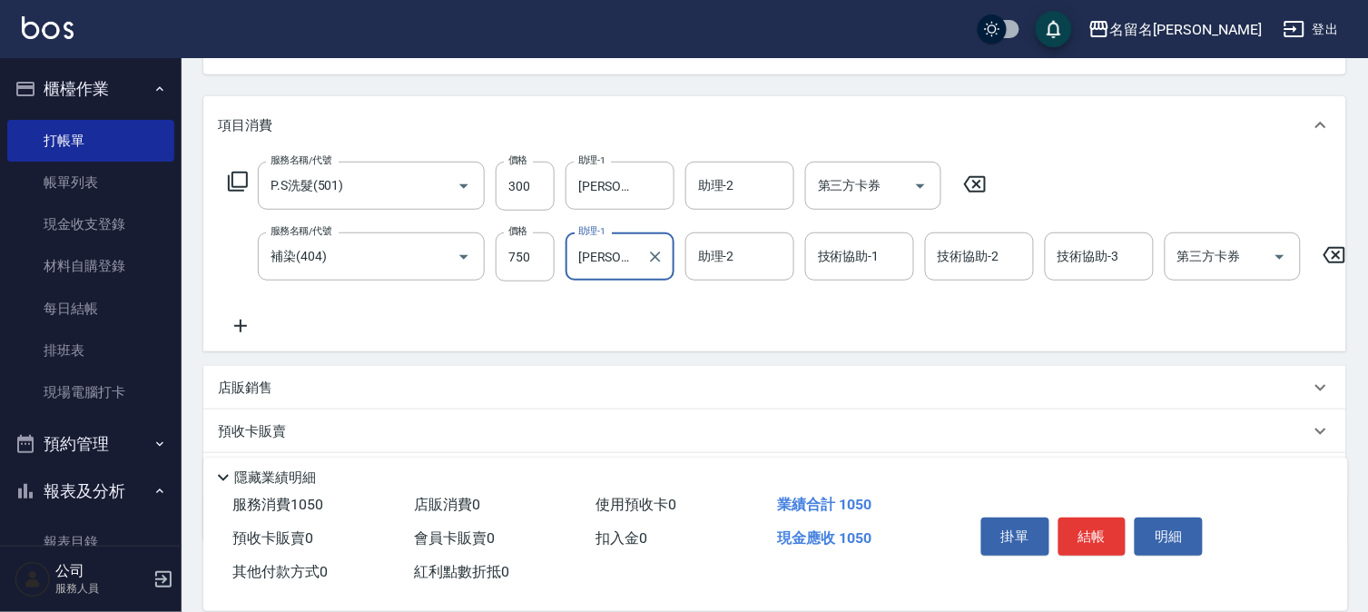
scroll to position [302, 0]
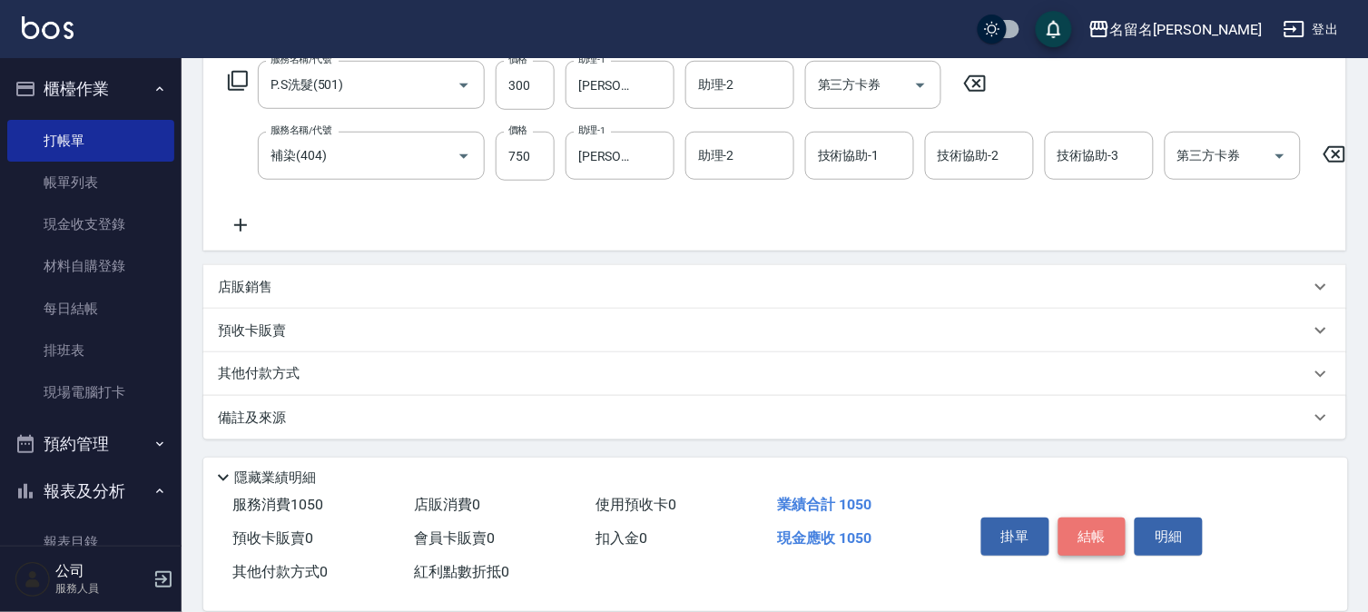
click at [1114, 528] on button "結帳" at bounding box center [1092, 536] width 68 height 38
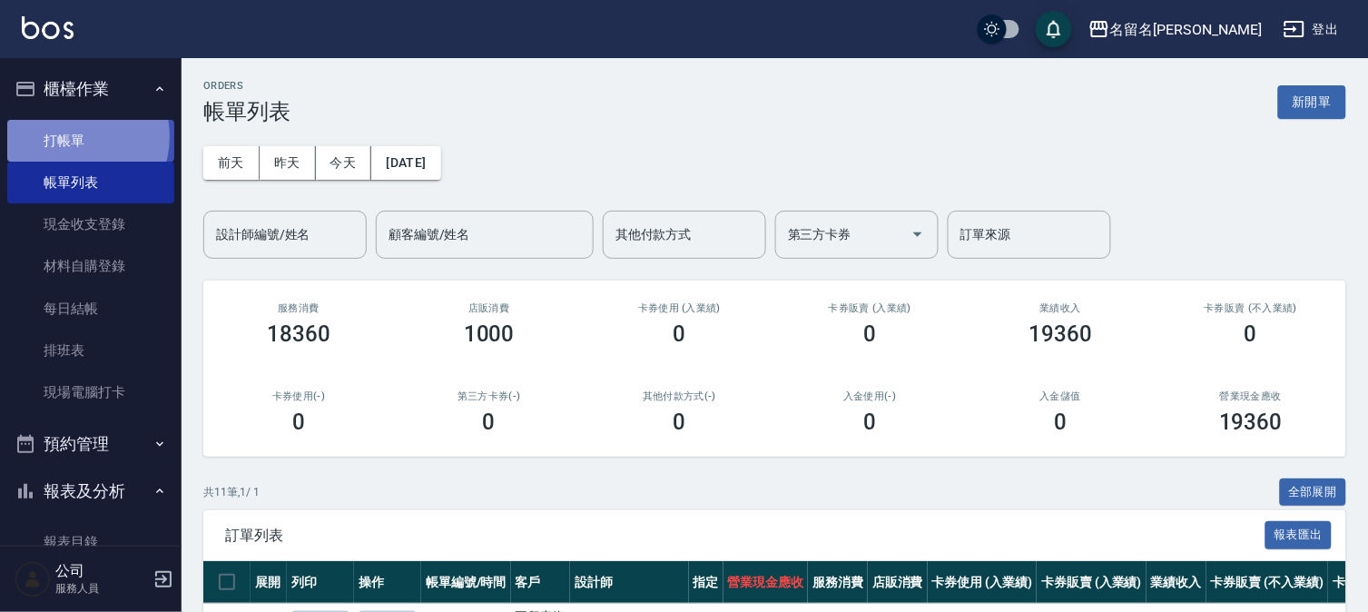
click at [73, 136] on link "打帳單" at bounding box center [90, 141] width 167 height 42
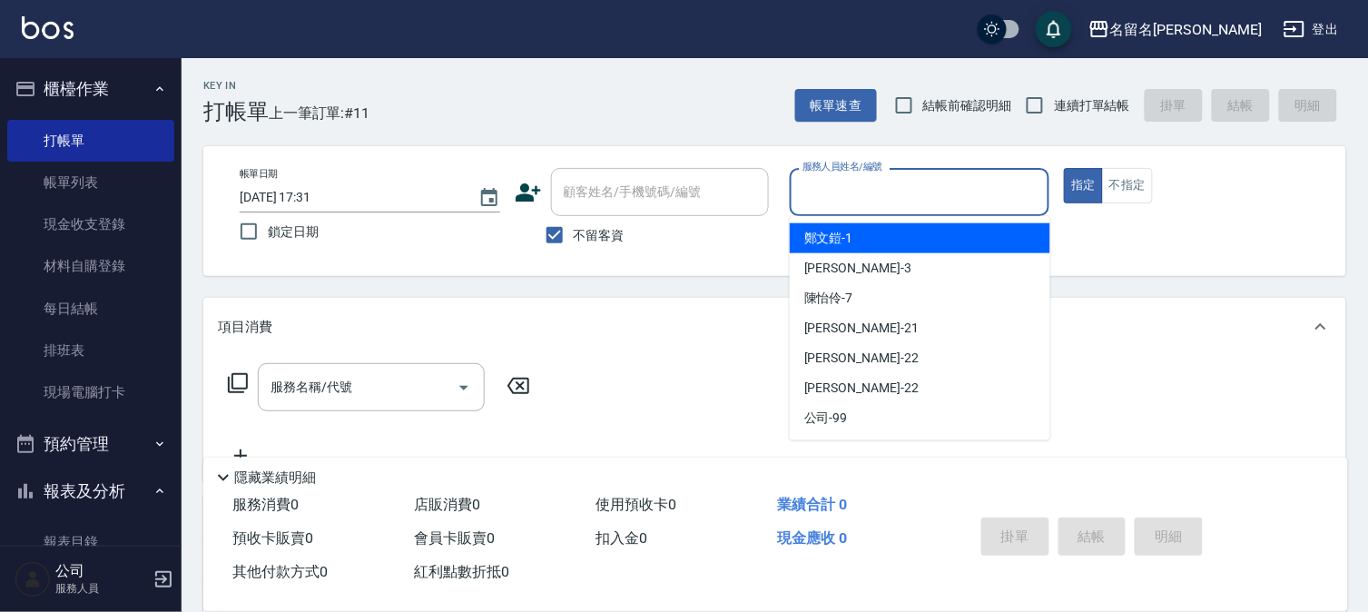
click at [854, 183] on input "服務人員姓名/編號" at bounding box center [920, 192] width 244 height 32
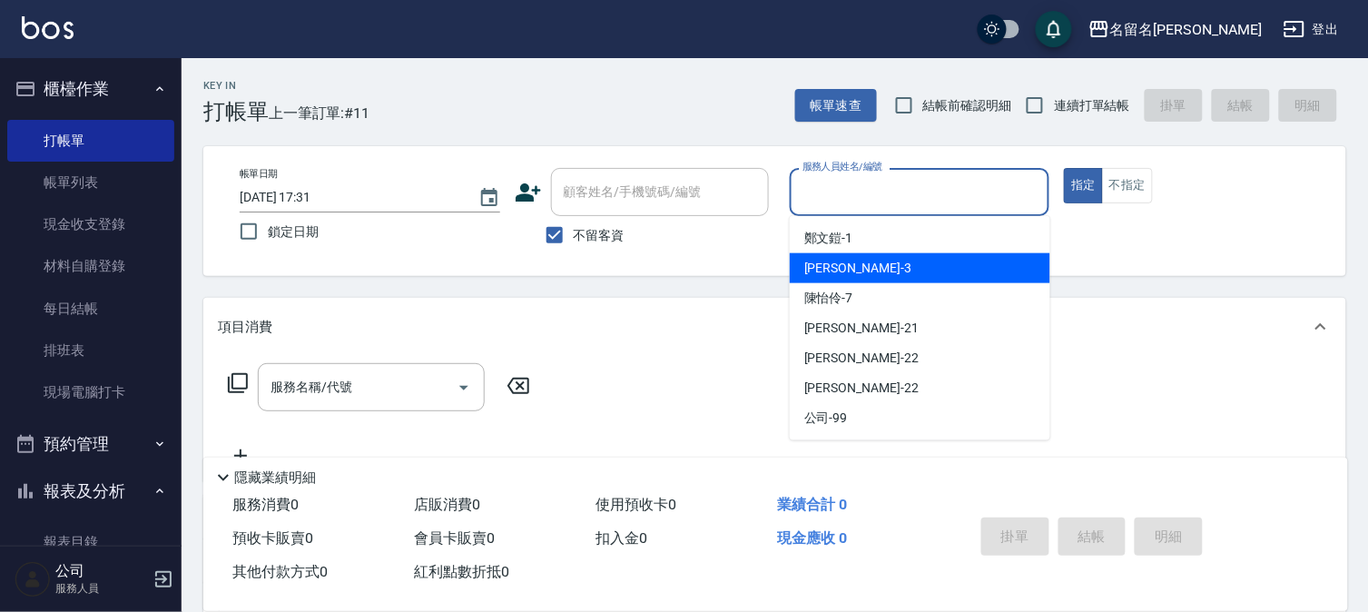
click at [840, 254] on div "李宛真 -3" at bounding box center [920, 268] width 260 height 30
type input "李宛真-3"
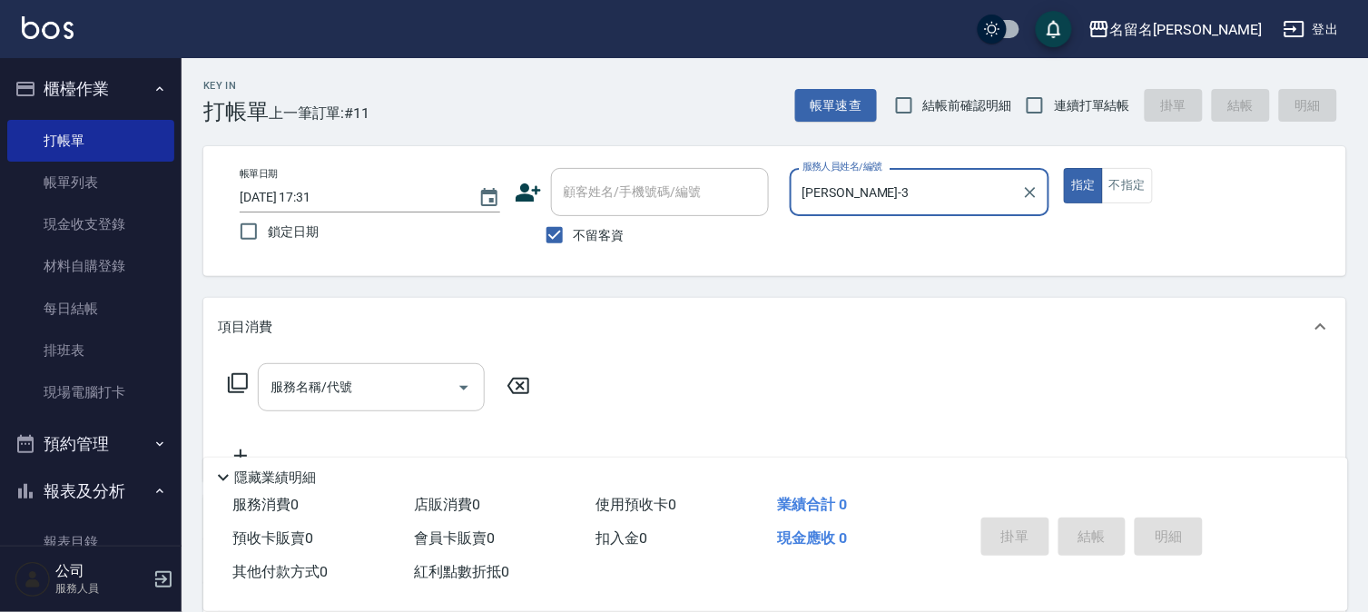
click at [375, 378] on input "服務名稱/代號" at bounding box center [357, 387] width 183 height 32
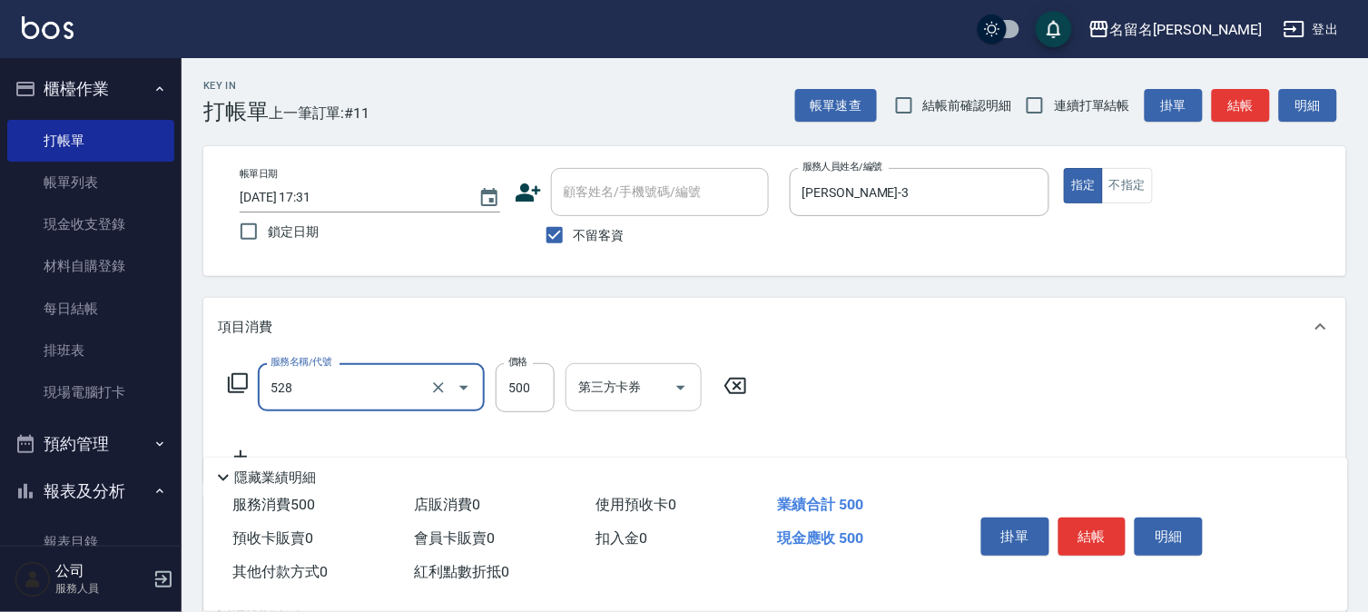
type input "頭皮養護B(528)"
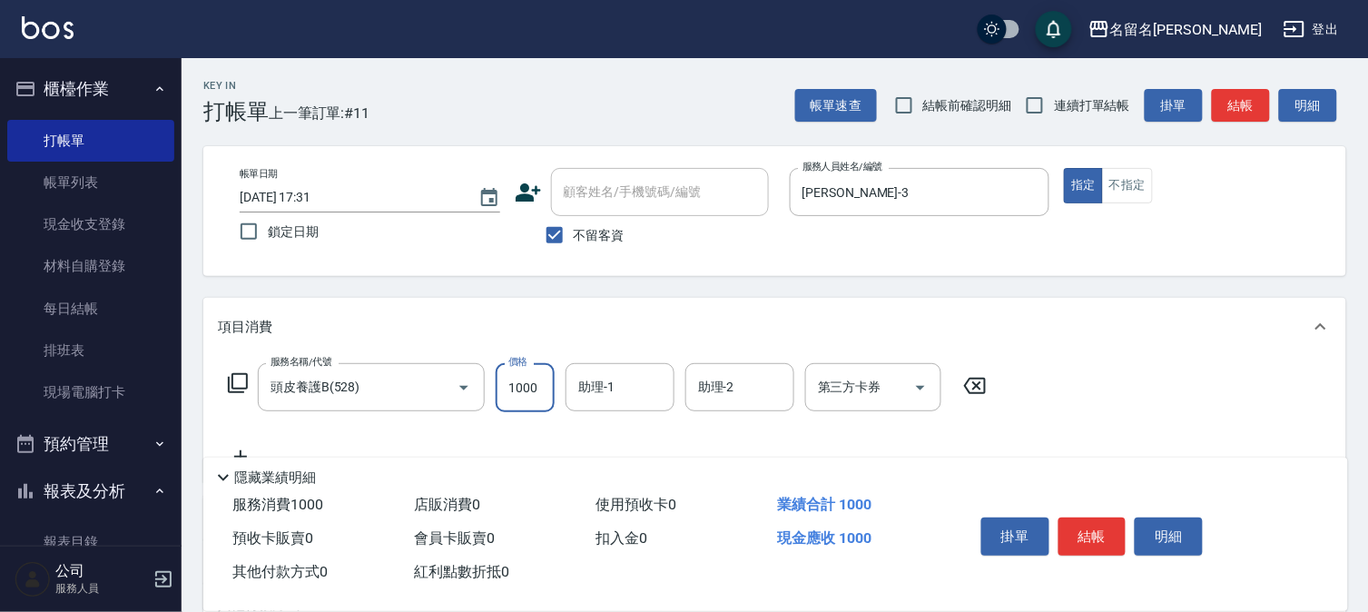
type input "1000"
click at [596, 395] on div "助理-1 助理-1" at bounding box center [619, 387] width 109 height 48
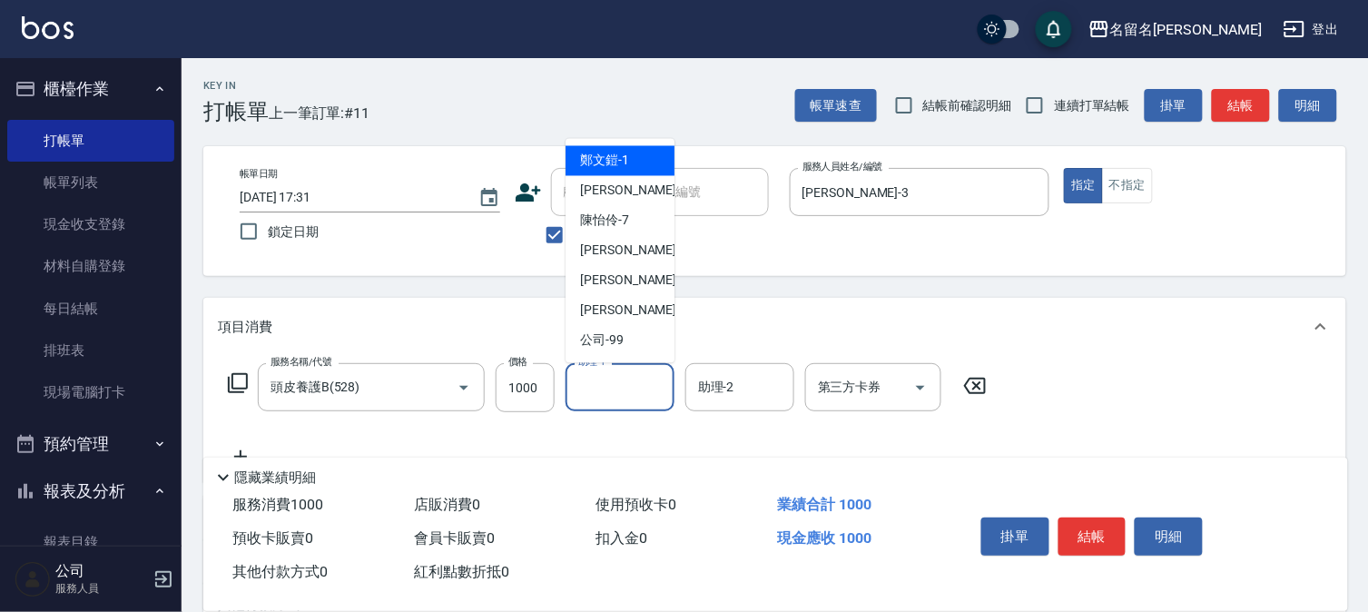
click at [623, 376] on input "助理-1" at bounding box center [620, 387] width 93 height 32
click at [615, 200] on div "李宛真 -3" at bounding box center [619, 191] width 109 height 30
type input "李宛真-3"
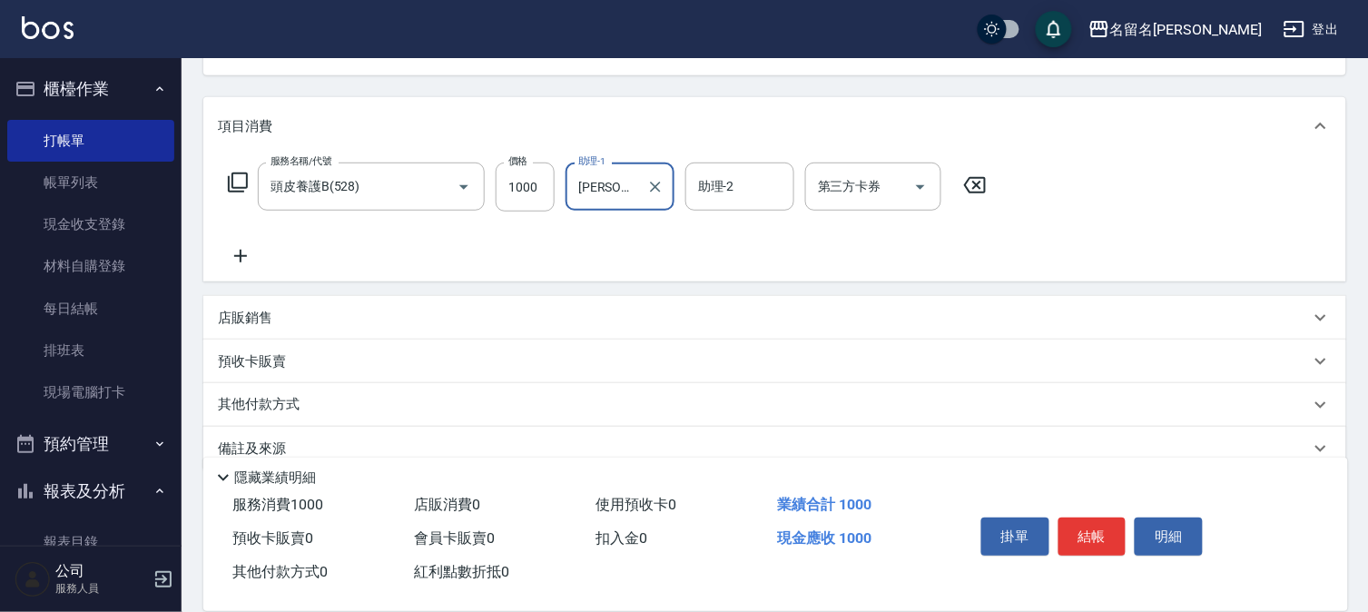
scroll to position [201, 0]
click at [252, 246] on icon at bounding box center [240, 255] width 45 height 22
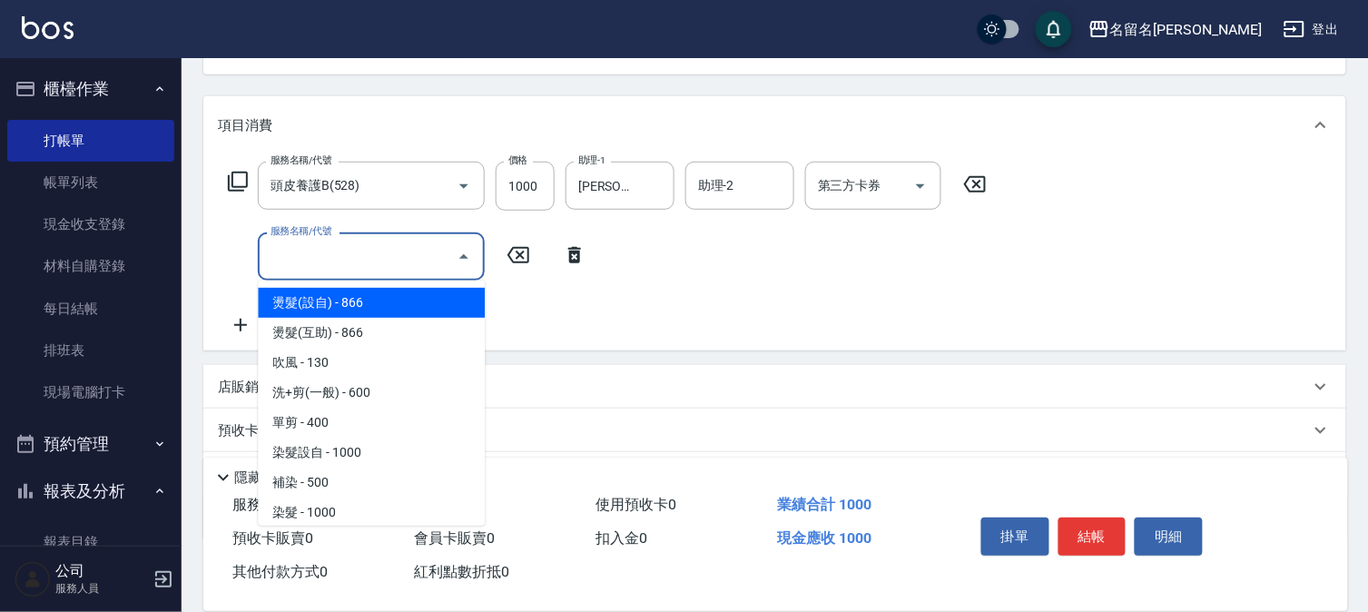
drag, startPoint x: 297, startPoint y: 261, endPoint x: 311, endPoint y: 260, distance: 14.6
click at [300, 263] on input "服務名稱/代號" at bounding box center [357, 256] width 183 height 32
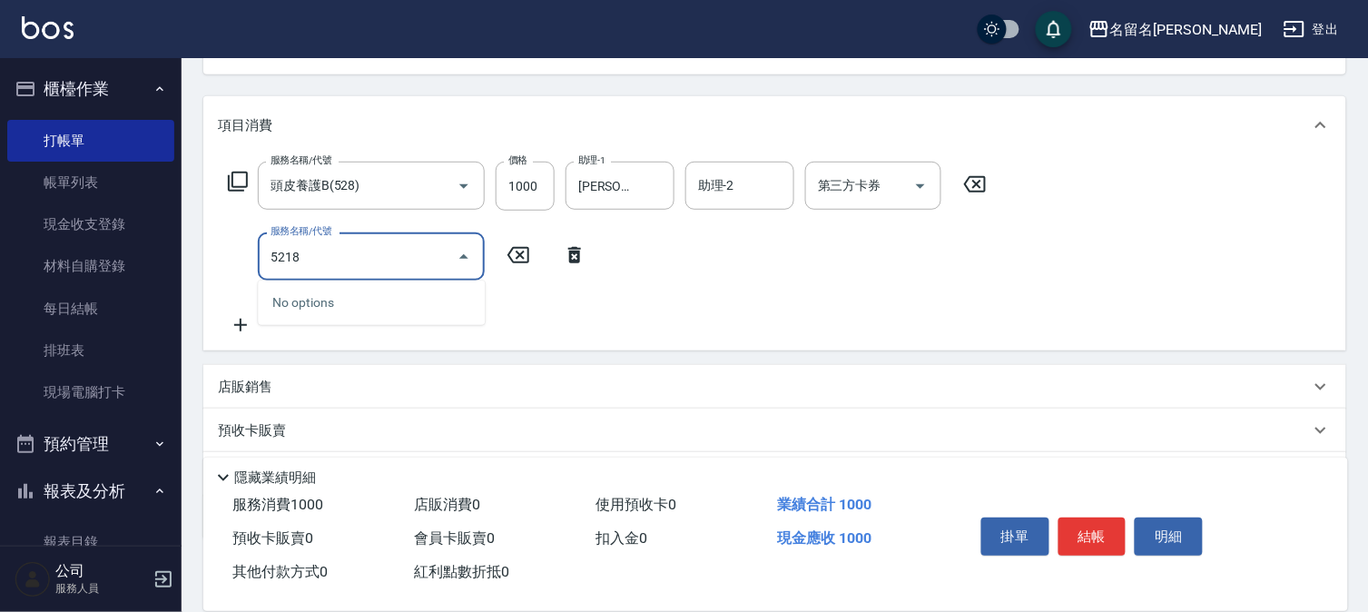
click at [361, 264] on input "5218" at bounding box center [357, 256] width 183 height 32
click at [368, 263] on input "52/8" at bounding box center [357, 256] width 183 height 32
type input "頭皮養護B(528)"
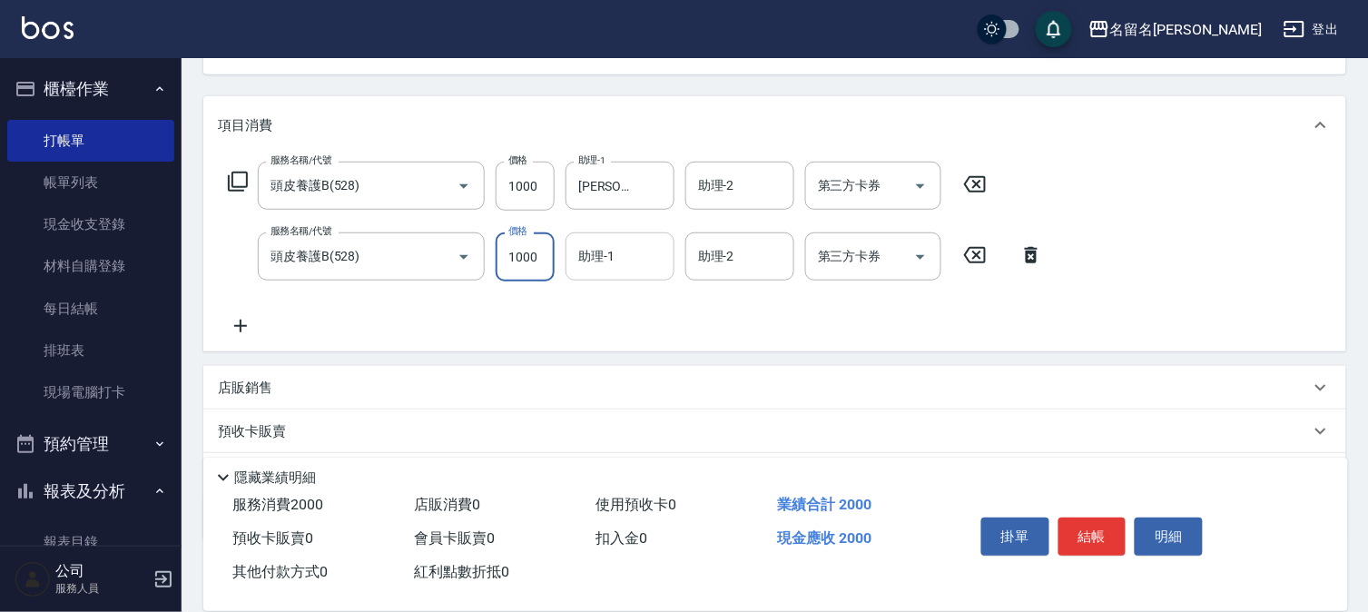
type input "1000"
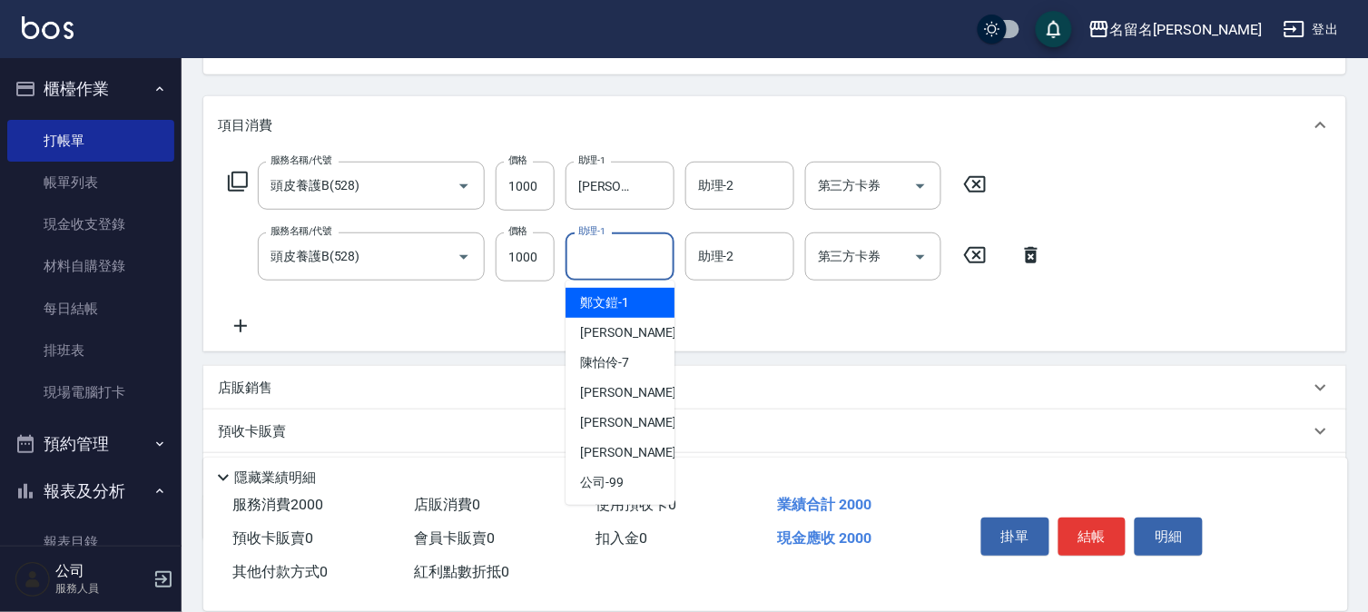
drag, startPoint x: 601, startPoint y: 252, endPoint x: 603, endPoint y: 323, distance: 70.8
click at [601, 261] on input "助理-1" at bounding box center [620, 256] width 93 height 32
click at [604, 332] on span "李宛真 -3" at bounding box center [633, 332] width 107 height 19
type input "李宛真-3"
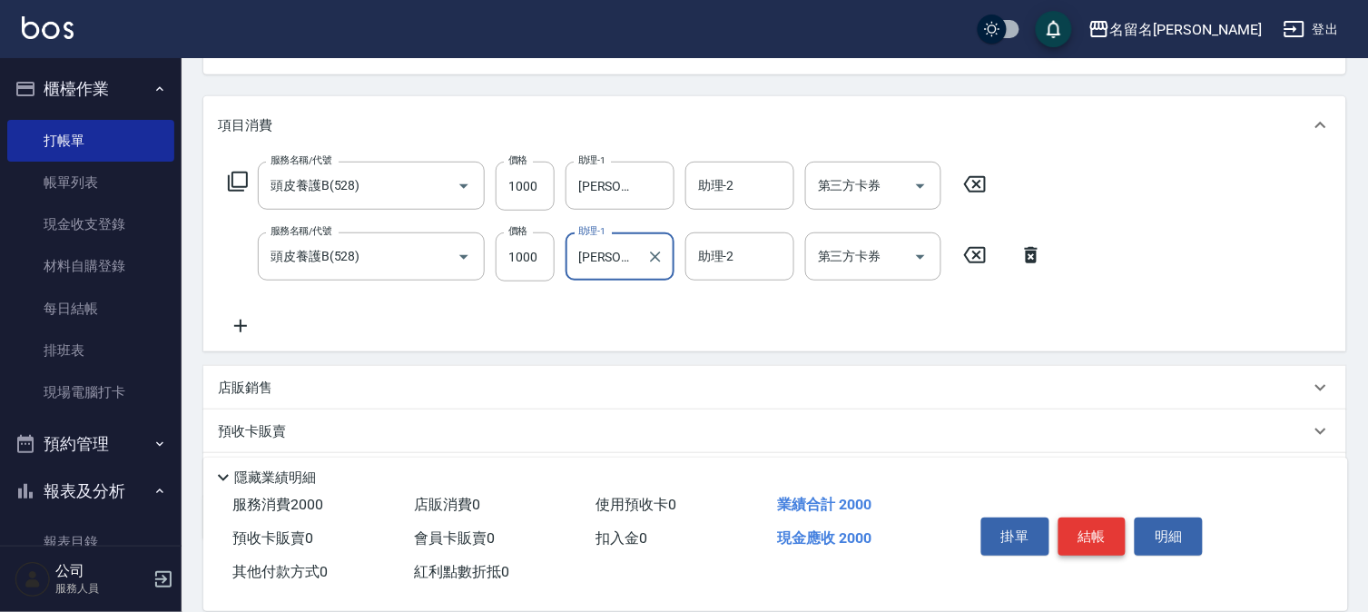
click at [1074, 538] on button "結帳" at bounding box center [1092, 536] width 68 height 38
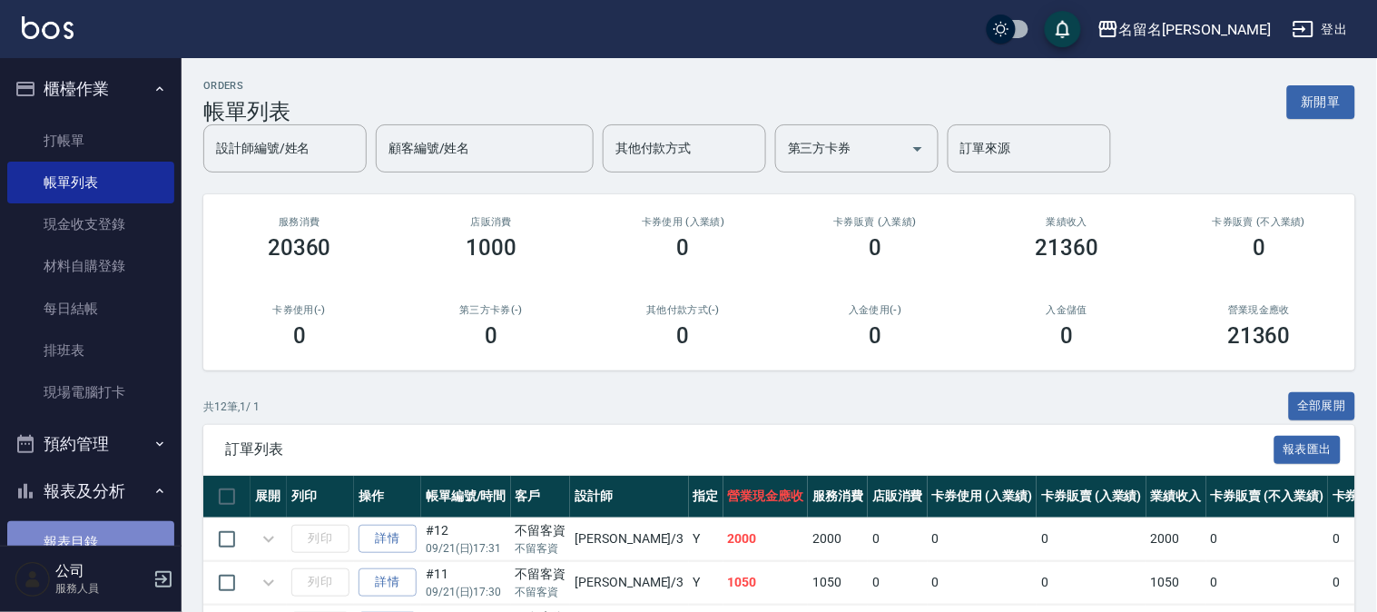
click at [96, 539] on link "報表目錄" at bounding box center [90, 542] width 167 height 42
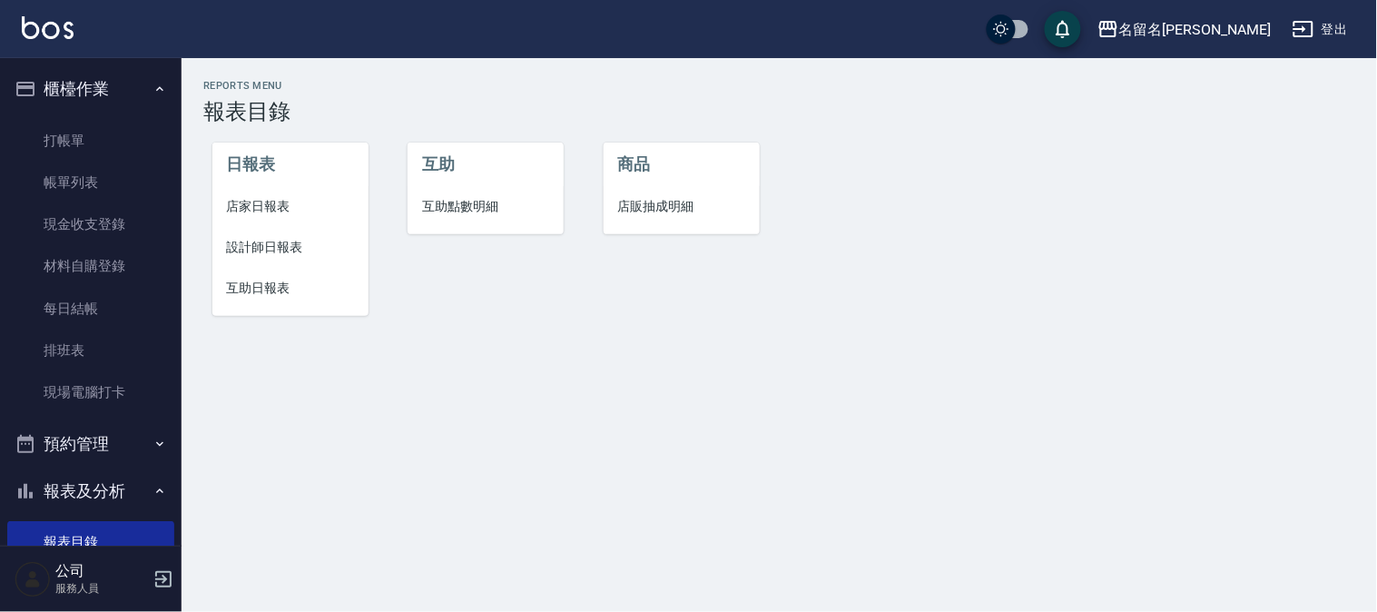
click at [289, 251] on span "設計師日報表" at bounding box center [290, 247] width 127 height 19
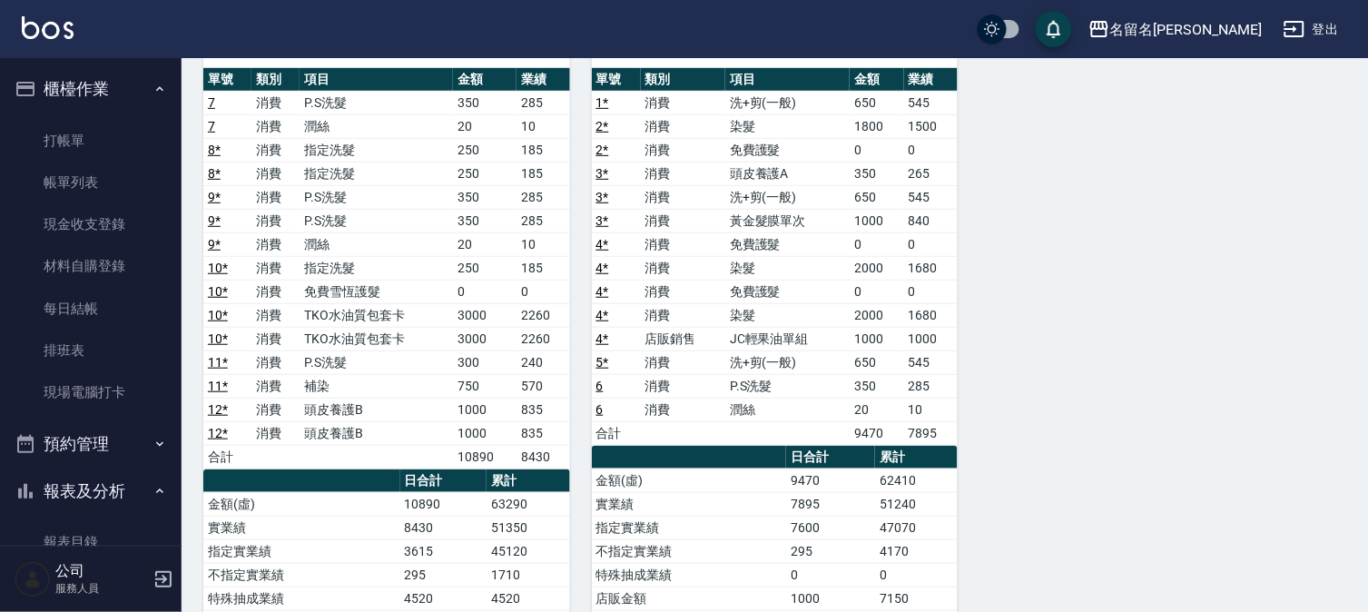
scroll to position [201, 0]
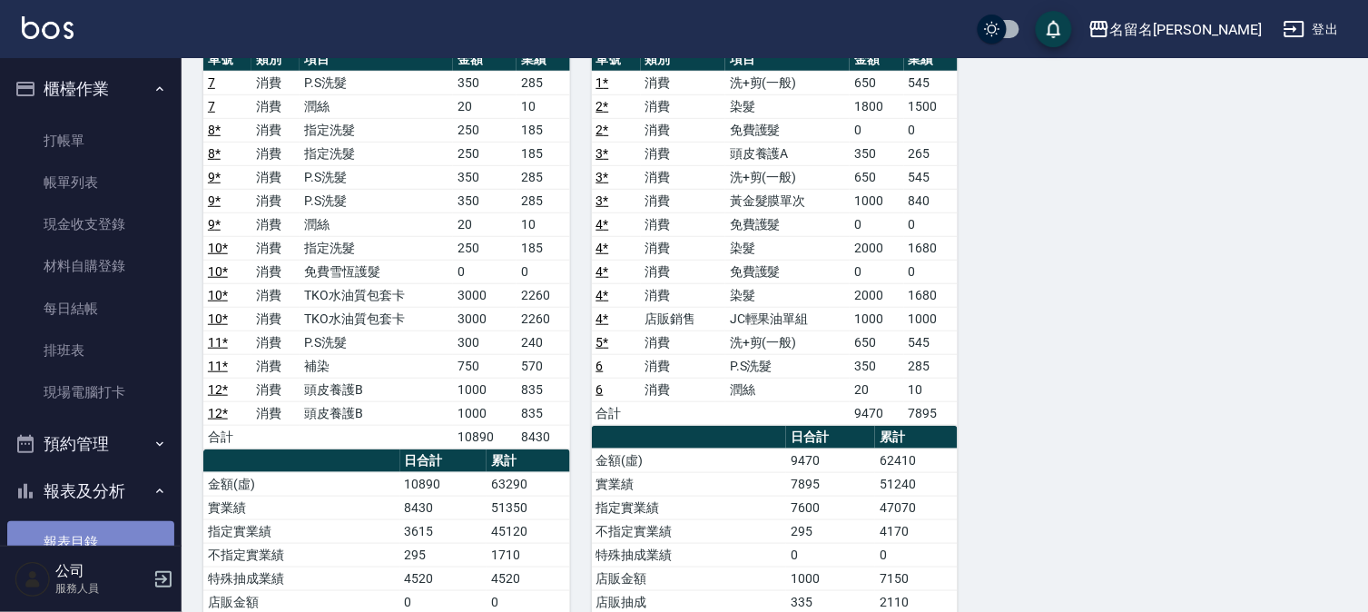
click at [96, 535] on link "報表目錄" at bounding box center [90, 542] width 167 height 42
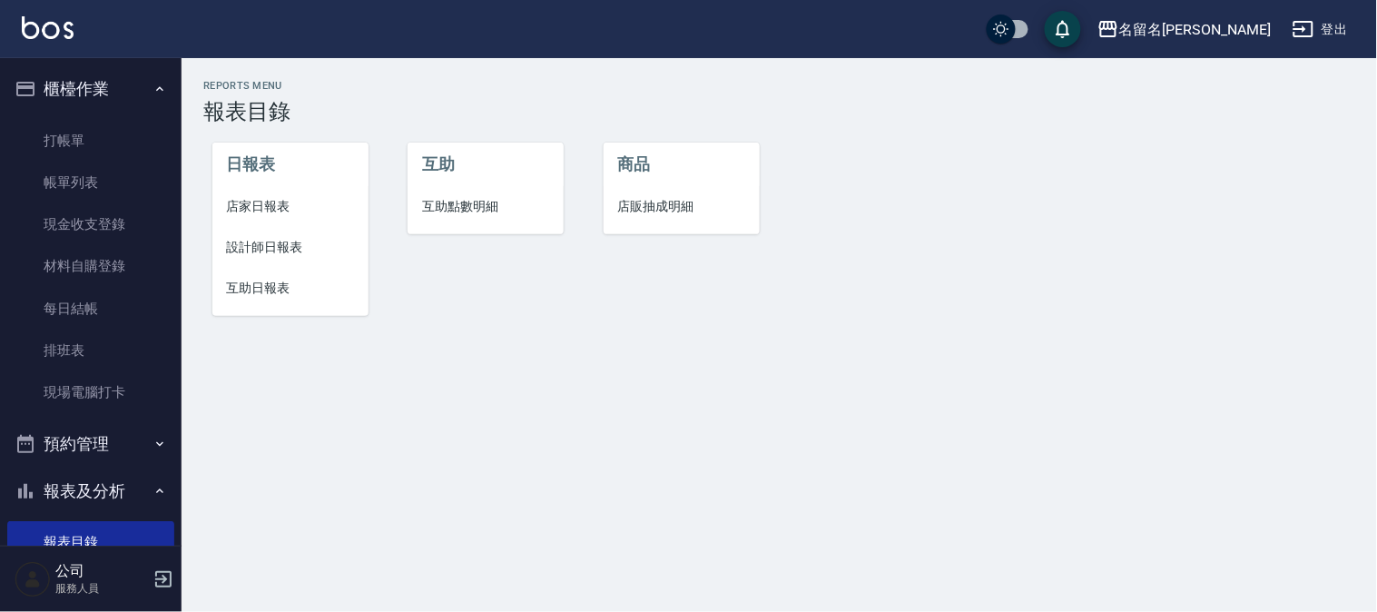
click at [263, 274] on li "互助日報表" at bounding box center [290, 288] width 156 height 41
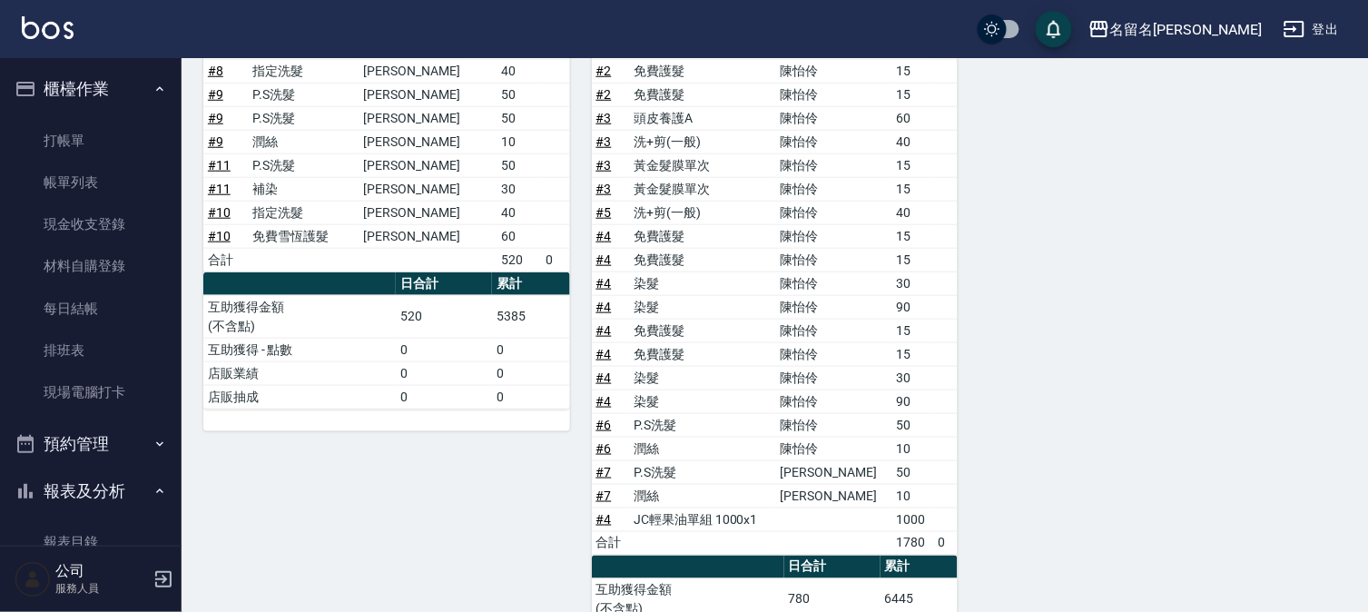
scroll to position [174, 0]
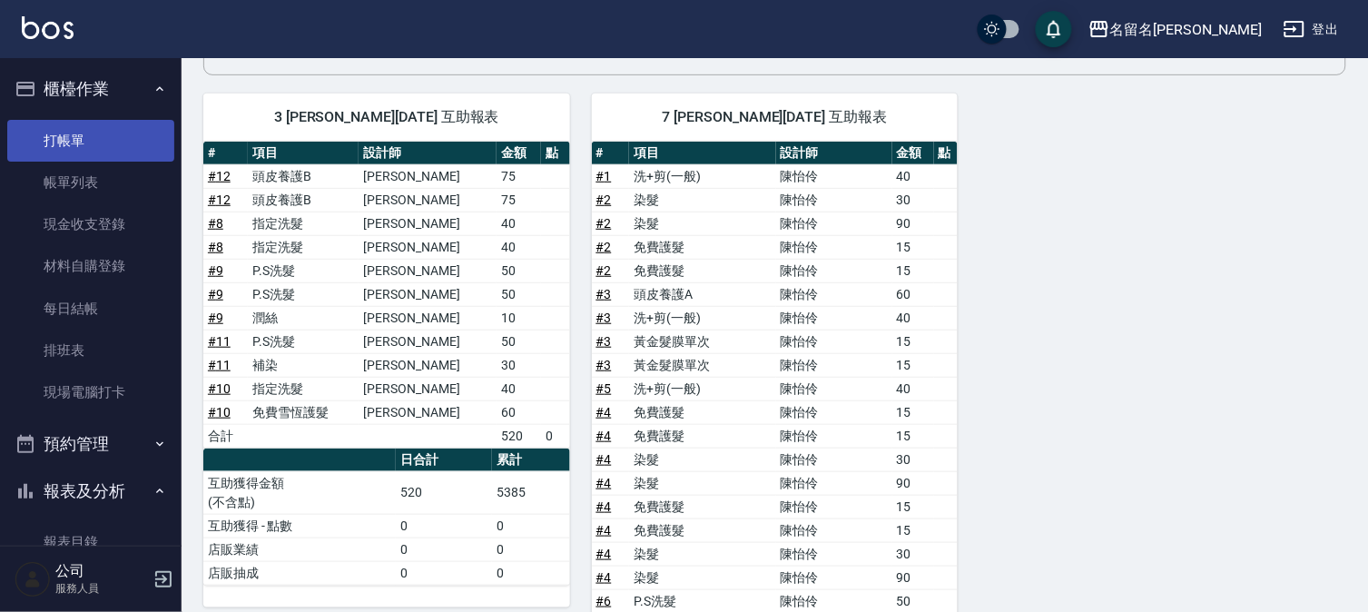
click at [67, 134] on link "打帳單" at bounding box center [90, 141] width 167 height 42
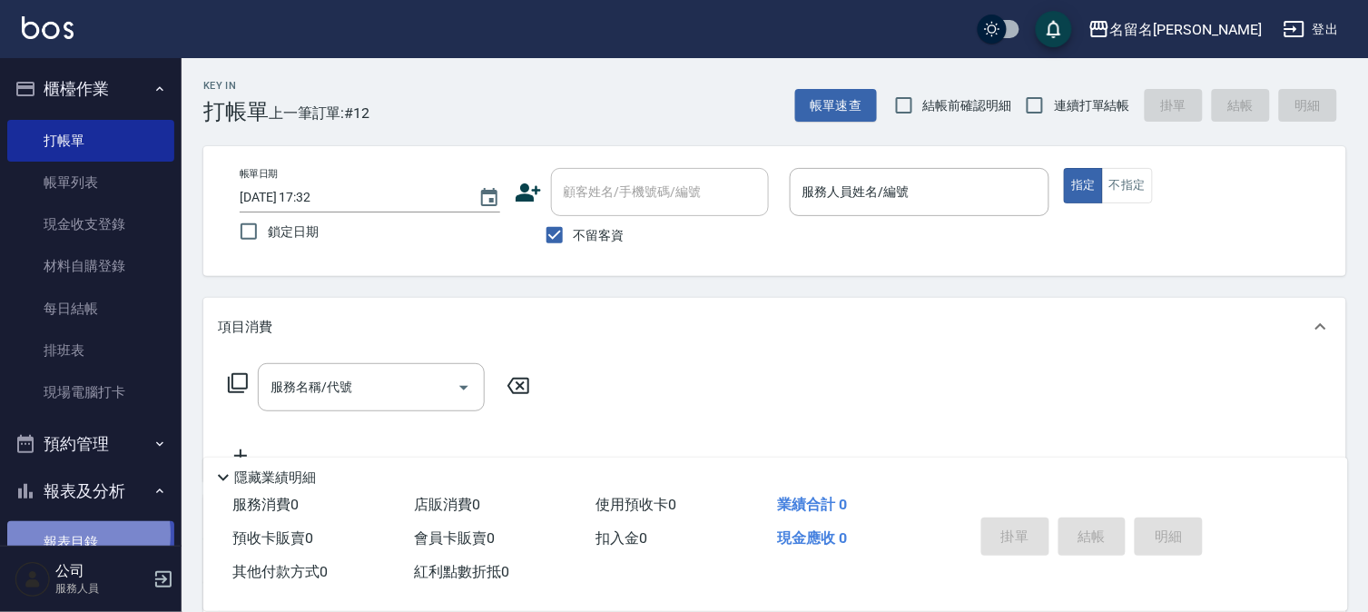
click at [64, 534] on link "報表目錄" at bounding box center [90, 542] width 167 height 42
click at [94, 479] on button "報表及分析" at bounding box center [90, 490] width 167 height 47
click at [95, 524] on link "報表目錄" at bounding box center [90, 542] width 167 height 42
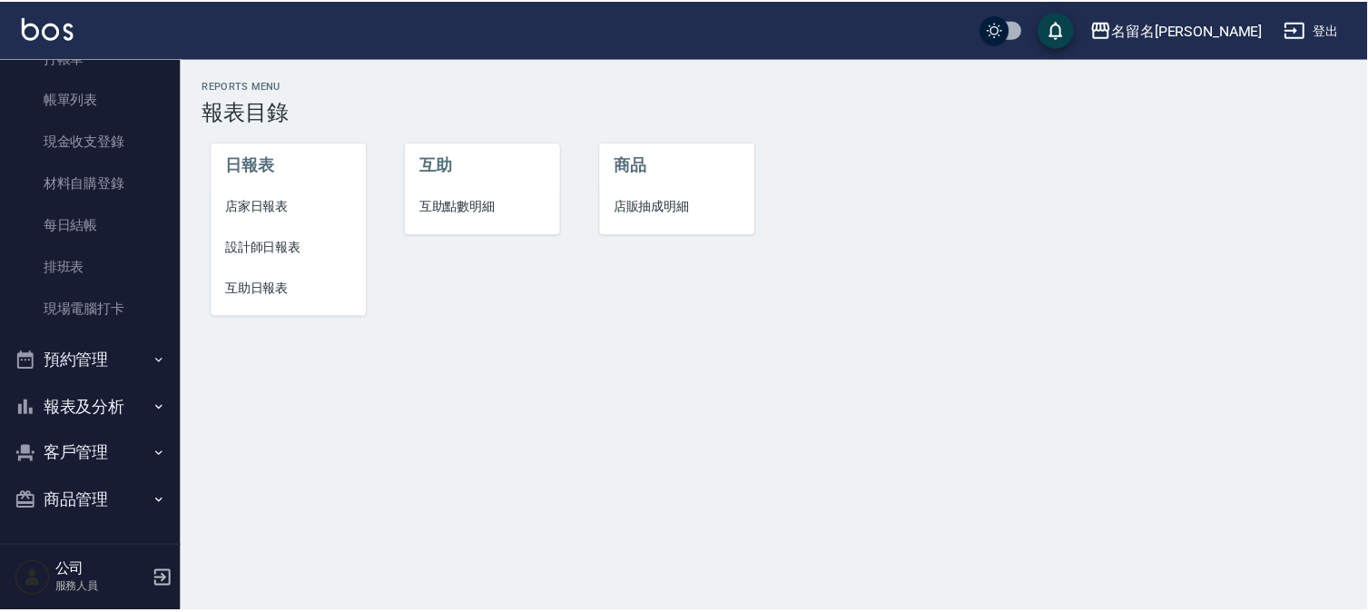
scroll to position [83, 0]
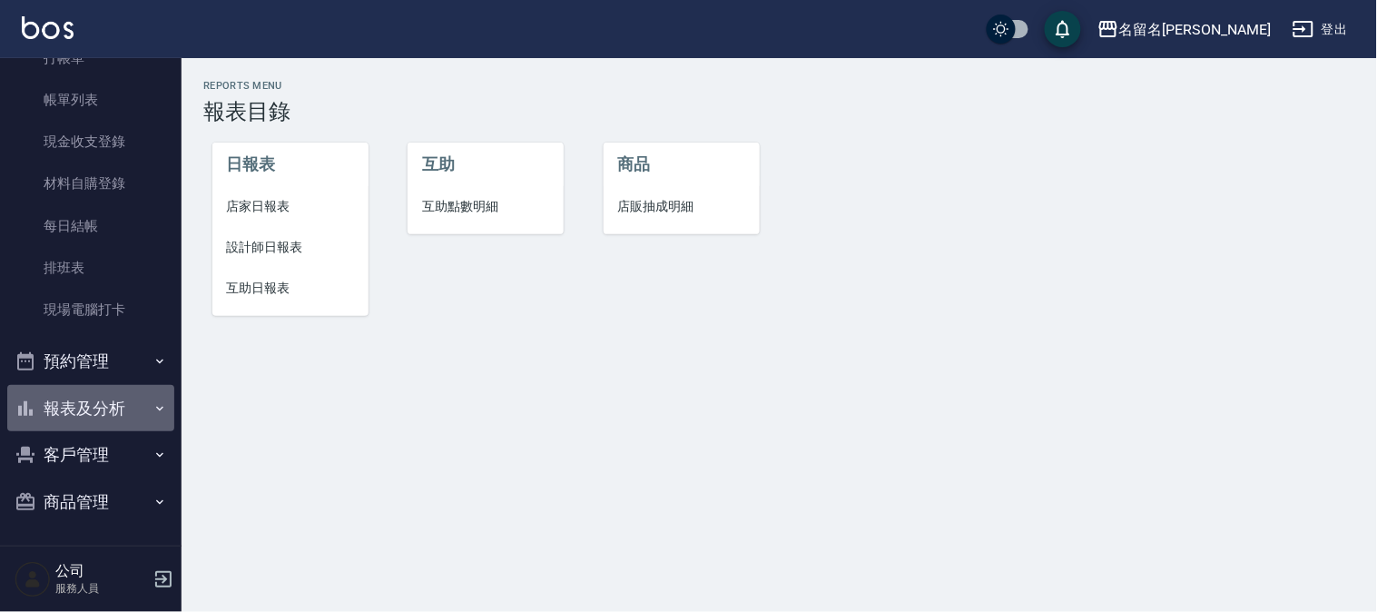
click at [96, 410] on button "報表及分析" at bounding box center [90, 408] width 167 height 47
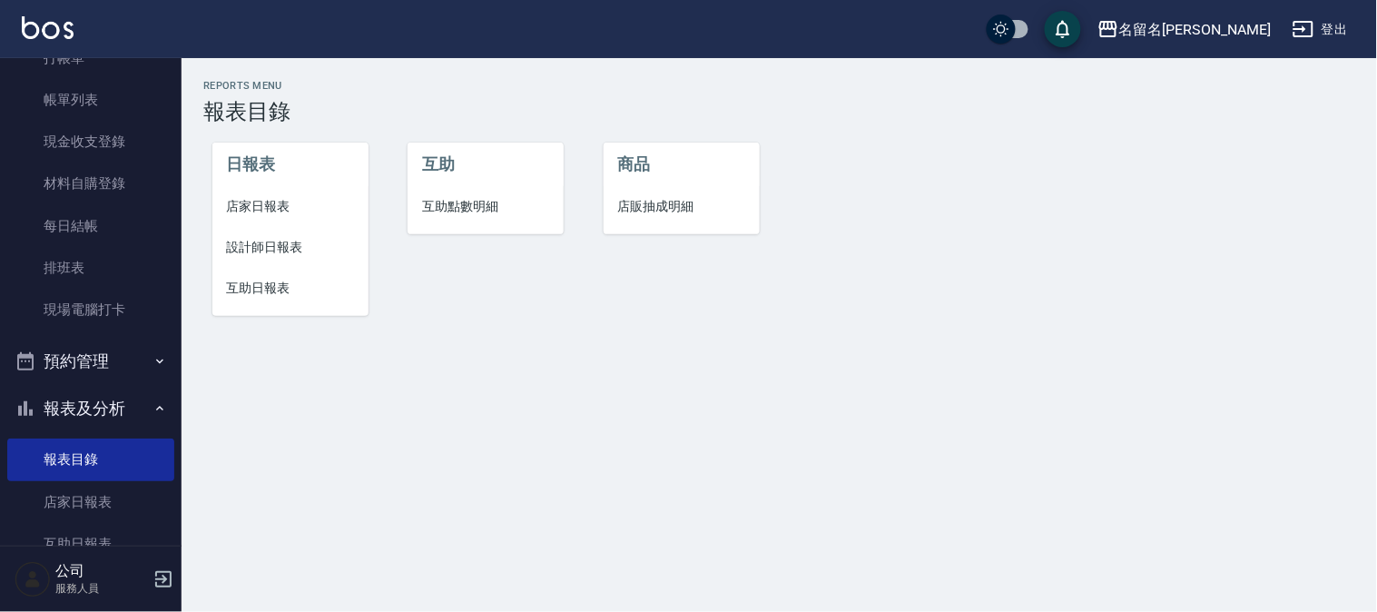
click at [270, 202] on span "店家日報表" at bounding box center [290, 206] width 127 height 19
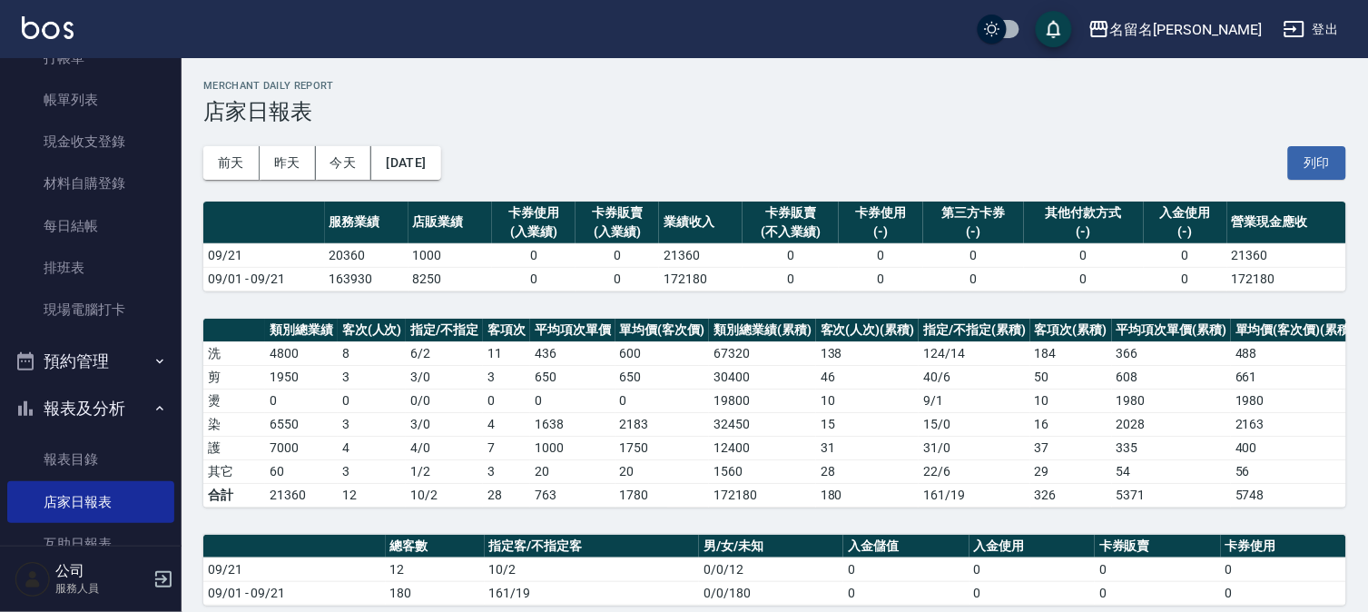
scroll to position [403, 0]
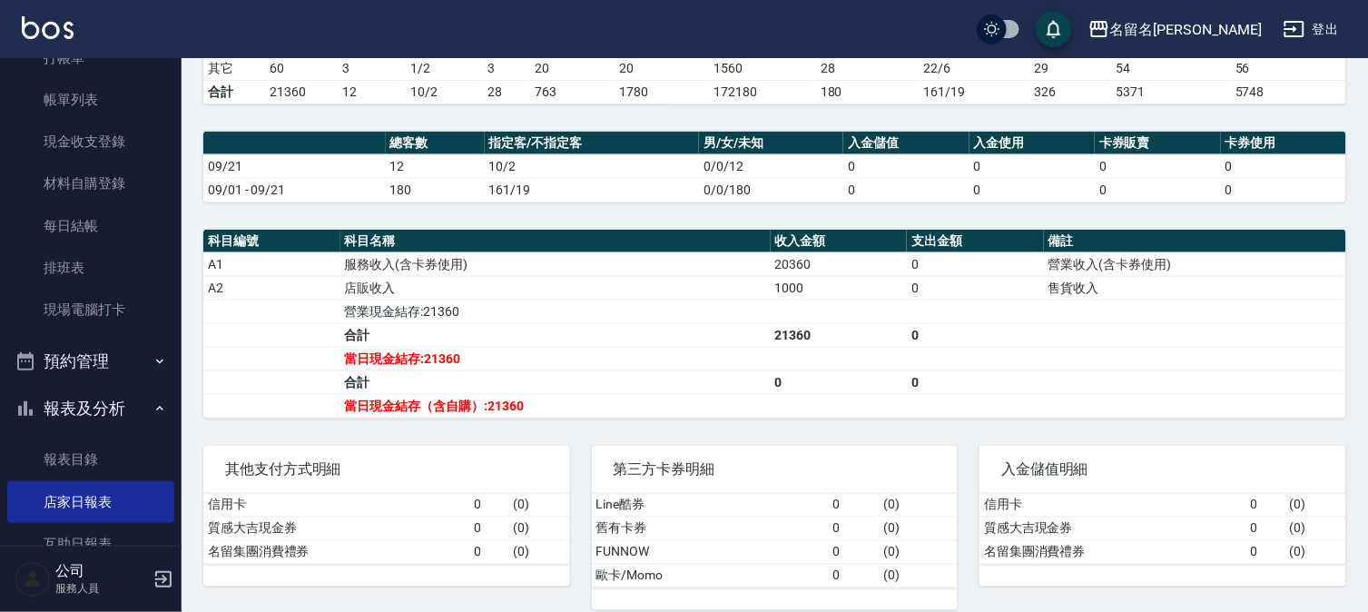
drag, startPoint x: 1068, startPoint y: 457, endPoint x: 1002, endPoint y: 436, distance: 69.7
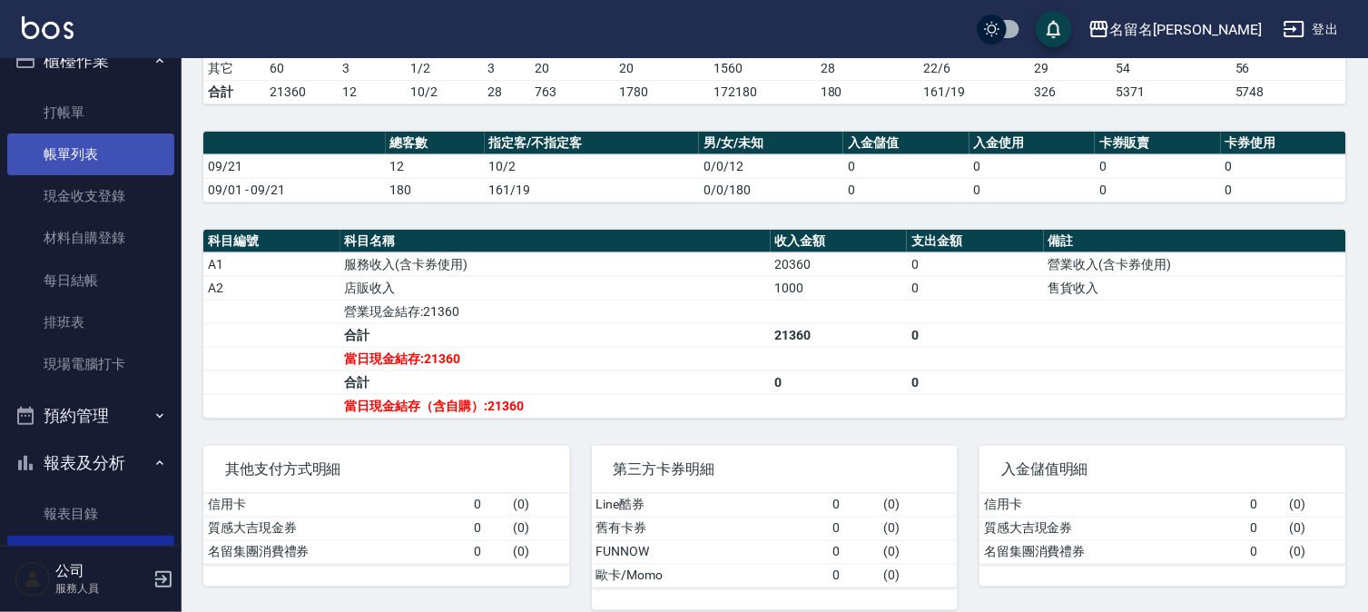
scroll to position [0, 0]
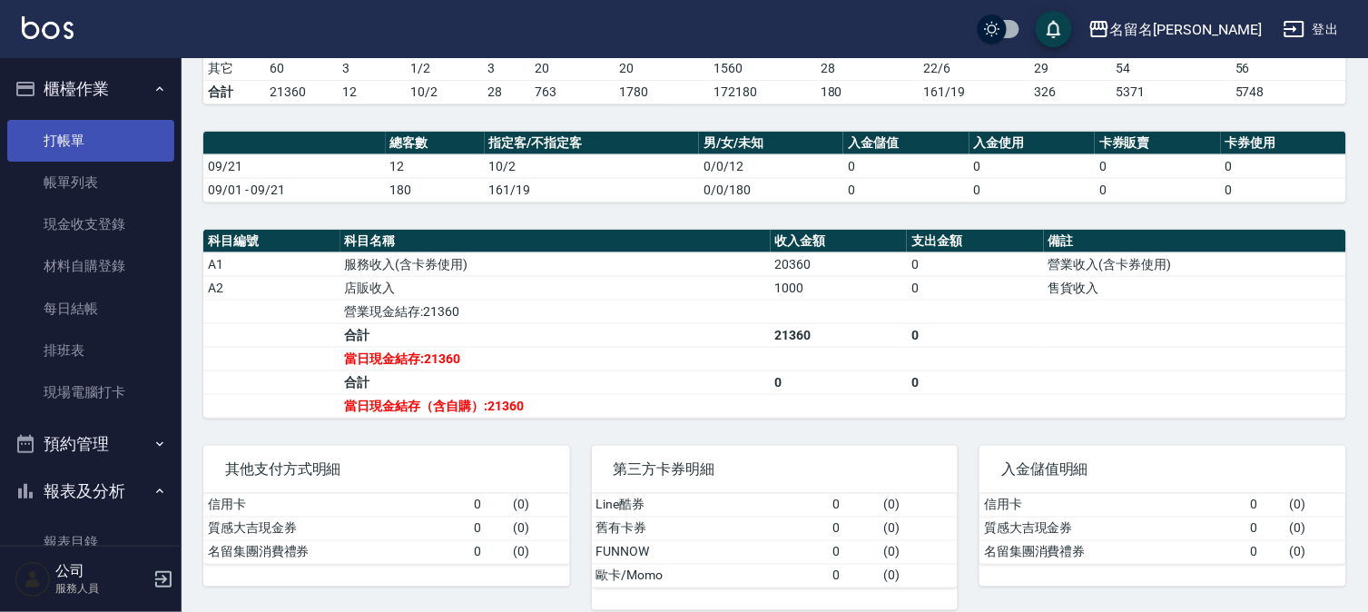
click at [75, 138] on link "打帳單" at bounding box center [90, 141] width 167 height 42
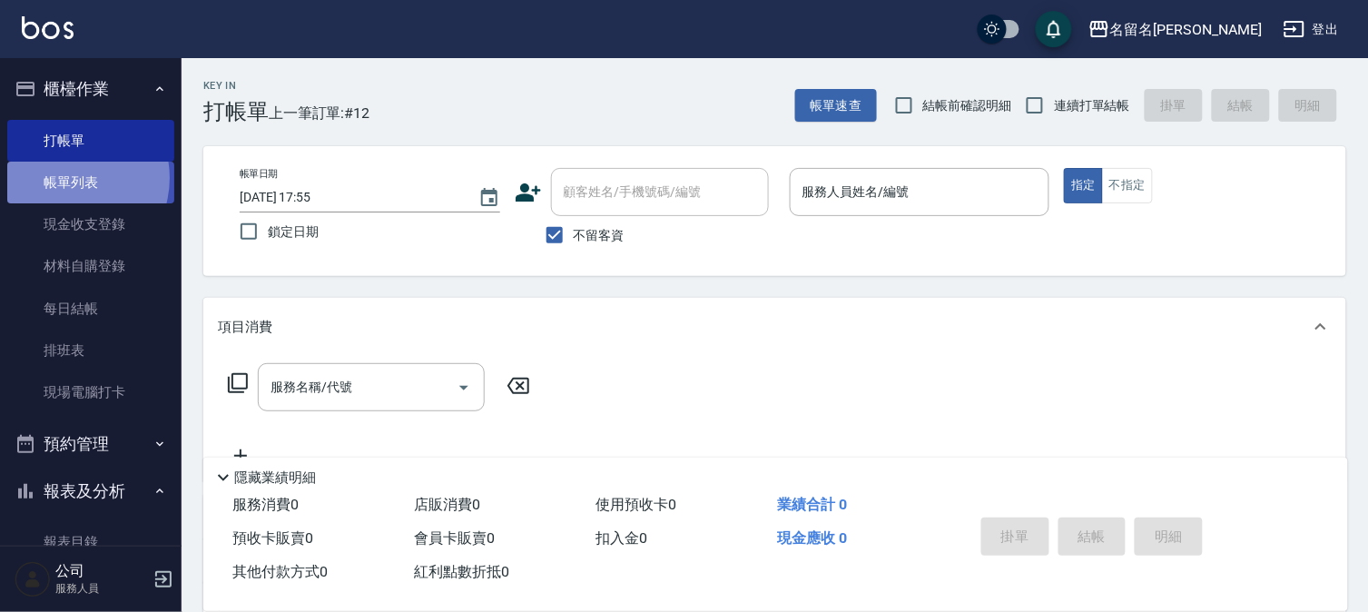
click at [66, 178] on link "帳單列表" at bounding box center [90, 183] width 167 height 42
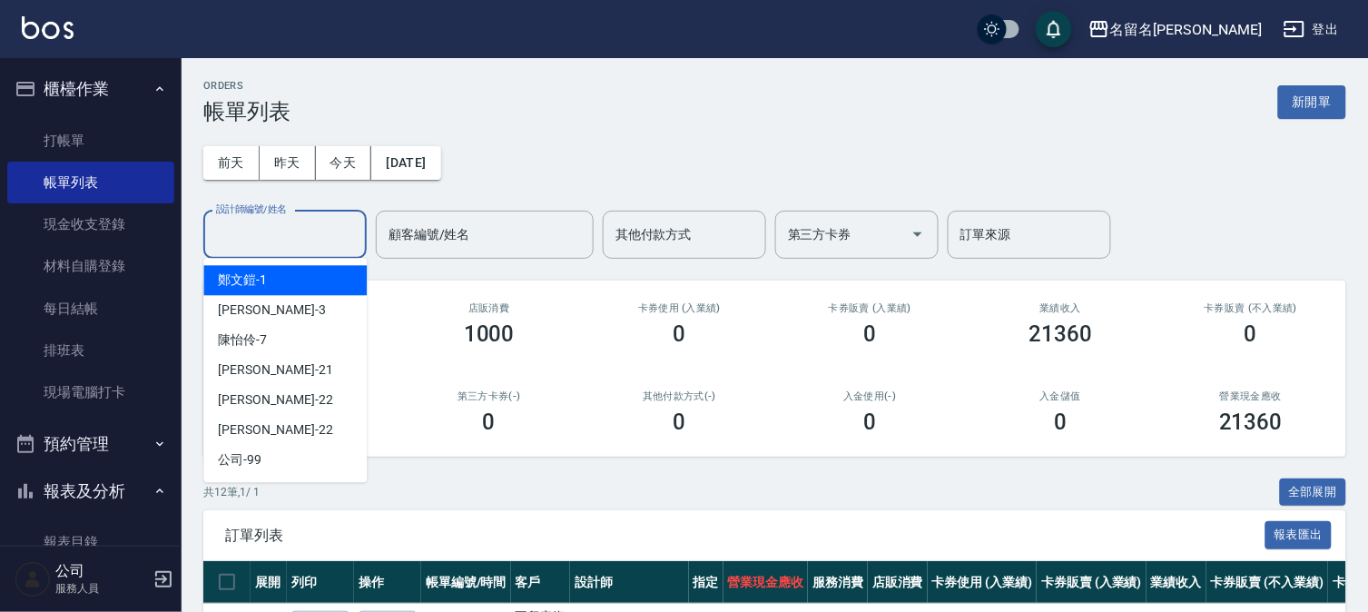
click at [263, 234] on input "設計師編號/姓名" at bounding box center [284, 235] width 147 height 32
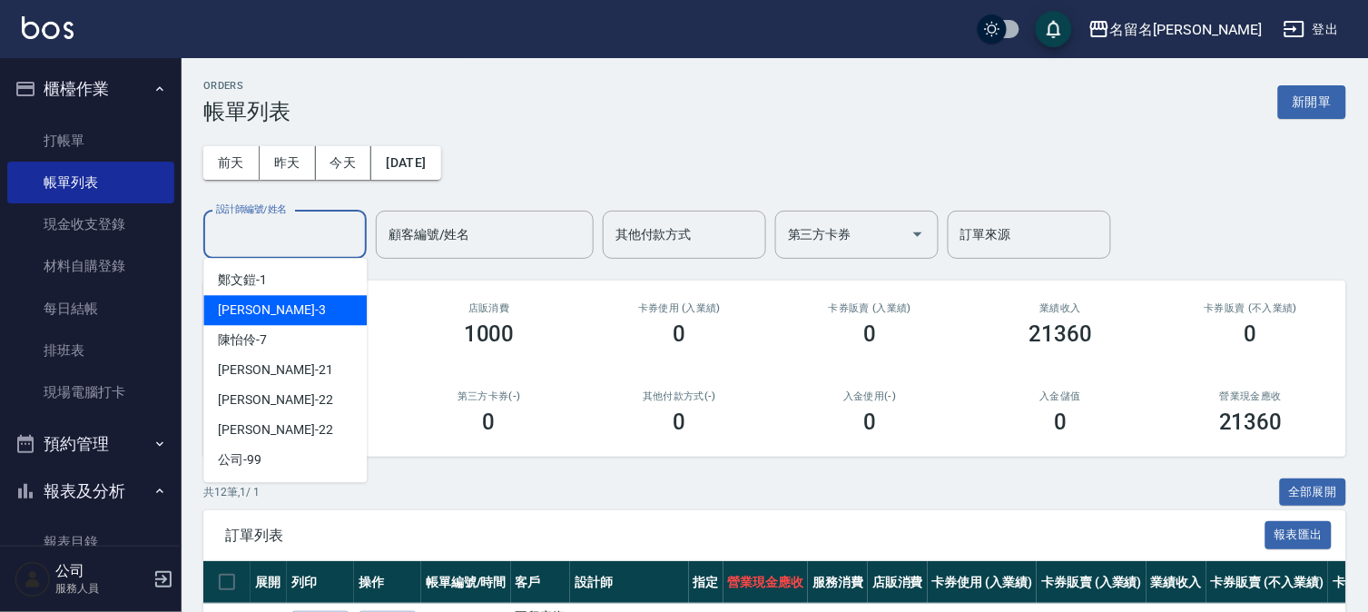
click at [282, 307] on div "李宛真 -3" at bounding box center [284, 310] width 163 height 30
type input "李宛真-3"
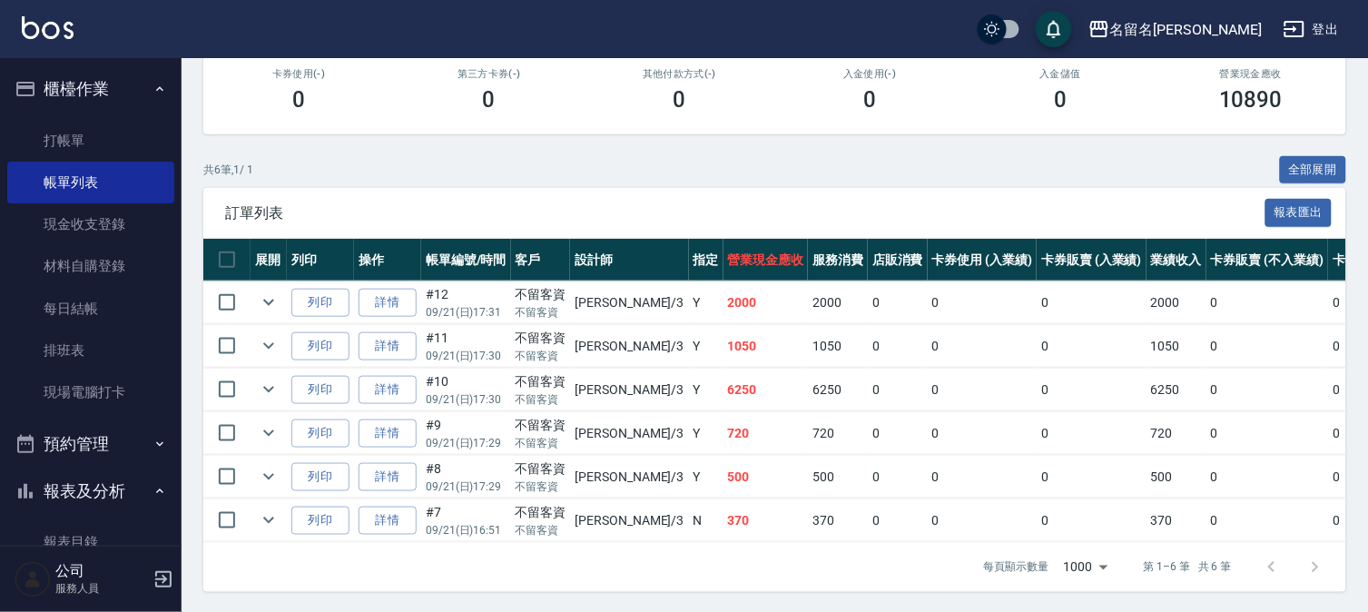
scroll to position [339, 0]
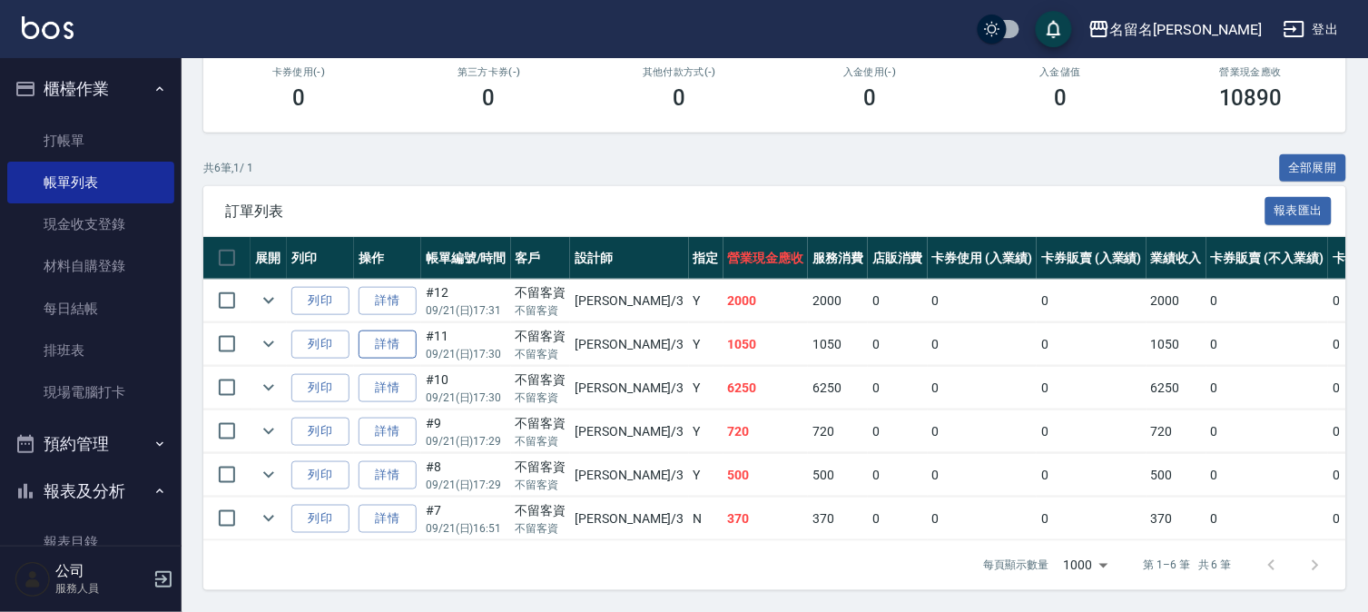
click at [400, 330] on link "詳情" at bounding box center [387, 344] width 58 height 28
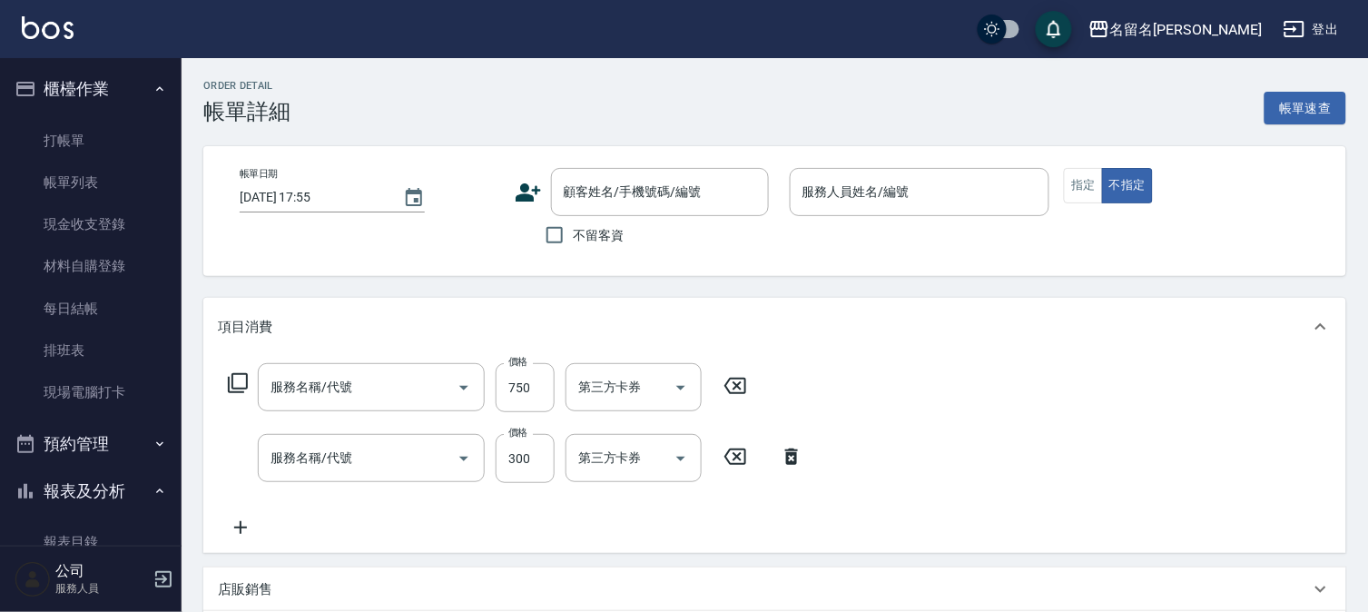
type input "2025/09/21 17:30"
checkbox input "true"
type input "李宛真-3"
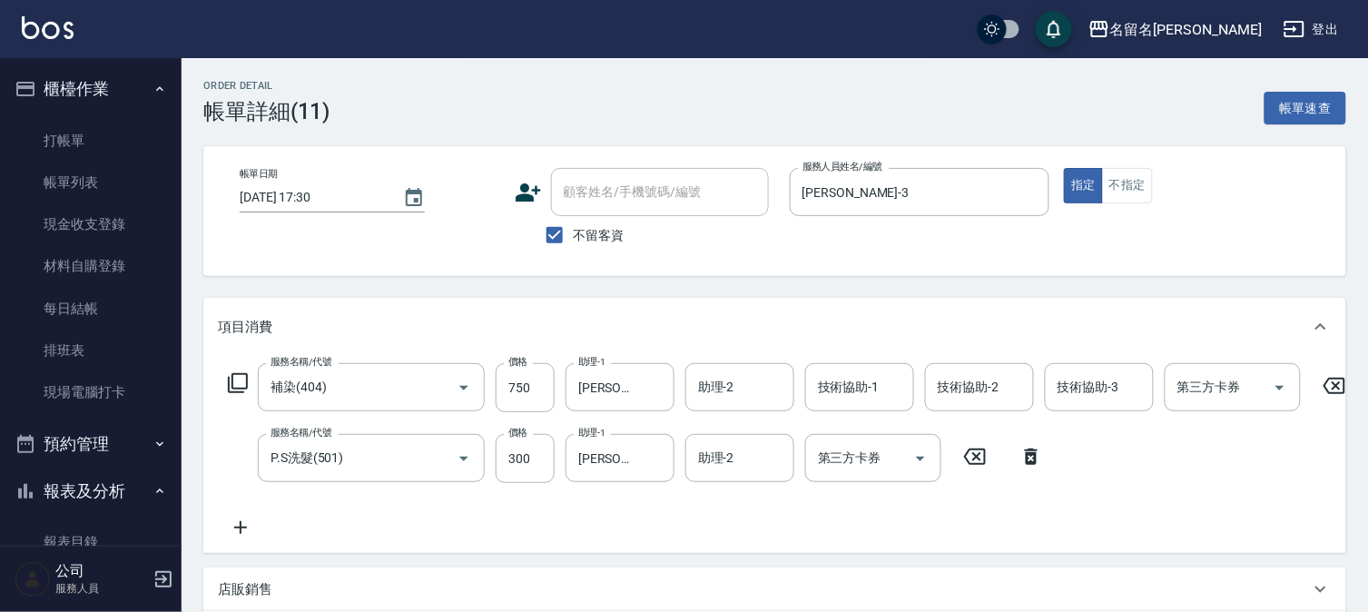
type input "補染(404)"
type input "P.S洗髮(501)"
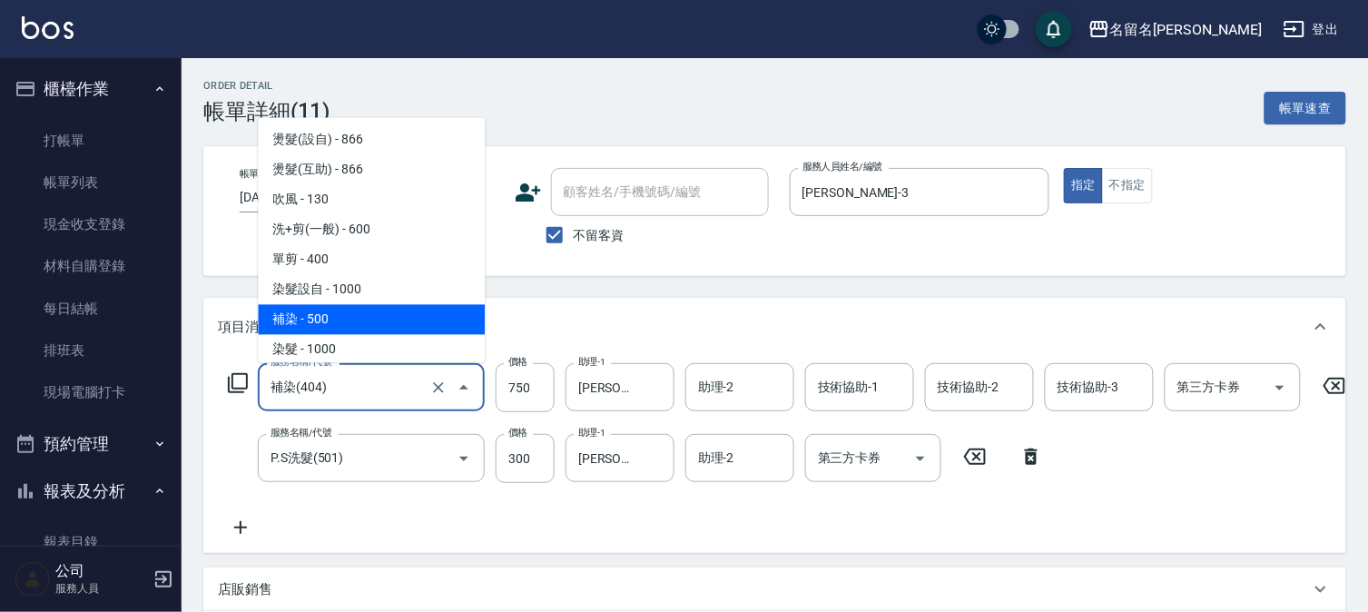
drag, startPoint x: 383, startPoint y: 387, endPoint x: 391, endPoint y: 372, distance: 16.7
click at [382, 386] on input "補染(404)" at bounding box center [346, 387] width 160 height 32
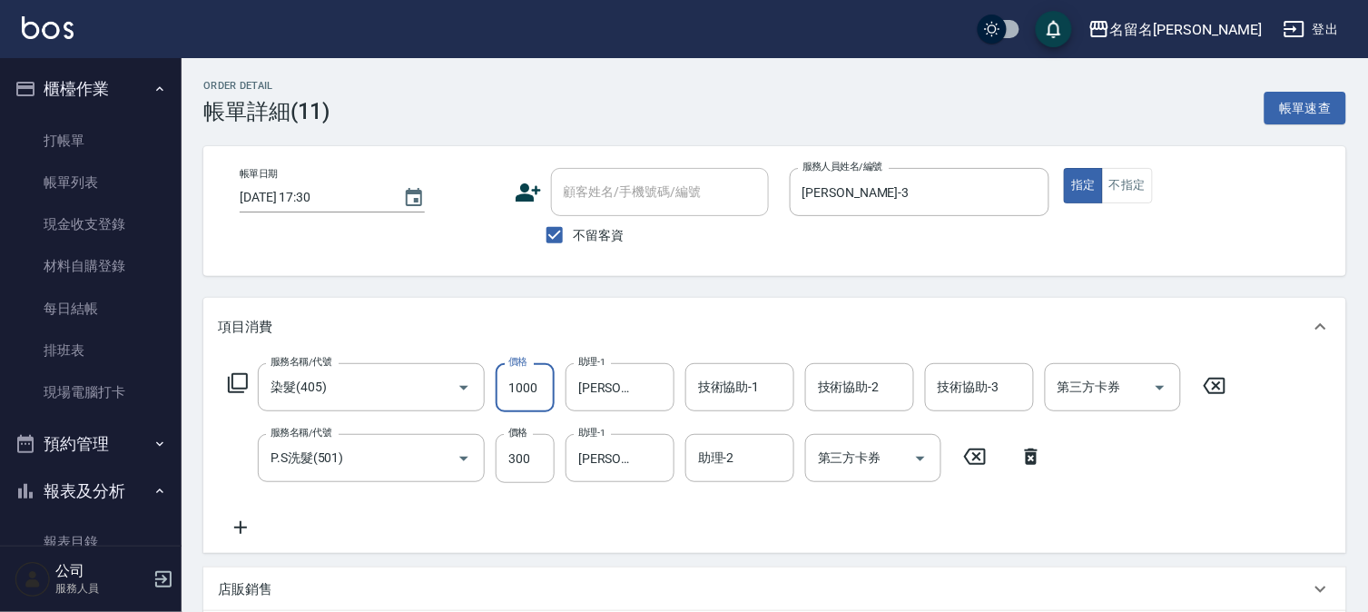
click at [530, 378] on input "1000" at bounding box center [524, 387] width 59 height 49
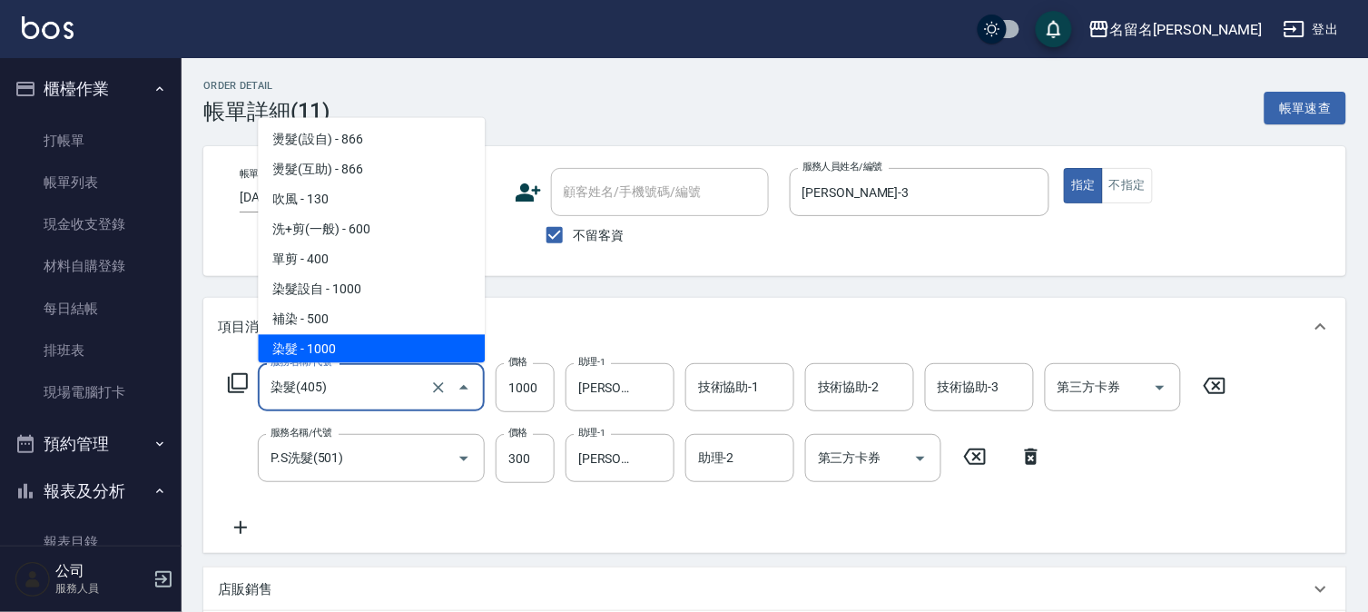
click at [360, 387] on input "染髮(405)" at bounding box center [346, 387] width 160 height 32
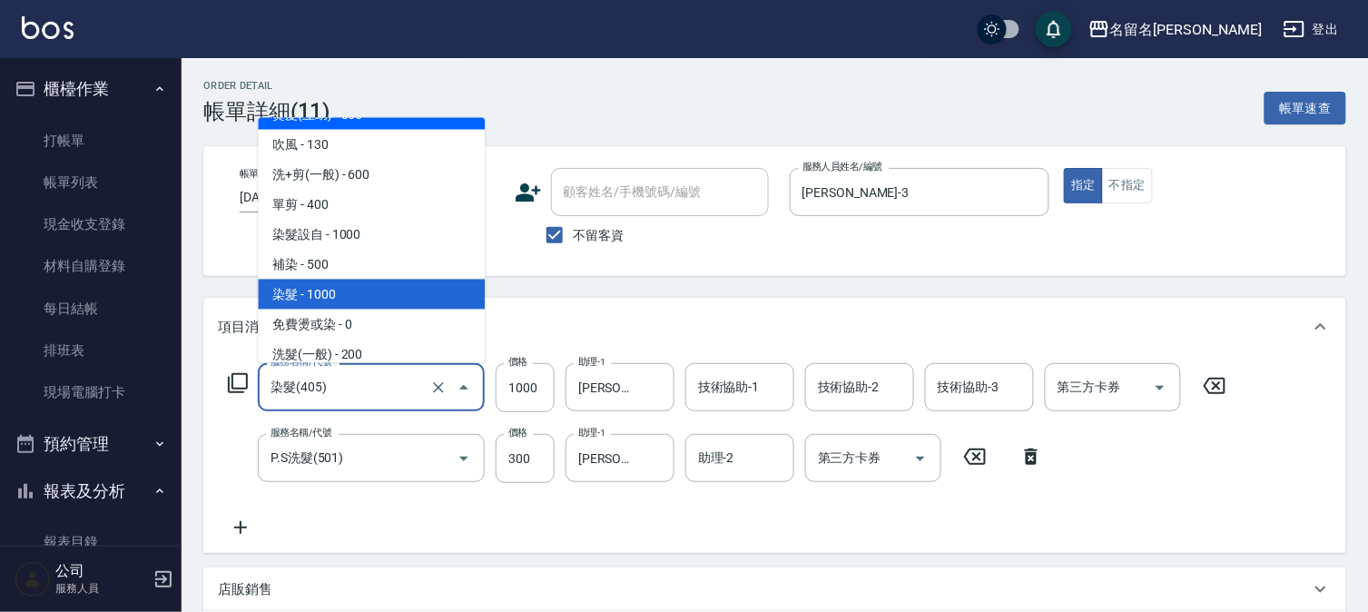
scroll to position [103, 0]
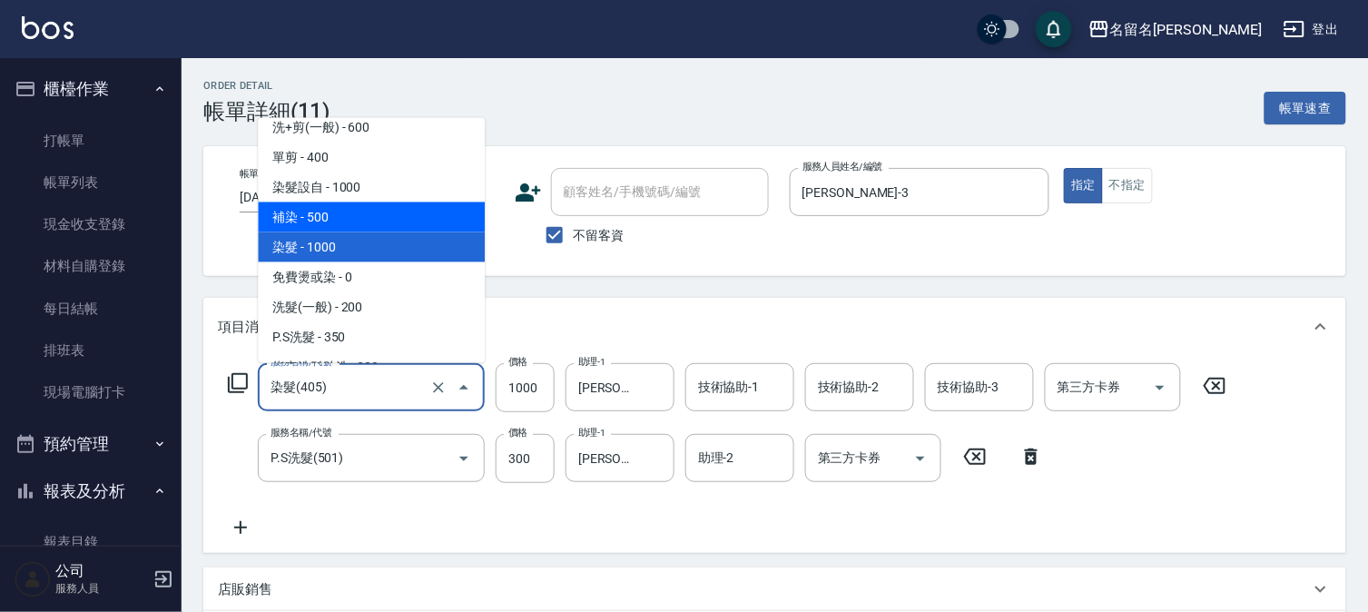
click at [379, 211] on span "補染 - 500" at bounding box center [371, 217] width 227 height 30
type input "補染(404)"
type input "500"
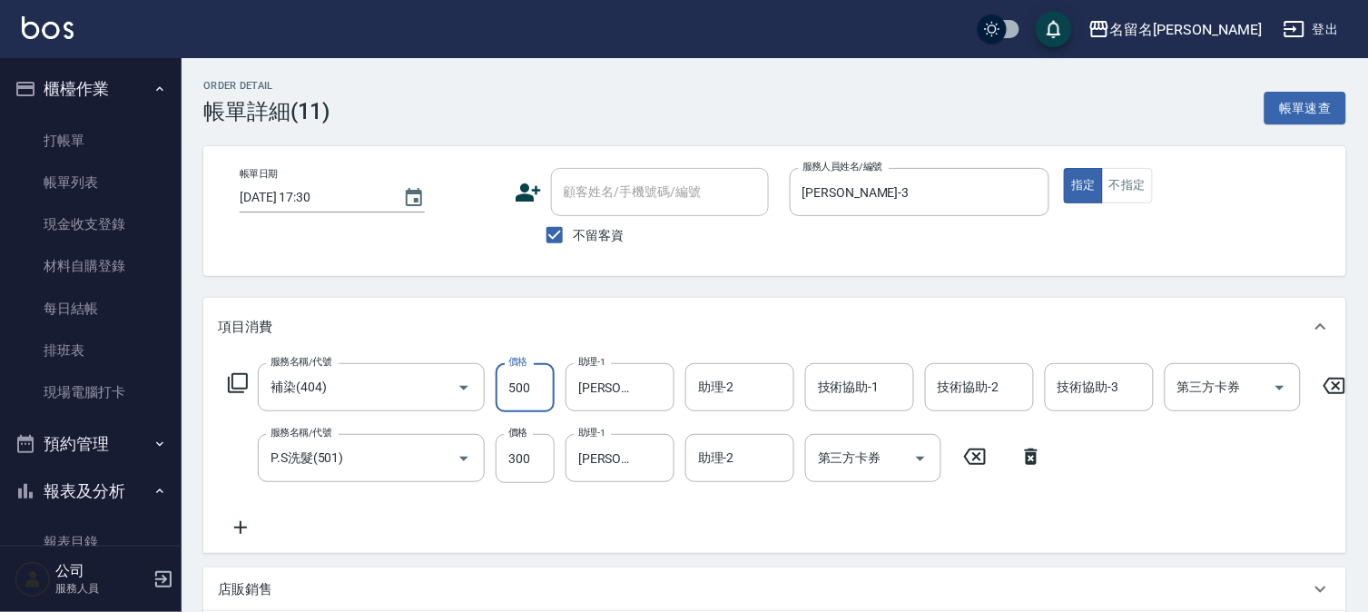
click at [525, 388] on input "500" at bounding box center [524, 387] width 59 height 49
click at [762, 323] on div "項目消費" at bounding box center [764, 327] width 1092 height 19
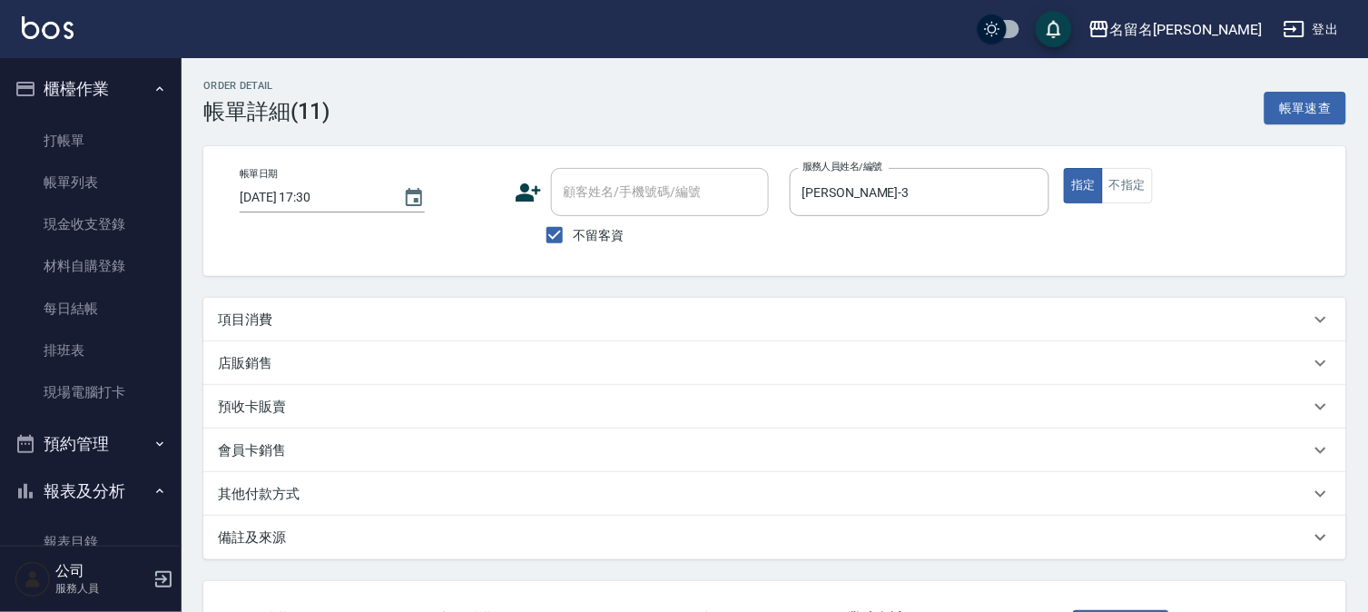
click at [249, 319] on p "項目消費" at bounding box center [245, 319] width 54 height 19
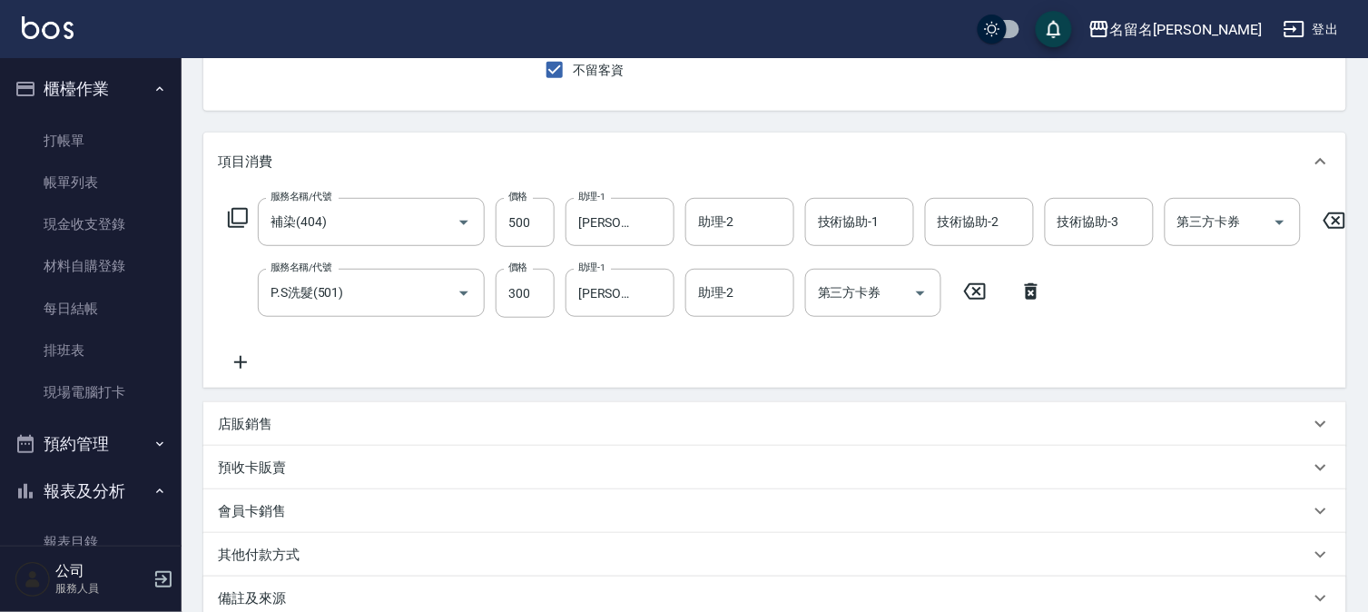
scroll to position [201, 0]
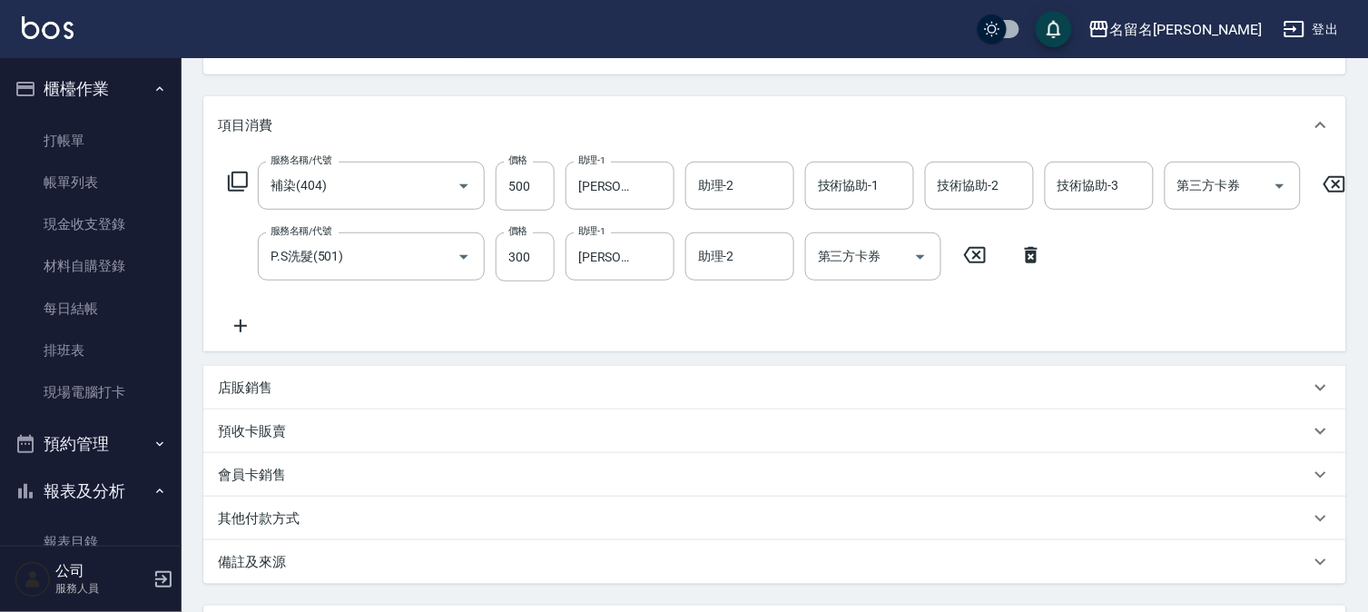
click at [242, 323] on icon at bounding box center [240, 326] width 45 height 22
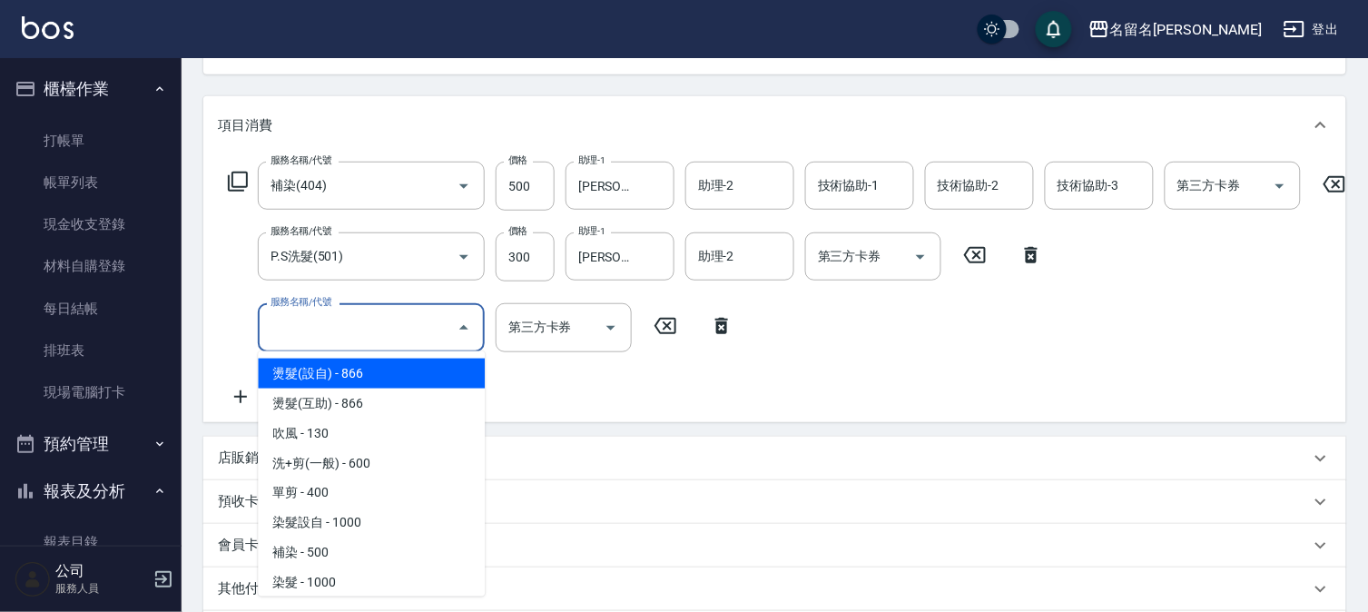
click at [298, 336] on input "服務名稱/代號" at bounding box center [357, 327] width 183 height 32
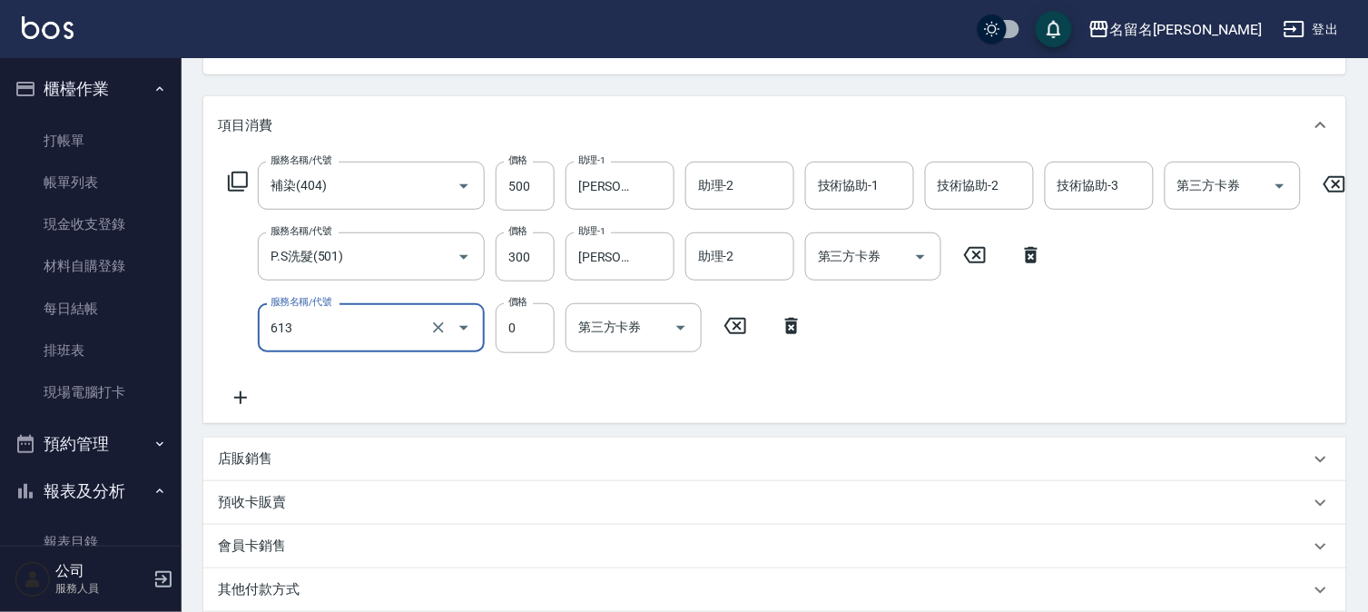
type input "免費雪恆護髮(613)"
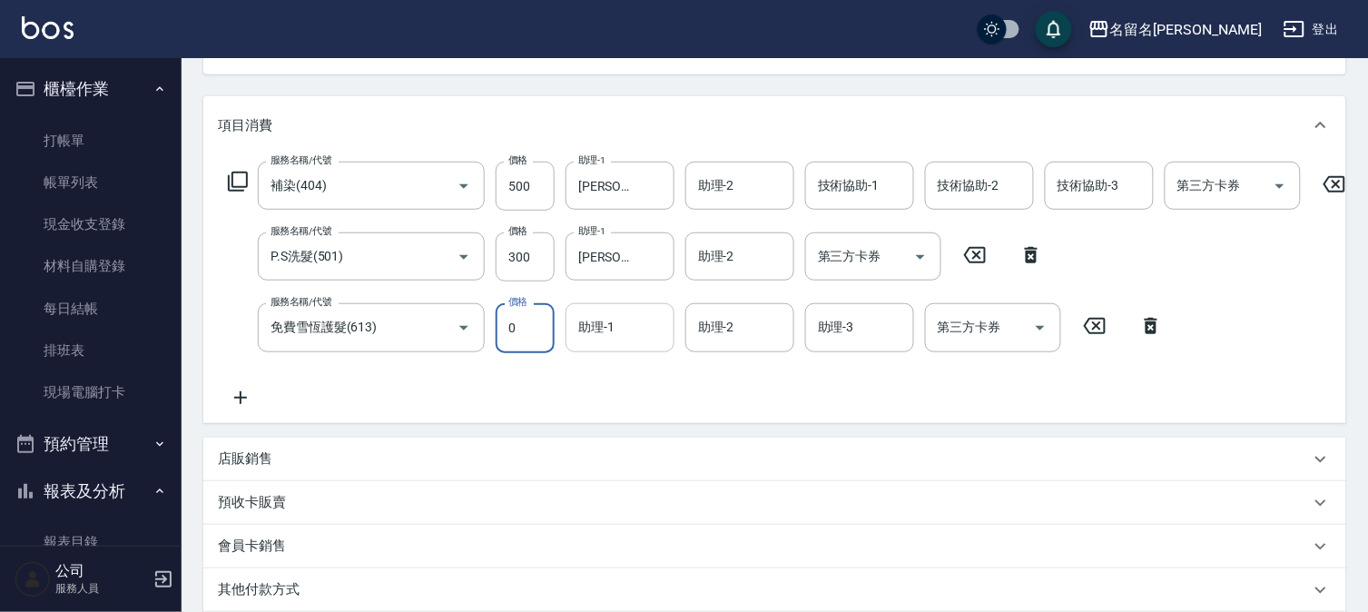
click at [612, 320] on div "助理-1 助理-1" at bounding box center [619, 327] width 109 height 48
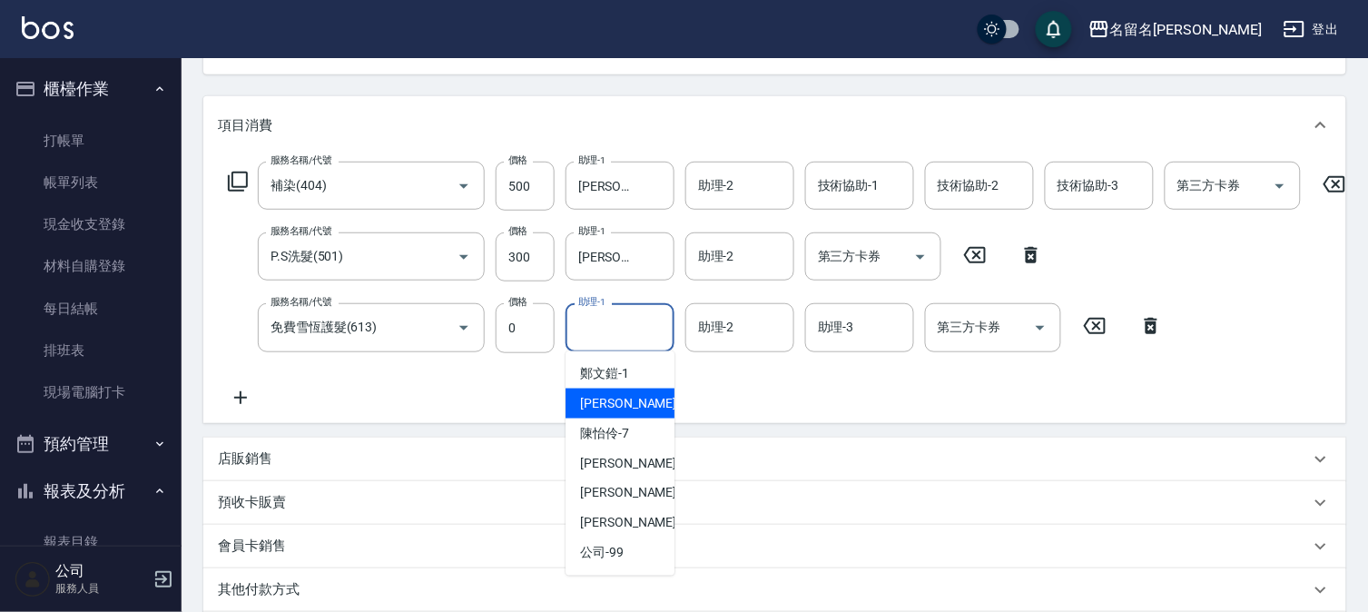
click at [613, 394] on span "李宛真 -3" at bounding box center [633, 403] width 107 height 19
type input "李宛真-3"
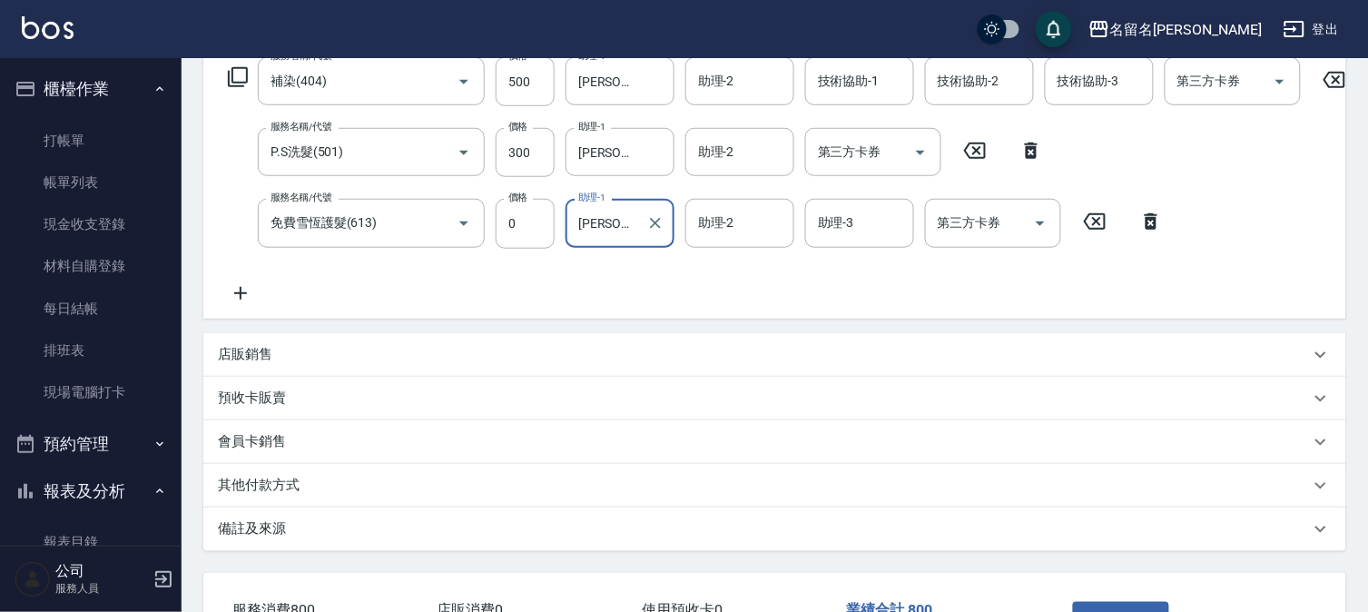
scroll to position [452, 0]
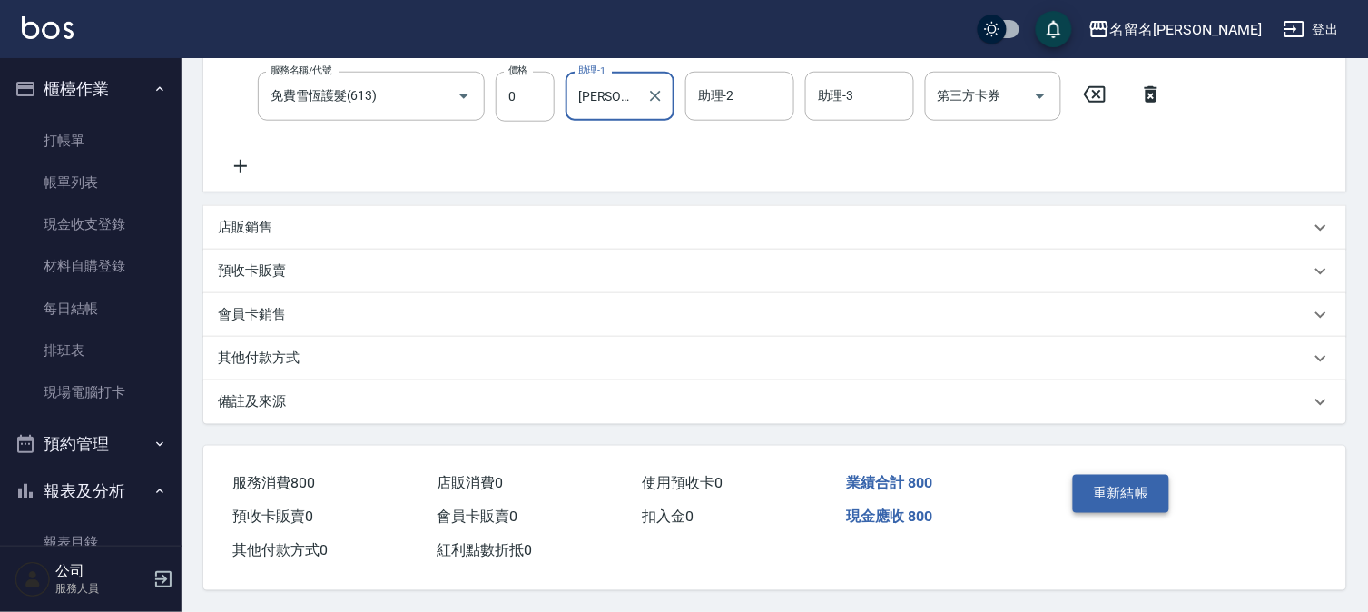
click at [1108, 487] on button "重新結帳" at bounding box center [1121, 494] width 96 height 38
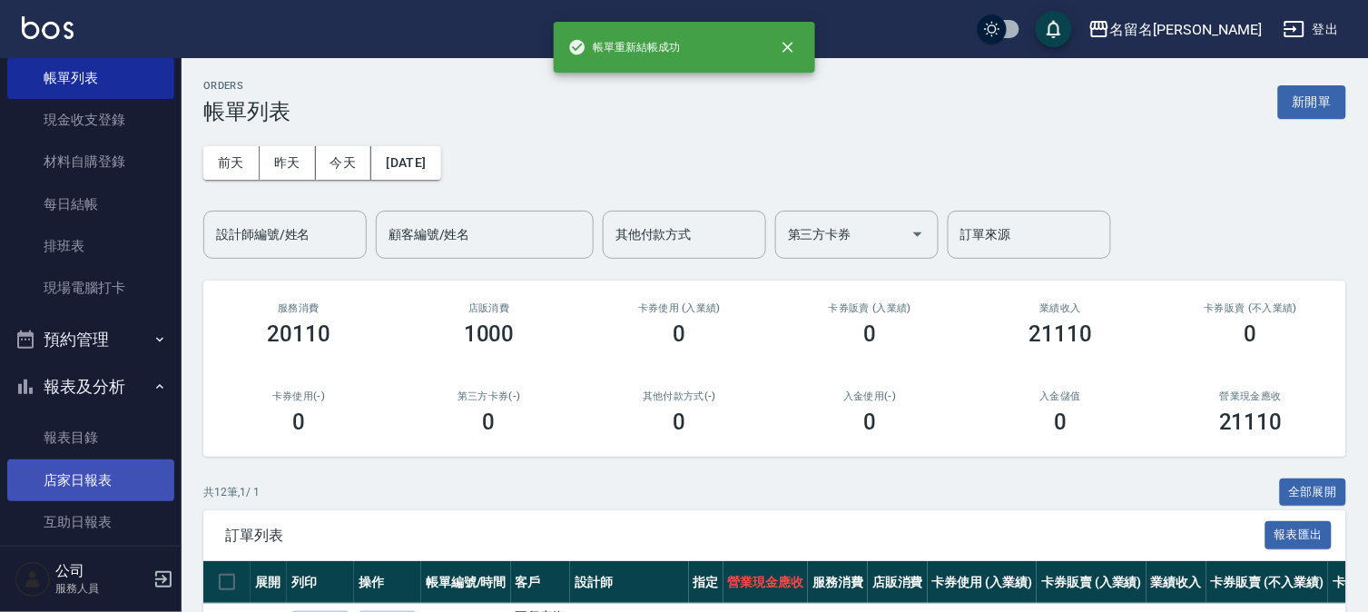
scroll to position [101, 0]
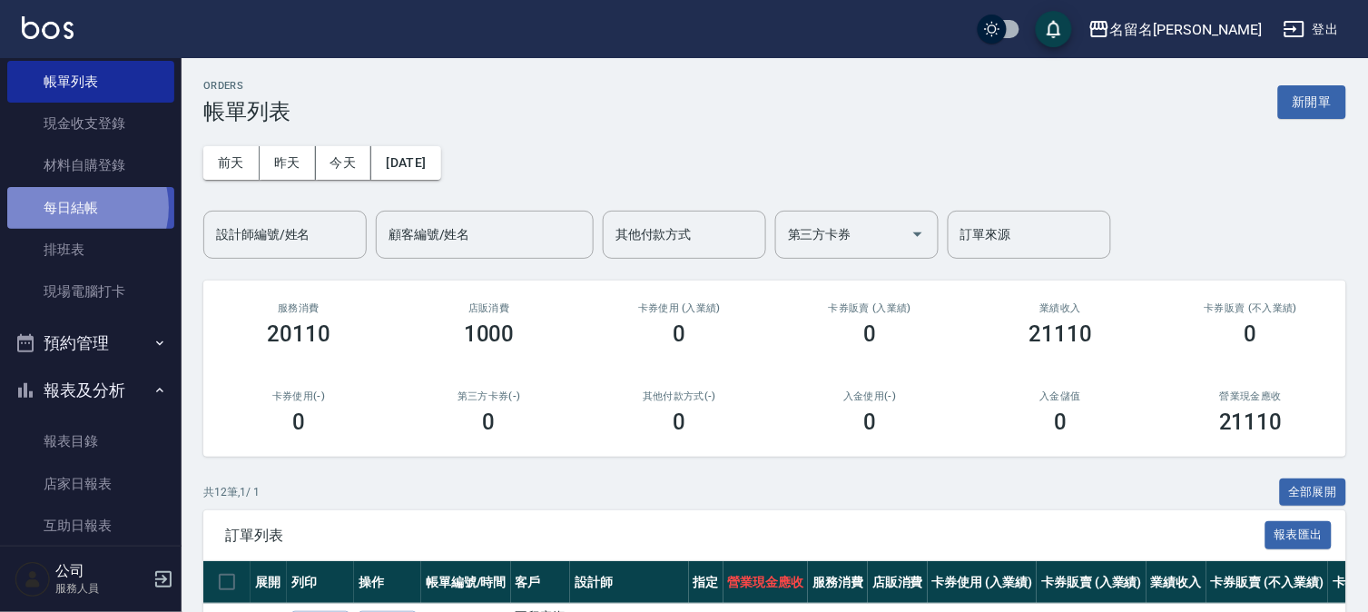
click at [75, 207] on link "每日結帳" at bounding box center [90, 208] width 167 height 42
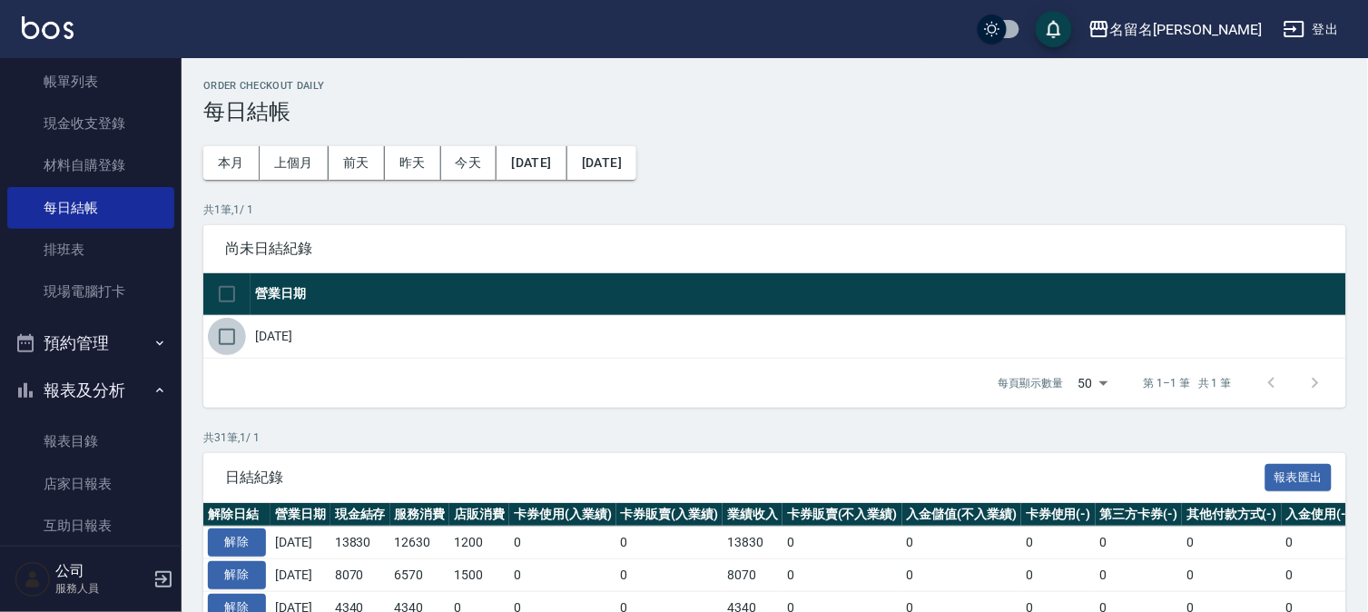
click at [224, 338] on input "checkbox" at bounding box center [227, 337] width 38 height 38
checkbox input "true"
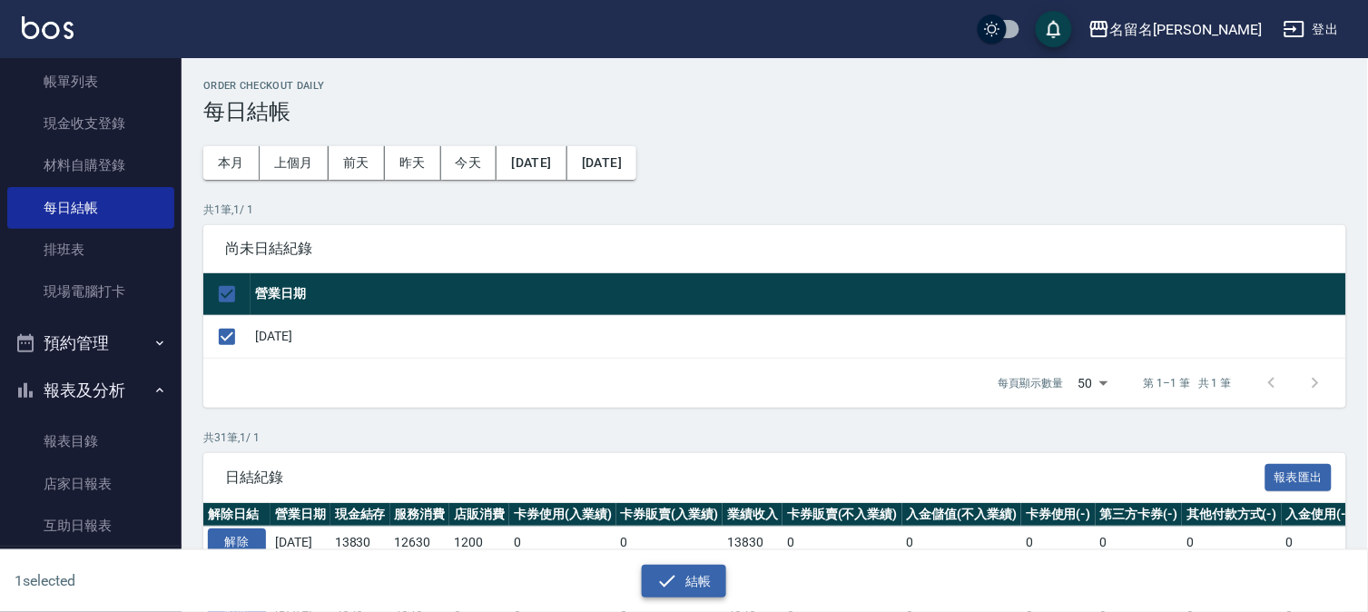
click at [695, 576] on button "結帳" at bounding box center [684, 581] width 84 height 34
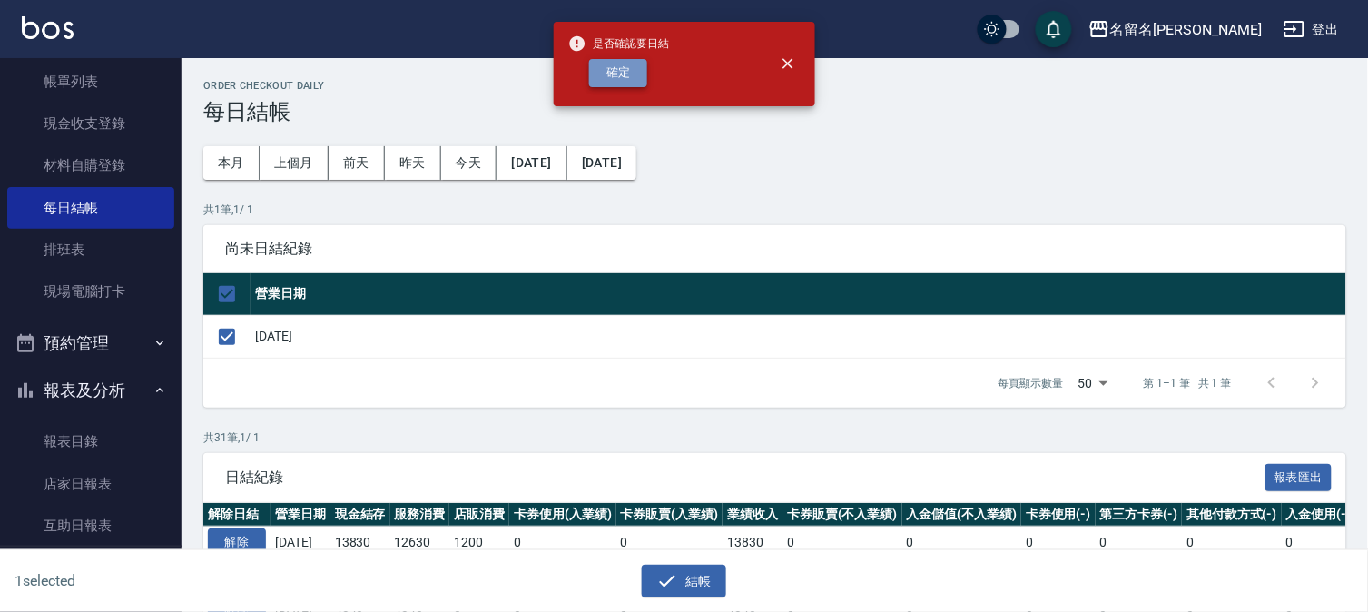
click at [621, 75] on button "確定" at bounding box center [618, 73] width 58 height 28
checkbox input "false"
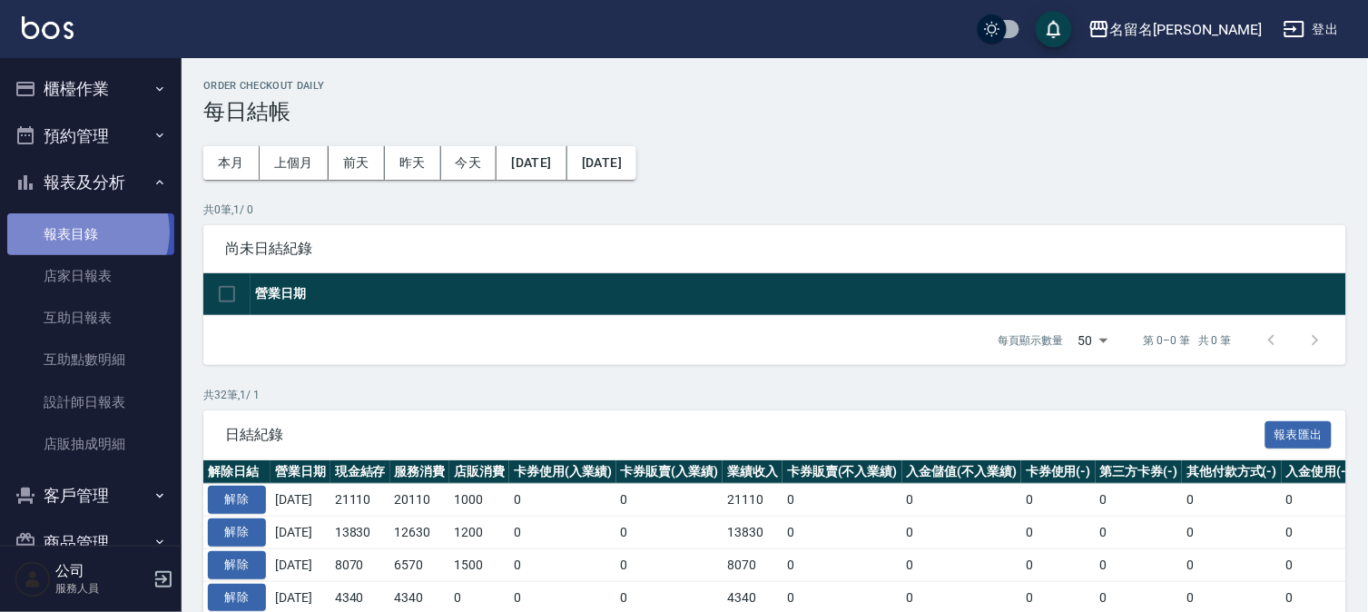
click at [86, 231] on link "報表目錄" at bounding box center [90, 234] width 167 height 42
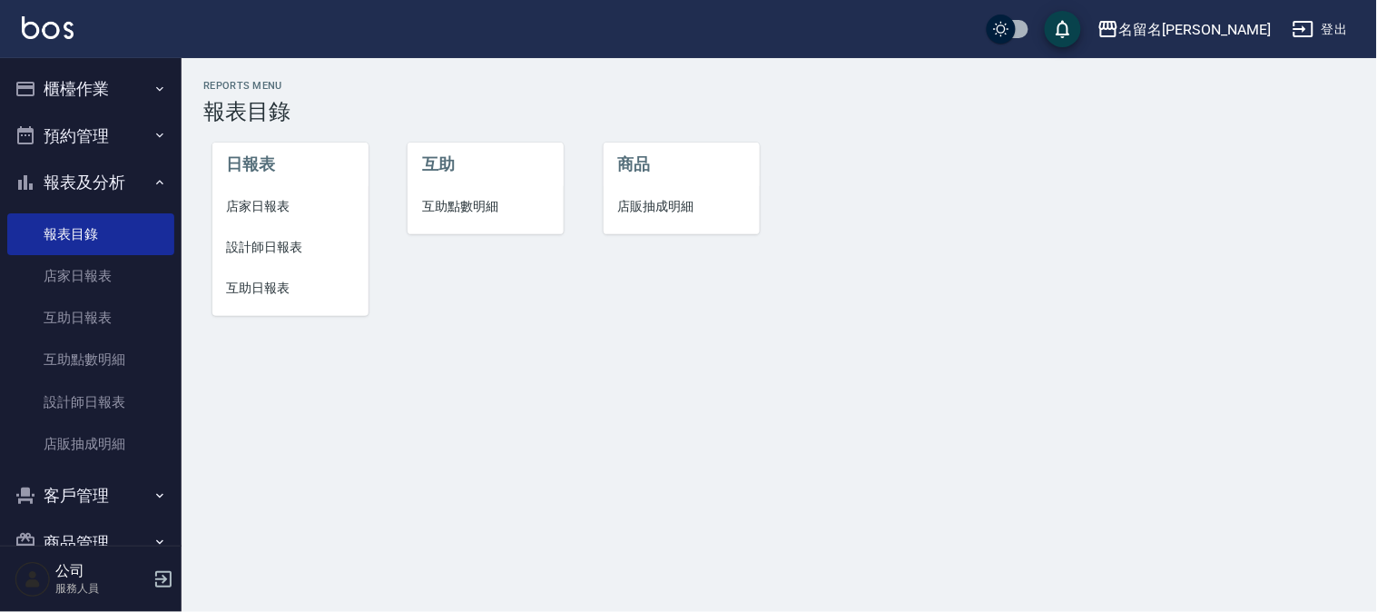
click at [254, 211] on span "店家日報表" at bounding box center [290, 206] width 127 height 19
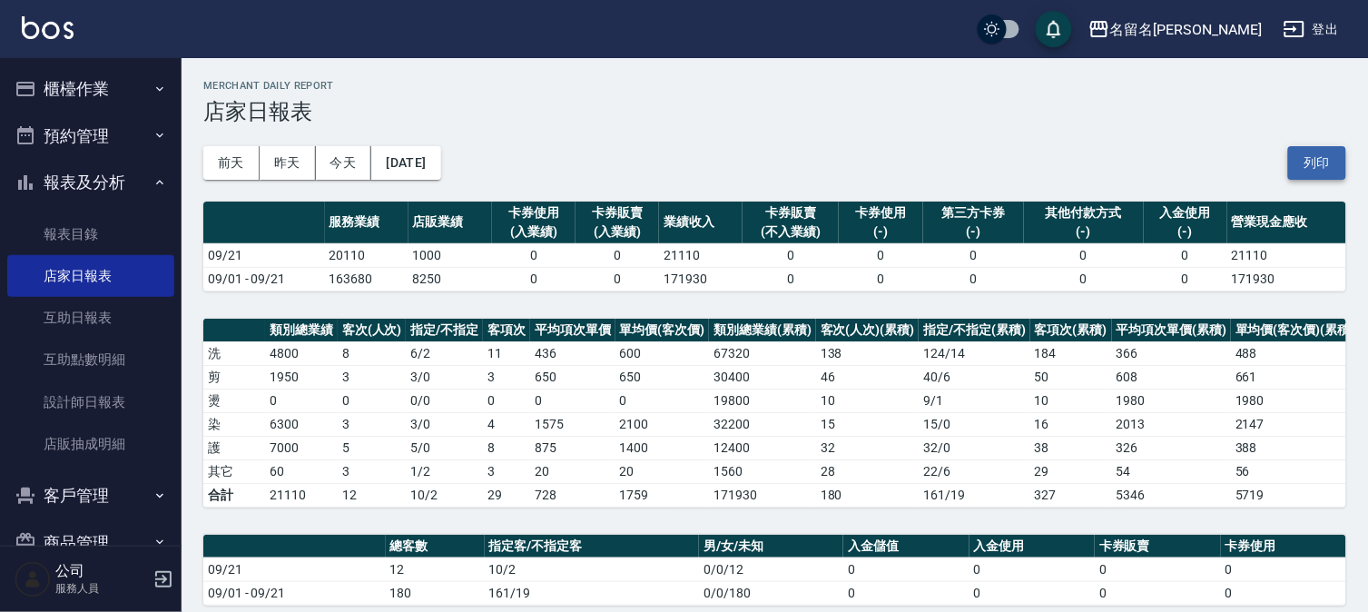
click at [1308, 151] on button "列印" at bounding box center [1317, 163] width 58 height 34
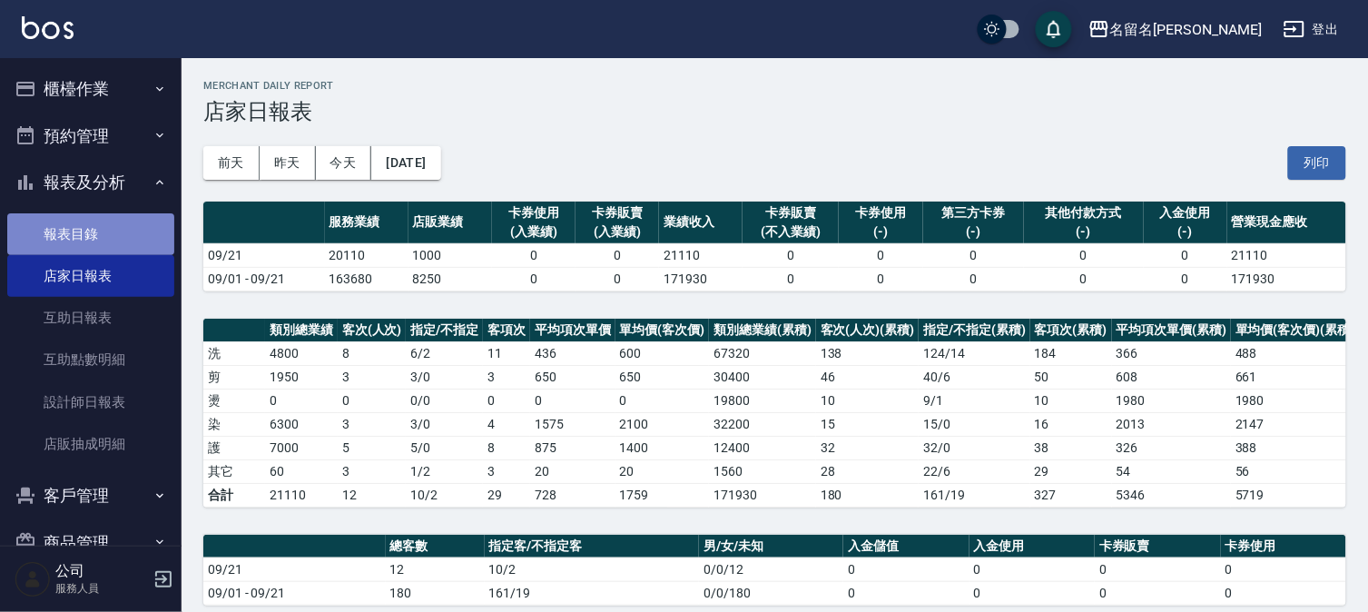
click at [100, 241] on link "報表目錄" at bounding box center [90, 234] width 167 height 42
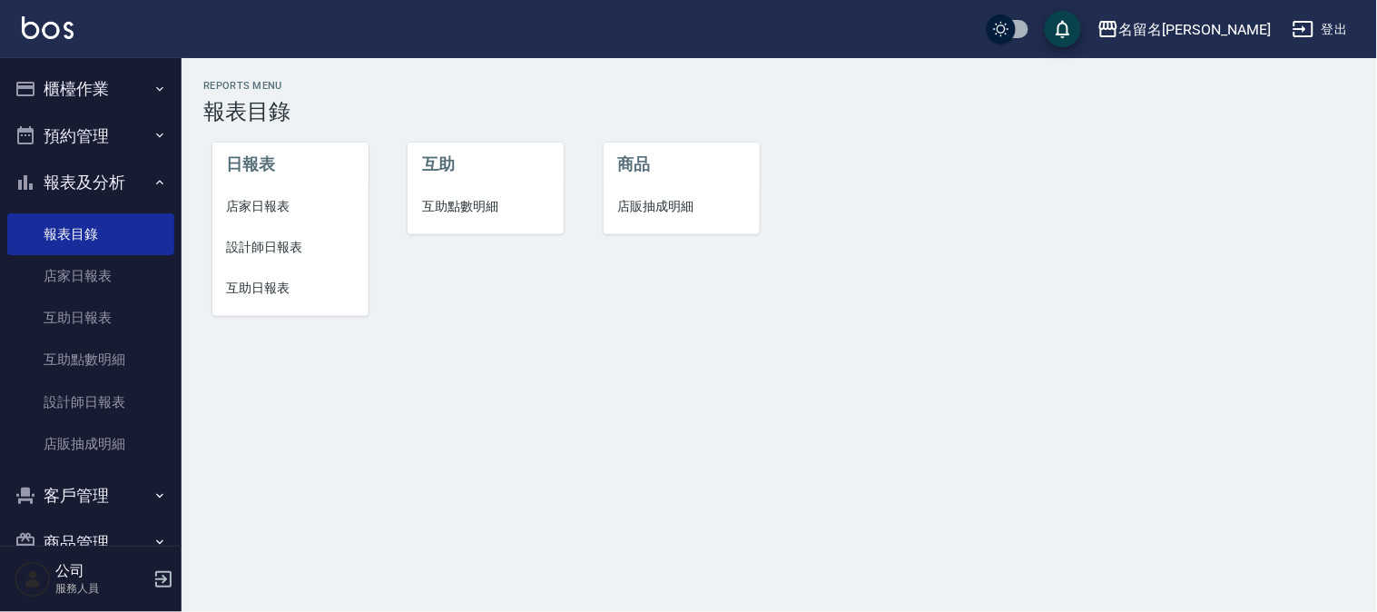
click at [283, 238] on span "設計師日報表" at bounding box center [290, 247] width 127 height 19
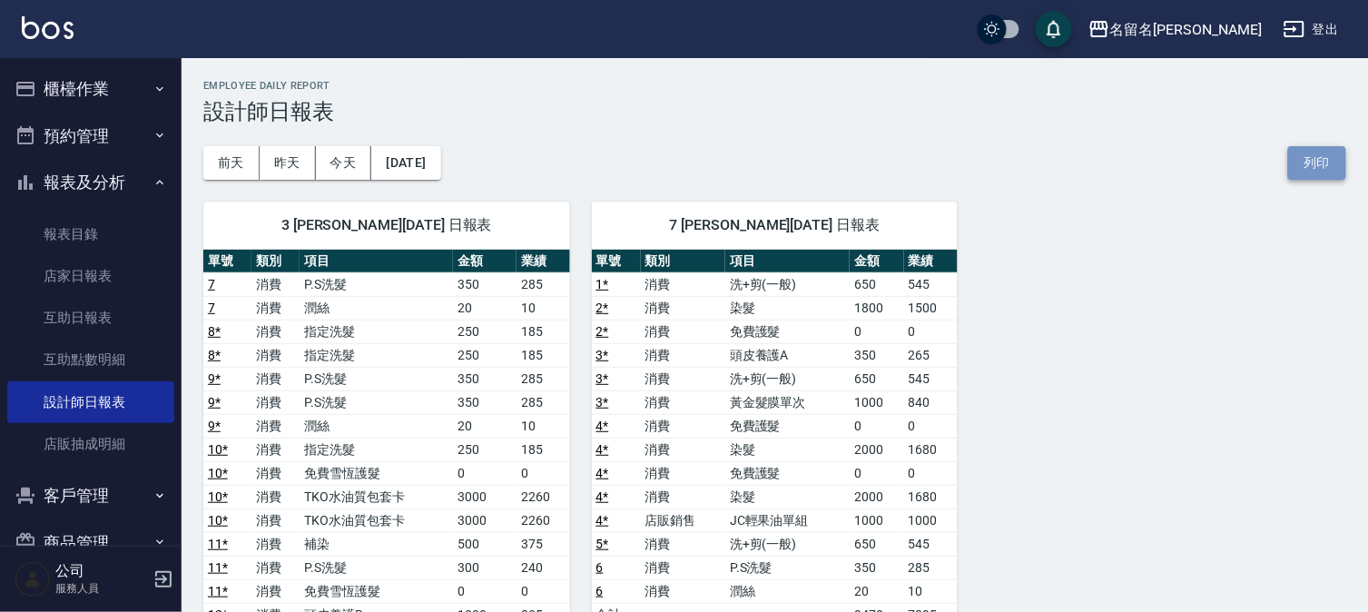
click at [1335, 150] on button "列印" at bounding box center [1317, 163] width 58 height 34
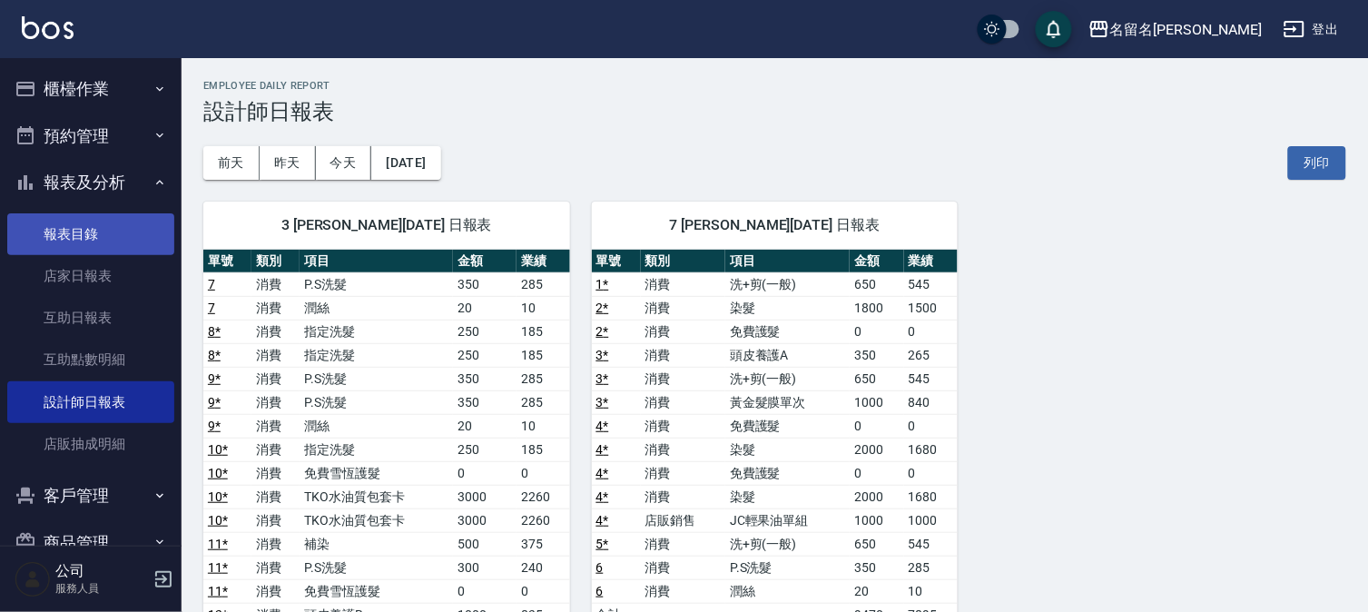
click at [95, 245] on link "報表目錄" at bounding box center [90, 234] width 167 height 42
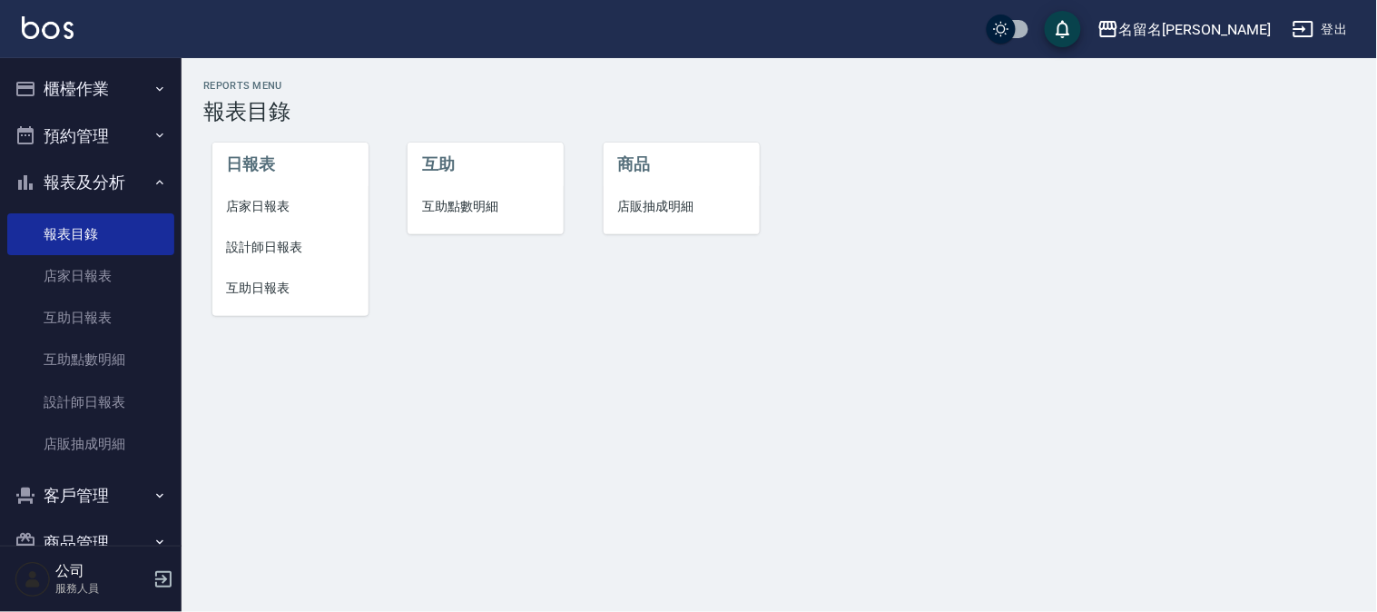
click at [247, 287] on span "互助日報表" at bounding box center [290, 288] width 127 height 19
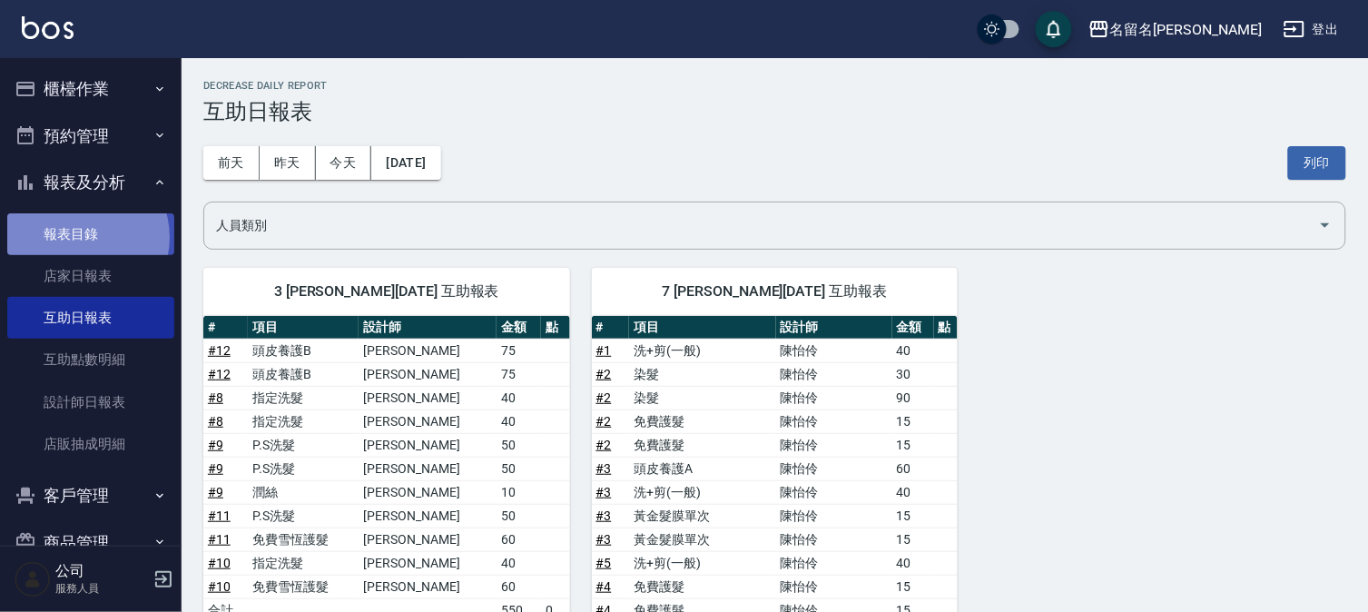
click at [82, 237] on link "報表目錄" at bounding box center [90, 234] width 167 height 42
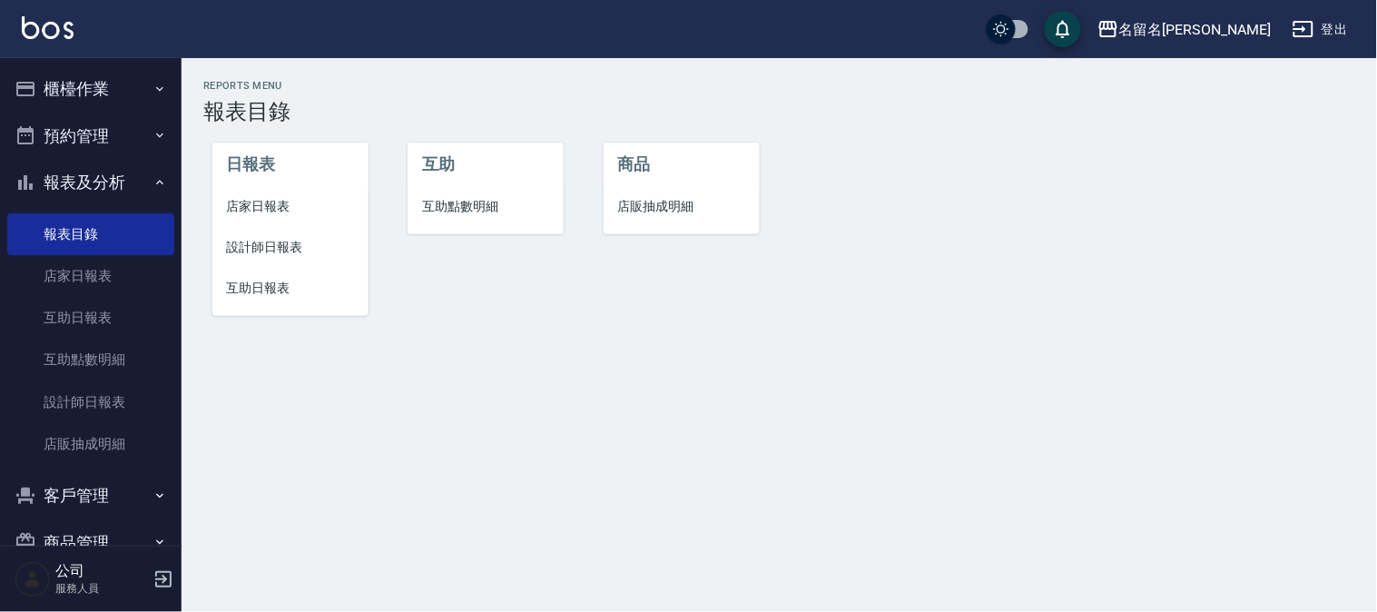
click at [270, 281] on span "互助日報表" at bounding box center [290, 288] width 127 height 19
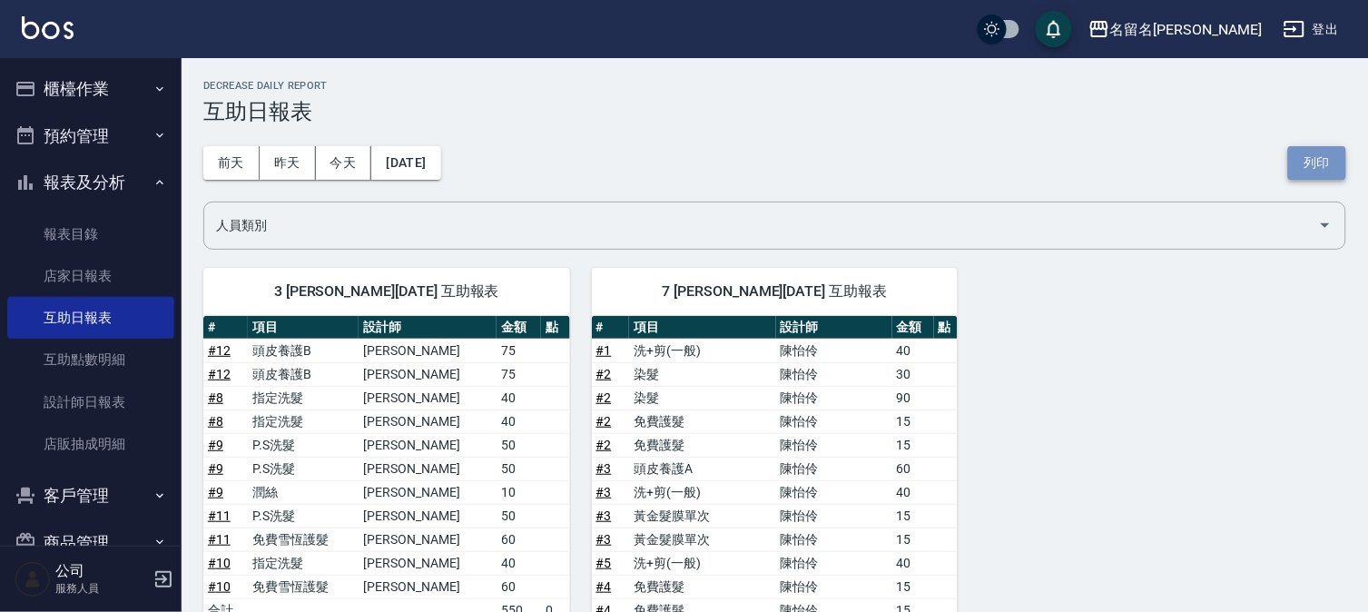
drag, startPoint x: 1309, startPoint y: 165, endPoint x: 1059, endPoint y: 517, distance: 431.6
click at [1309, 166] on button "列印" at bounding box center [1317, 163] width 58 height 34
